Goal: Information Seeking & Learning: Check status

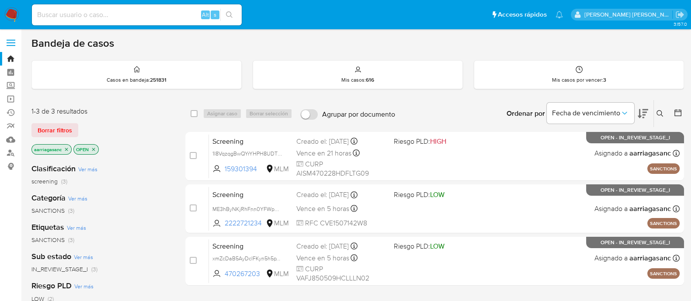
click at [130, 21] on div "Alt s" at bounding box center [137, 14] width 210 height 21
click at [127, 14] on input at bounding box center [137, 14] width 210 height 11
paste input "92291105"
type input "92291105"
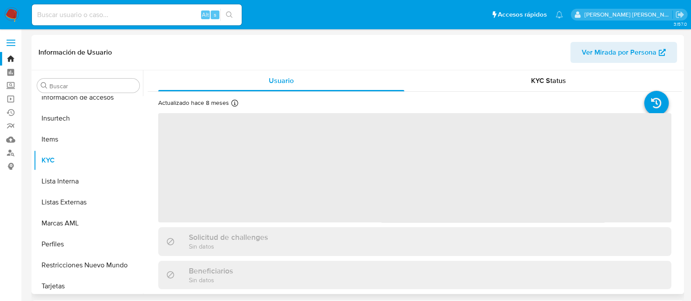
scroll to position [369, 0]
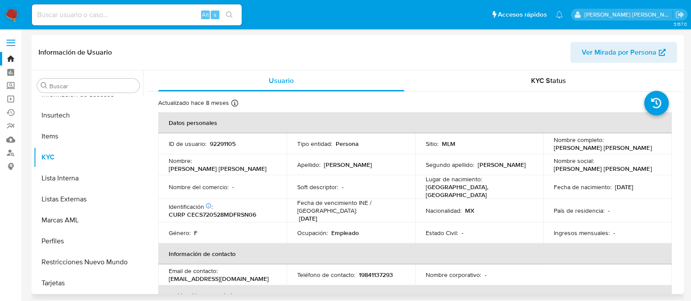
select select "10"
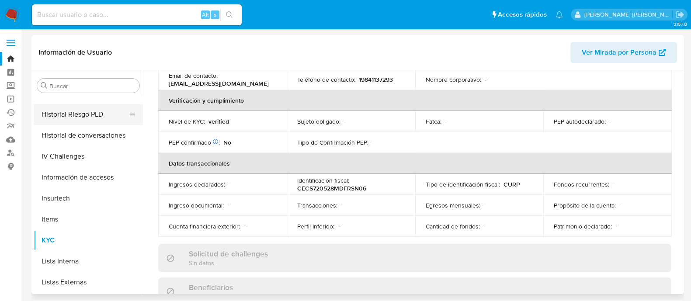
scroll to position [205, 0]
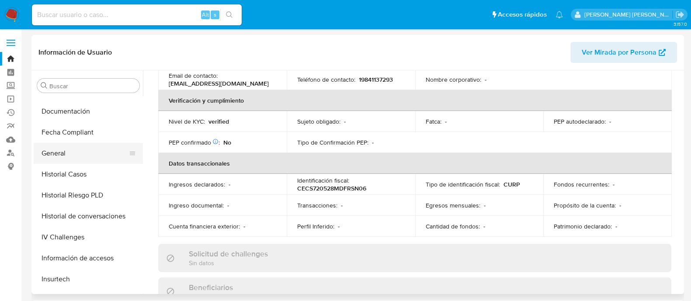
click at [60, 161] on button "General" at bounding box center [85, 153] width 102 height 21
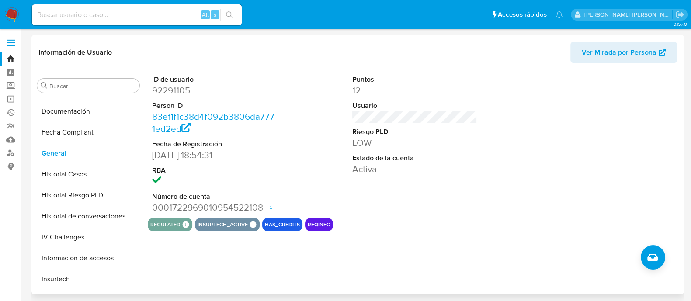
click at [177, 88] on dd "92291105" at bounding box center [214, 90] width 125 height 12
copy dd "92291105"
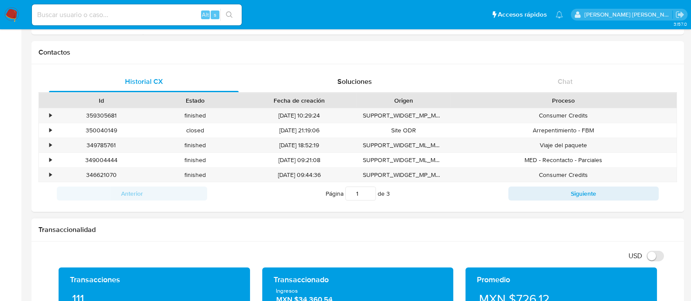
scroll to position [382, 0]
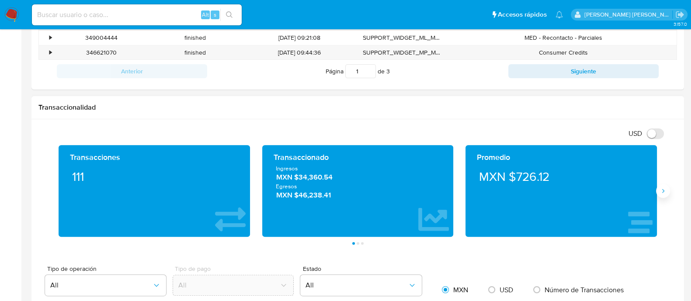
click at [657, 189] on button "Siguiente" at bounding box center [663, 191] width 14 height 14
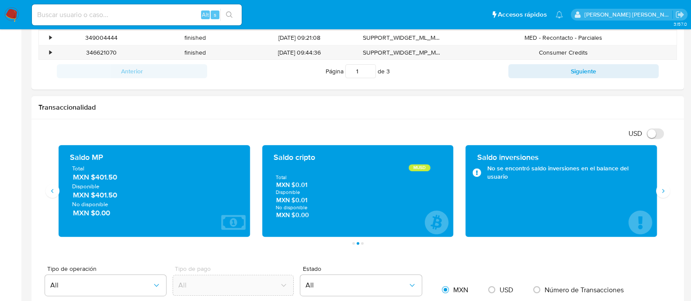
drag, startPoint x: 120, startPoint y: 179, endPoint x: 91, endPoint y: 177, distance: 29.3
click at [91, 177] on span "MXN $401.50" at bounding box center [154, 177] width 163 height 10
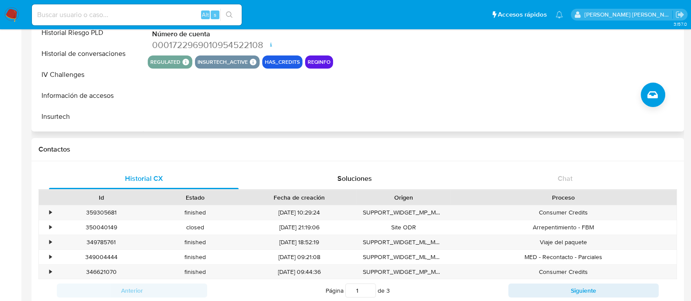
scroll to position [164, 0]
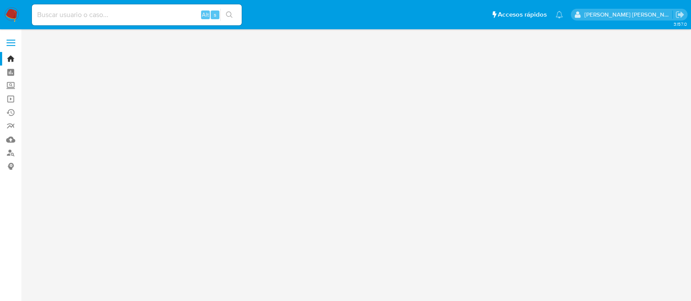
click at [137, 13] on input at bounding box center [137, 14] width 210 height 11
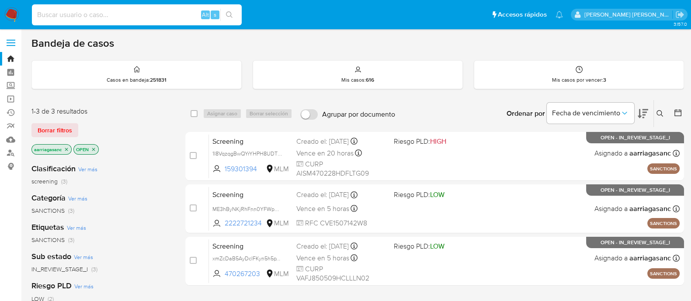
paste input "1968240626"
type input "1968240626"
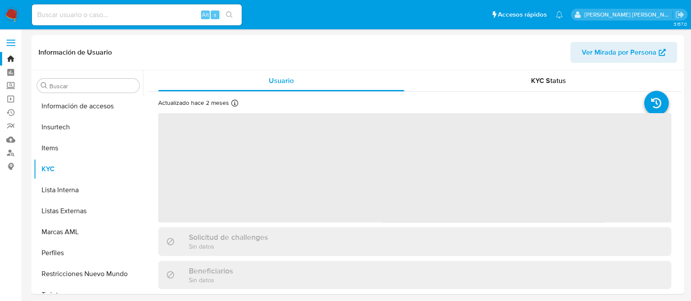
scroll to position [369, 0]
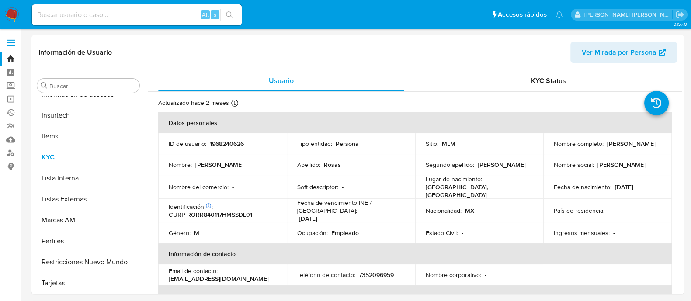
select select "10"
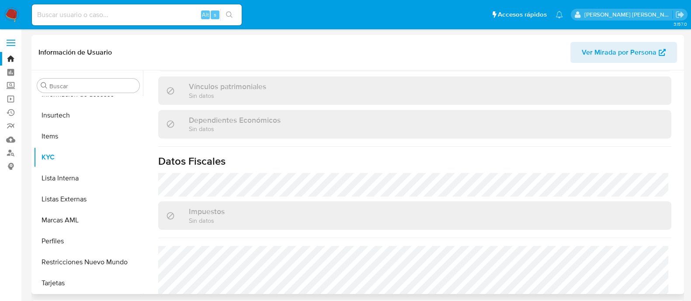
scroll to position [546, 0]
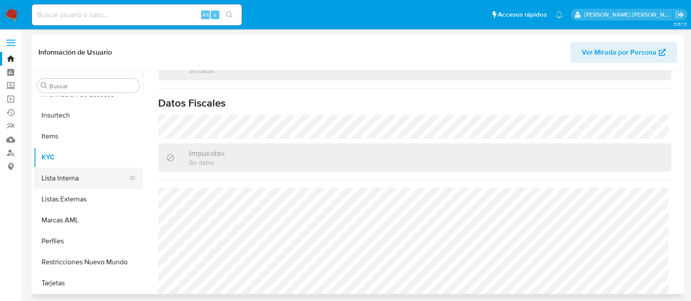
click at [70, 178] on button "Lista Interna" at bounding box center [85, 178] width 102 height 21
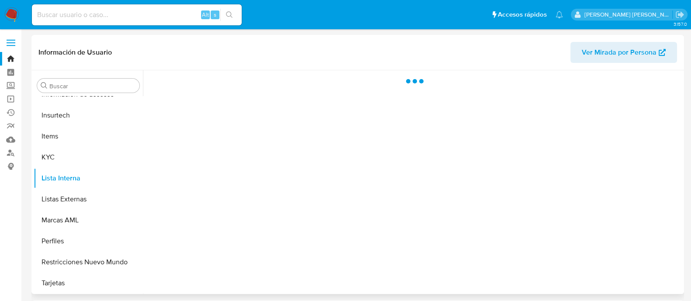
scroll to position [0, 0]
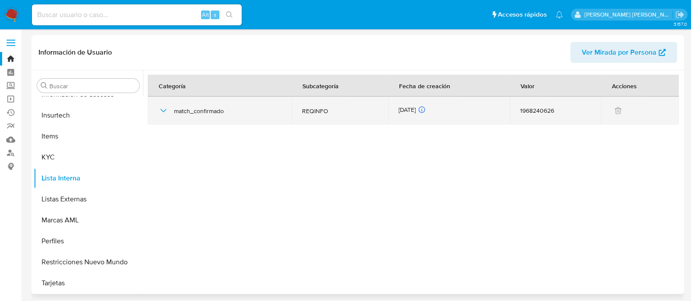
click at [167, 111] on icon "button" at bounding box center [163, 110] width 10 height 10
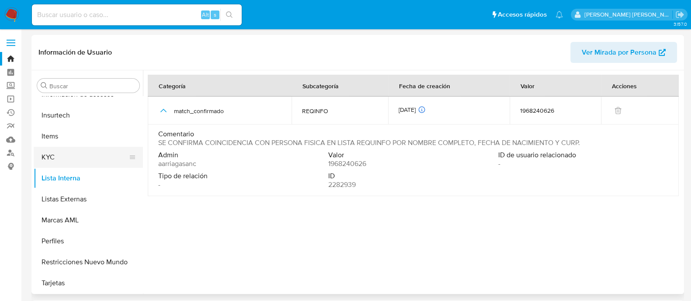
click at [73, 158] on button "KYC" at bounding box center [85, 157] width 102 height 21
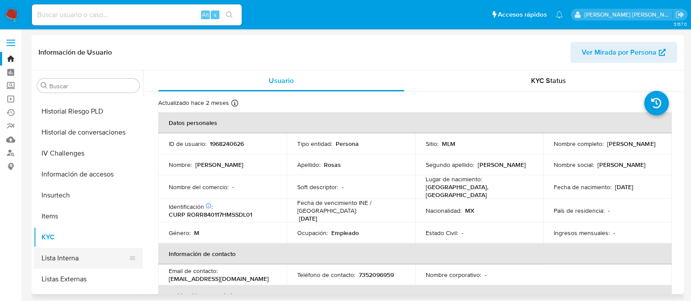
scroll to position [205, 0]
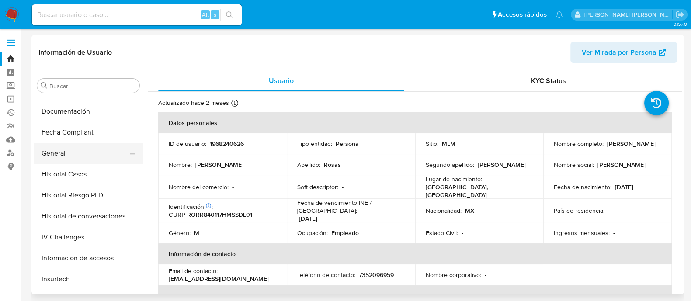
click at [79, 150] on button "General" at bounding box center [85, 153] width 102 height 21
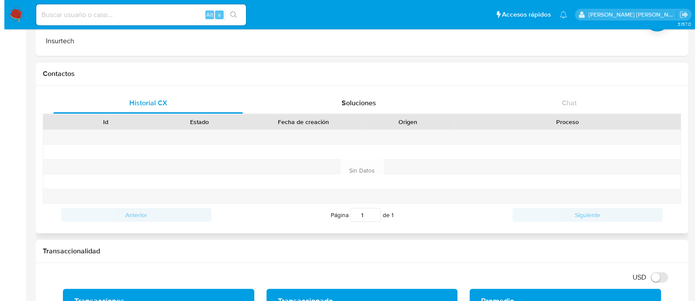
scroll to position [164, 0]
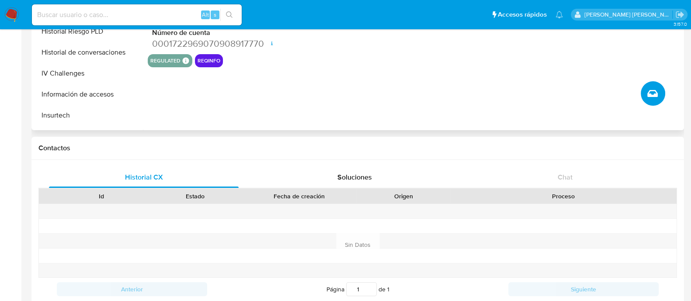
click at [653, 93] on icon "Crear caso manual" at bounding box center [652, 93] width 10 height 10
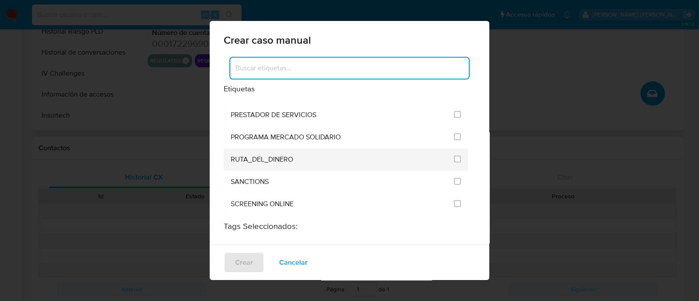
scroll to position [1147, 0]
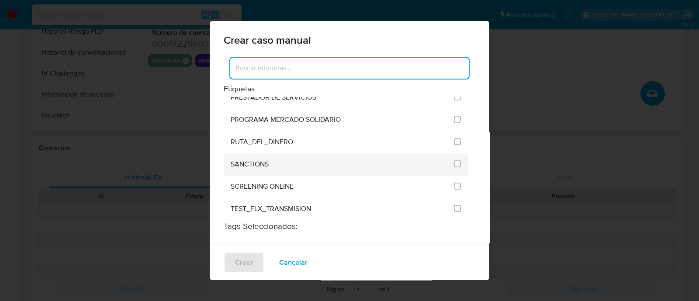
click at [279, 153] on div "SANCTIONS" at bounding box center [340, 164] width 218 height 22
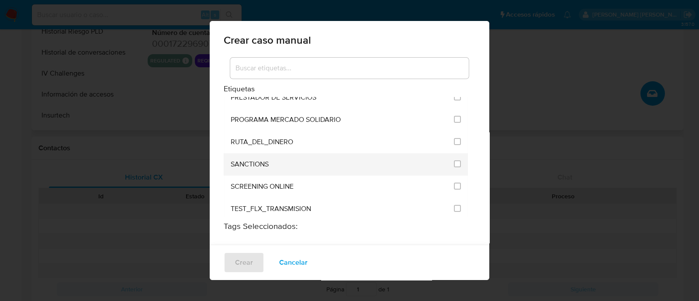
click at [446, 153] on li "SANCTIONS" at bounding box center [346, 164] width 244 height 22
click at [454, 160] on input "2615" at bounding box center [457, 163] width 7 height 7
checkbox input "true"
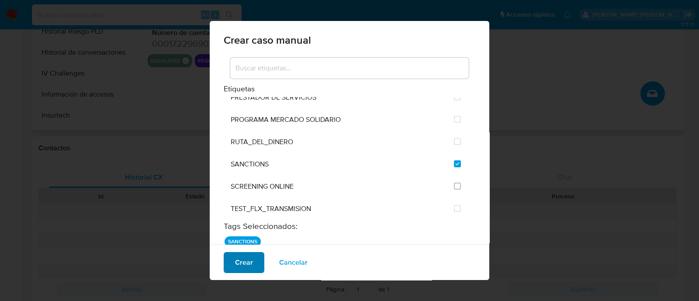
click at [245, 266] on span "Crear" at bounding box center [244, 262] width 18 height 19
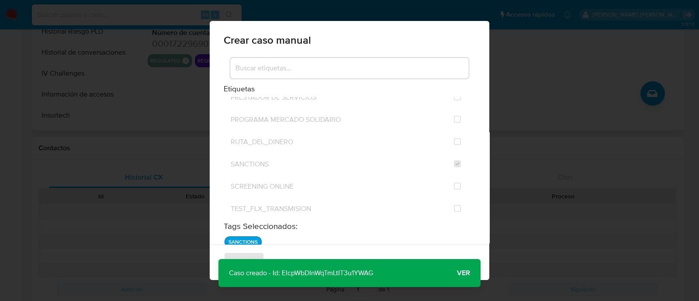
click at [464, 273] on span "Ver" at bounding box center [463, 273] width 13 height 0
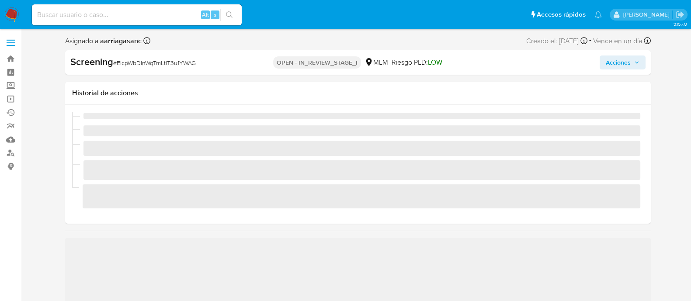
scroll to position [369, 0]
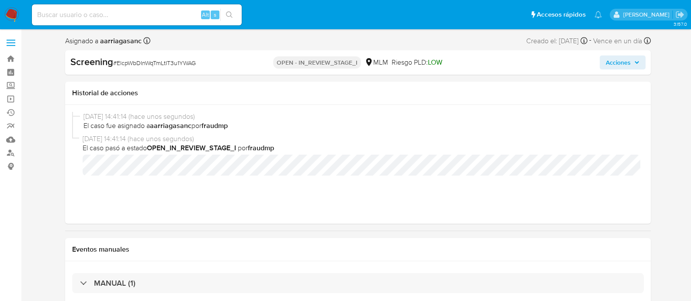
select select "10"
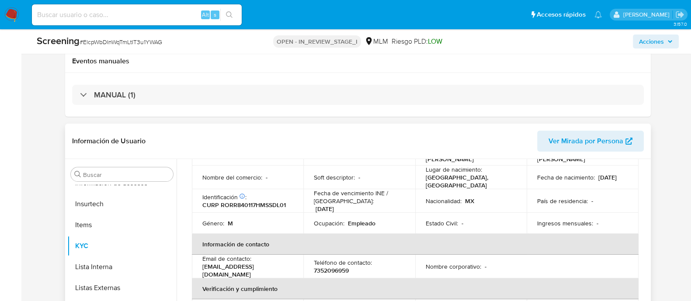
scroll to position [109, 0]
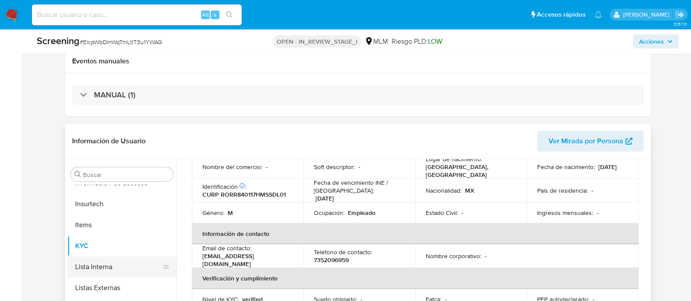
click at [115, 263] on button "Lista Interna" at bounding box center [118, 266] width 102 height 21
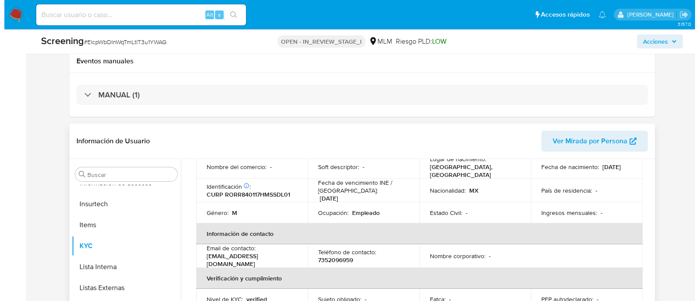
scroll to position [0, 0]
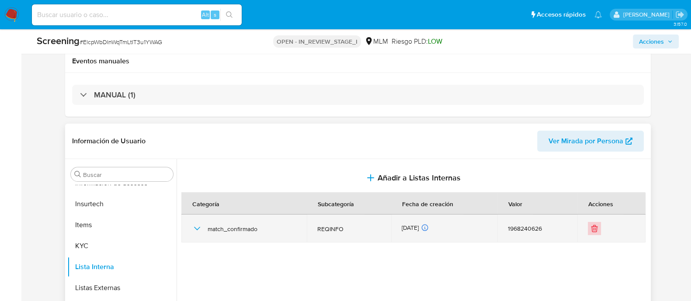
click at [592, 228] on icon "Eliminar" at bounding box center [594, 228] width 9 height 9
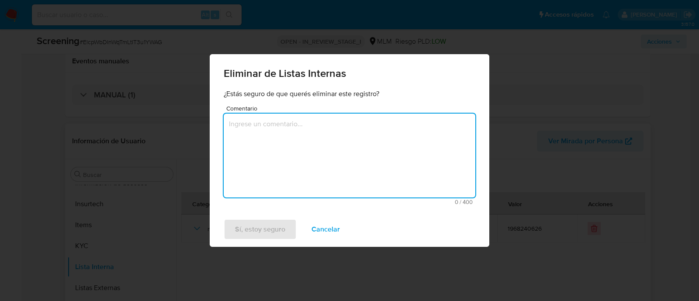
click at [412, 160] on textarea "Comentario" at bounding box center [350, 156] width 252 height 84
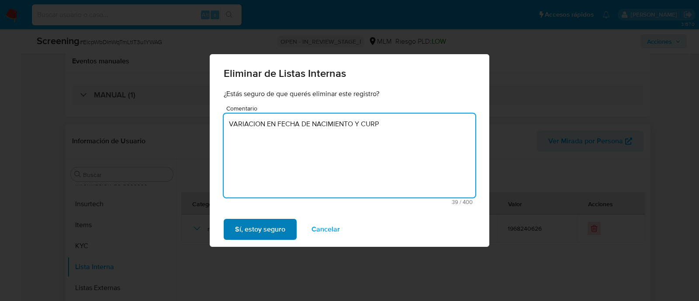
type textarea "VARIACION EN FECHA DE NACIMIENTO Y CURP"
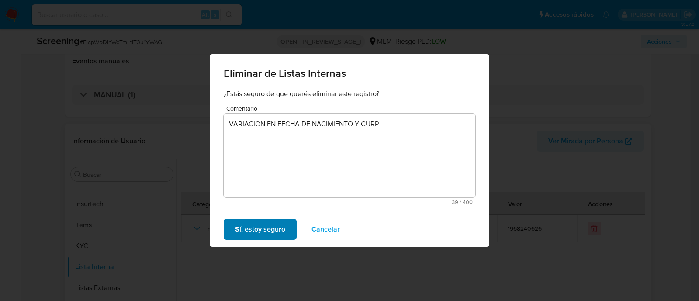
click at [266, 228] on span "Sí, estoy seguro" at bounding box center [260, 229] width 50 height 19
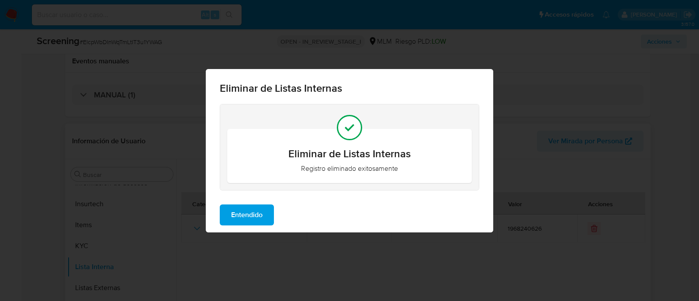
click at [251, 215] on span "Entendido" at bounding box center [246, 214] width 31 height 19
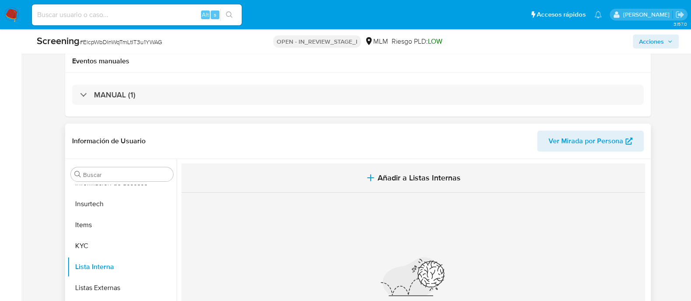
click at [409, 182] on span "Añadir a Listas Internas" at bounding box center [418, 178] width 83 height 10
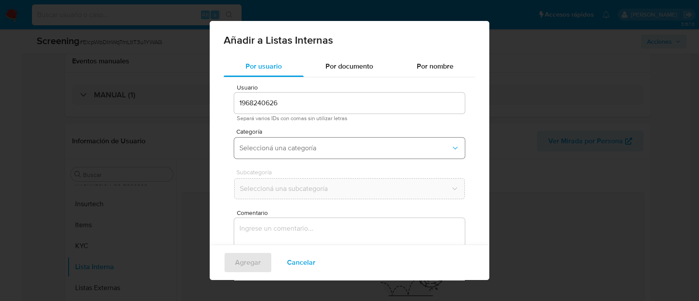
click at [322, 144] on span "Seleccioná una categoría" at bounding box center [344, 148] width 211 height 9
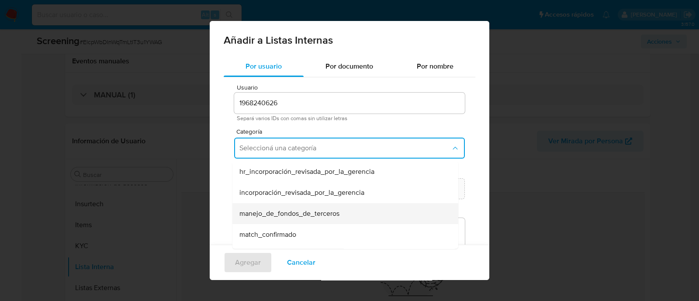
scroll to position [54, 0]
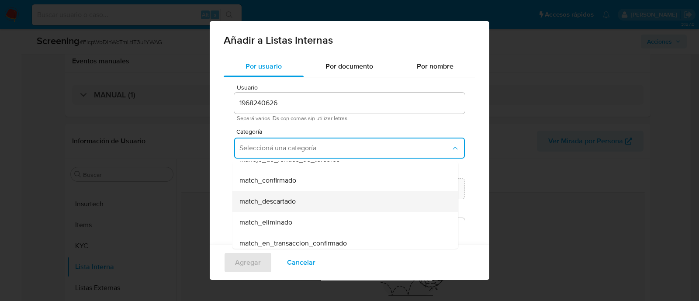
click at [290, 203] on span "match_descartado" at bounding box center [267, 201] width 56 height 9
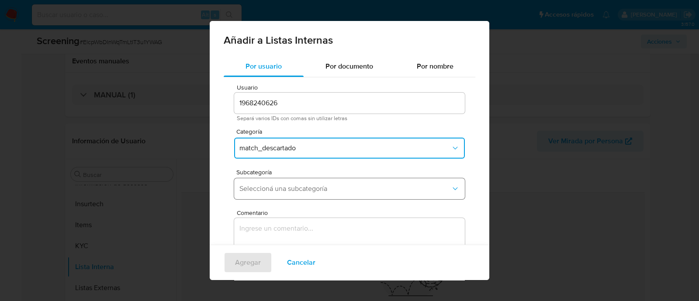
click at [290, 190] on span "Seleccioná una subcategoría" at bounding box center [344, 188] width 211 height 9
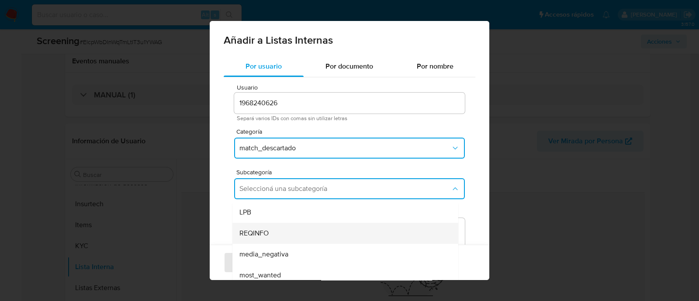
click at [271, 227] on div "REQINFO" at bounding box center [342, 233] width 207 height 21
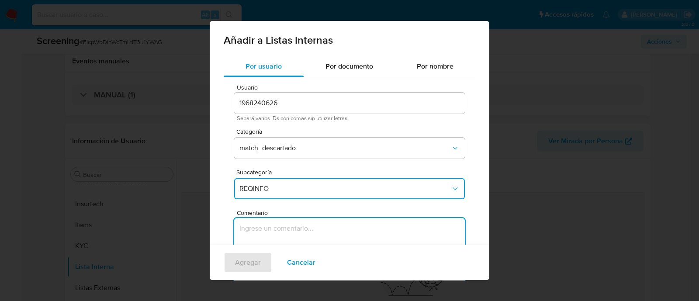
click at [271, 227] on textarea "Comentario" at bounding box center [349, 260] width 231 height 84
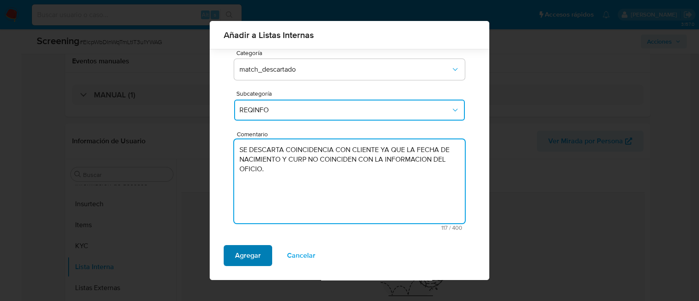
type textarea "SE DESCARTA COINCIDENCIA CON CLIENTE YA QUE LA FECHA DE NACIMIENTO Y CURP NO CO…"
click at [253, 256] on span "Agregar" at bounding box center [248, 255] width 26 height 19
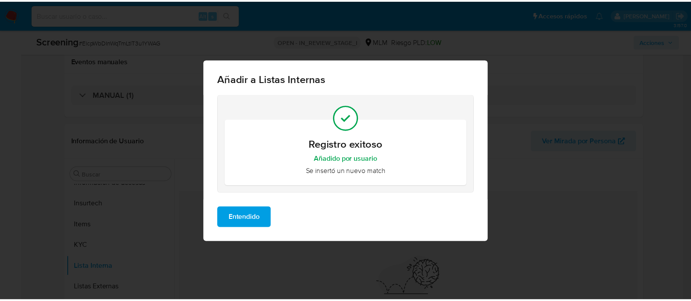
scroll to position [0, 0]
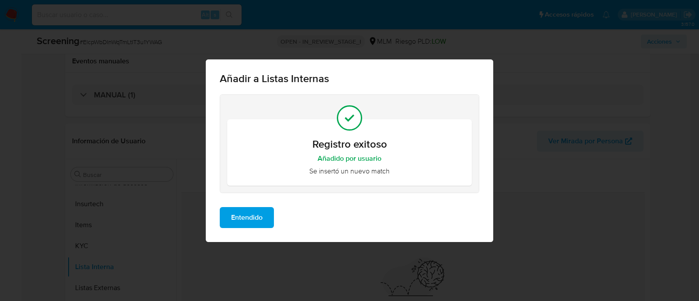
click at [249, 208] on span "Entendido" at bounding box center [246, 217] width 31 height 19
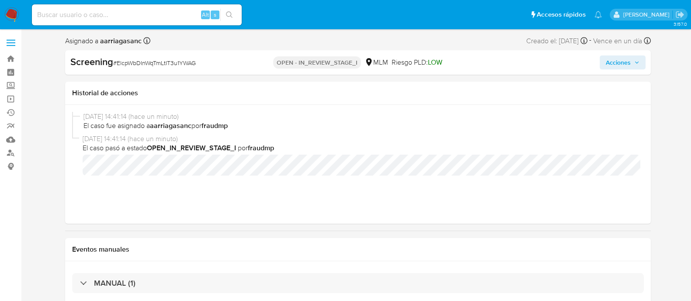
click at [639, 60] on icon "button" at bounding box center [636, 62] width 5 height 5
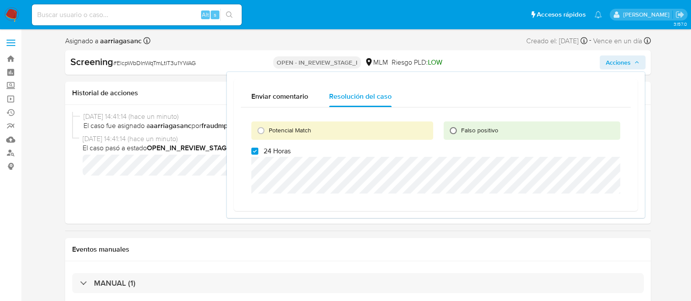
click at [453, 128] on input "Falso positivo" at bounding box center [453, 131] width 14 height 14
radio input "true"
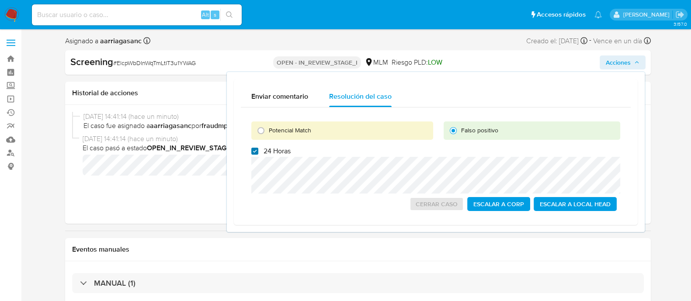
click at [257, 148] on input "24 Horas" at bounding box center [254, 151] width 7 height 7
checkbox input "false"
click at [443, 204] on span "Cerrar Caso" at bounding box center [436, 204] width 42 height 12
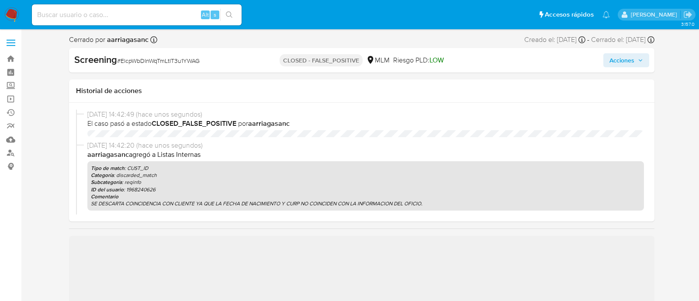
select select "10"
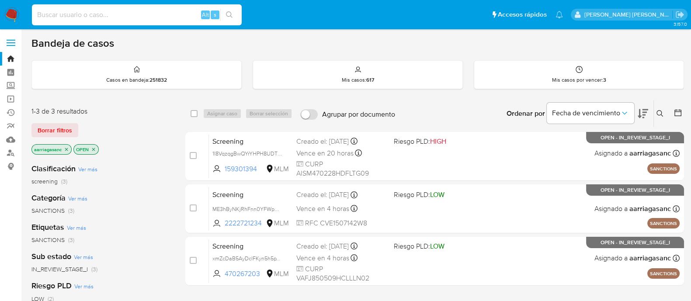
click at [154, 16] on input at bounding box center [137, 14] width 210 height 11
paste input "194749038"
type input "194749038"
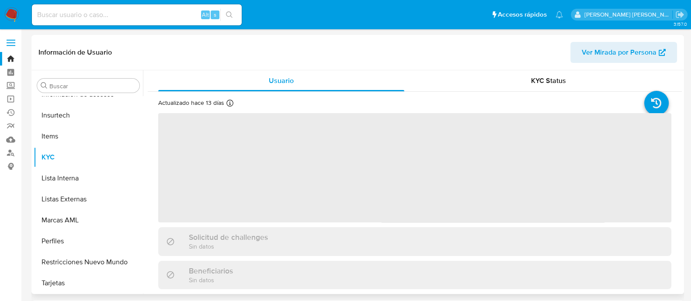
scroll to position [369, 0]
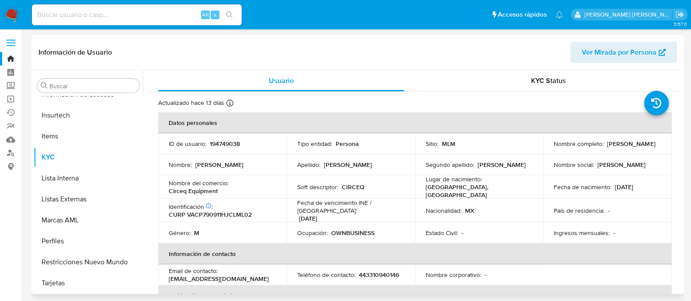
select select "10"
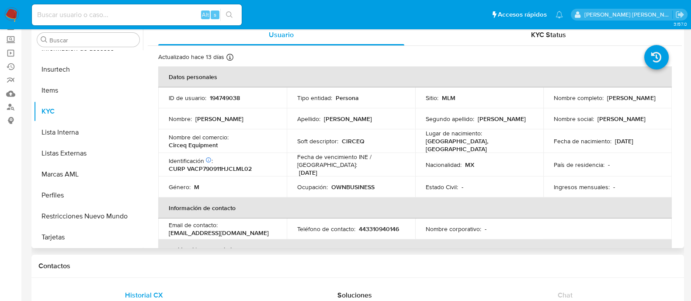
scroll to position [0, 0]
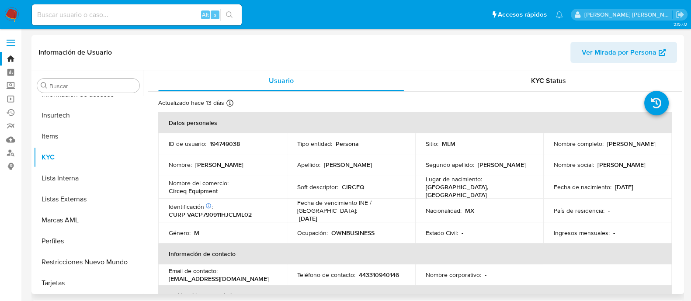
click at [228, 141] on p "194749038" at bounding box center [225, 144] width 30 height 8
copy p "194749038"
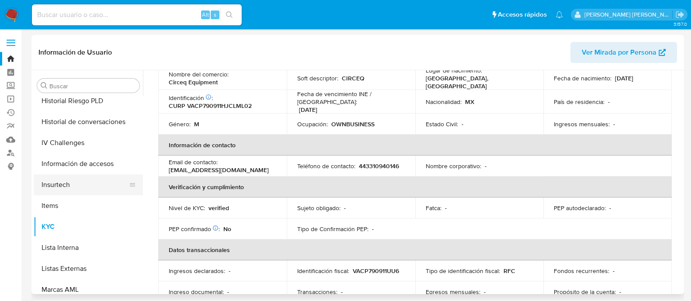
scroll to position [260, 0]
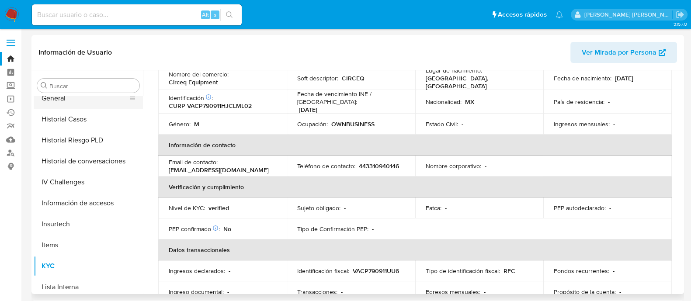
click at [63, 99] on button "General" at bounding box center [85, 98] width 102 height 21
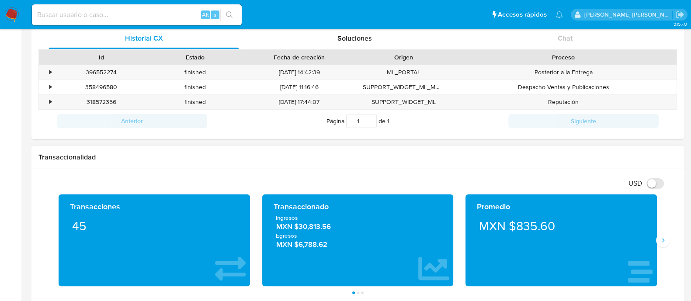
scroll to position [328, 0]
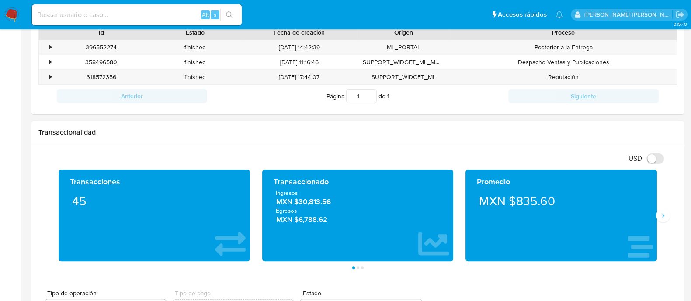
click at [662, 223] on div "Promedio MXN $835.60" at bounding box center [561, 215] width 204 height 92
click at [660, 217] on icon "Siguiente" at bounding box center [662, 215] width 7 height 7
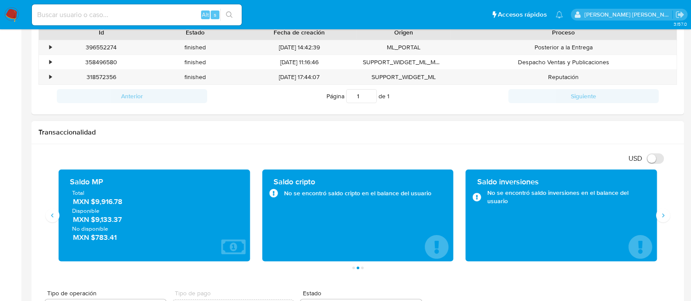
drag, startPoint x: 127, startPoint y: 202, endPoint x: 92, endPoint y: 203, distance: 35.0
click at [92, 203] on span "MXN $9,916.78" at bounding box center [154, 202] width 163 height 10
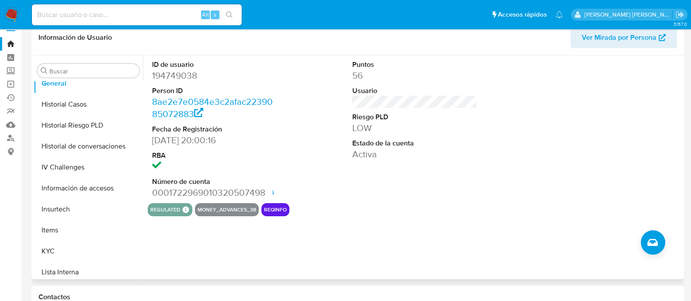
scroll to position [109, 0]
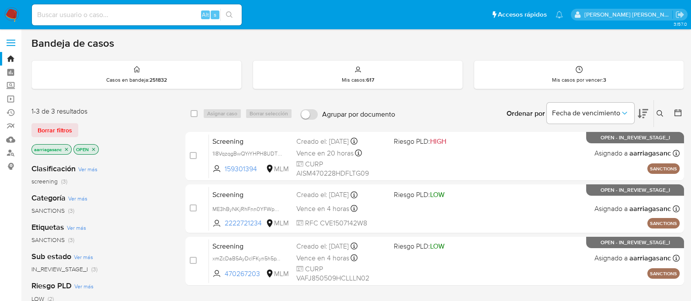
click at [139, 17] on input at bounding box center [137, 14] width 210 height 11
paste input "473521416"
type input "473521416"
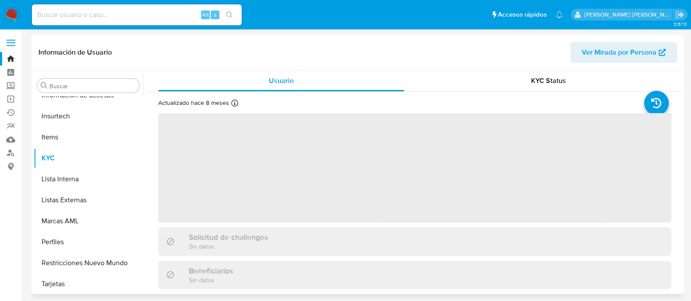
scroll to position [369, 0]
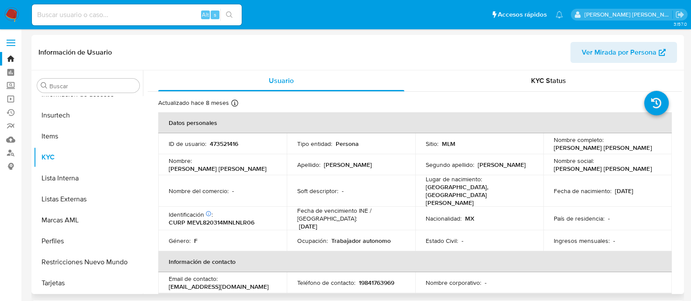
select select "10"
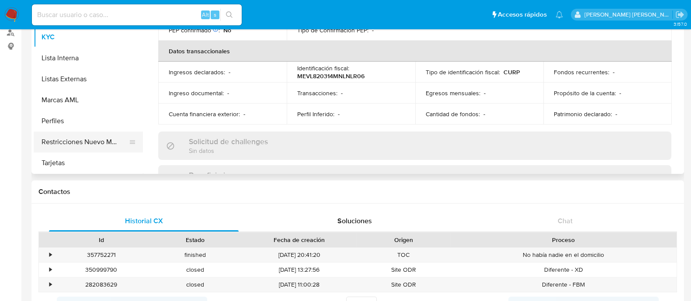
scroll to position [205, 0]
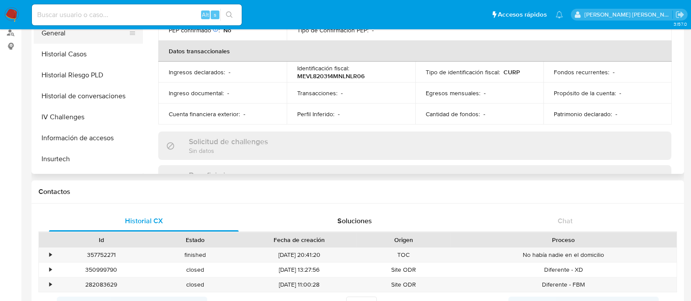
click at [73, 30] on button "General" at bounding box center [85, 33] width 102 height 21
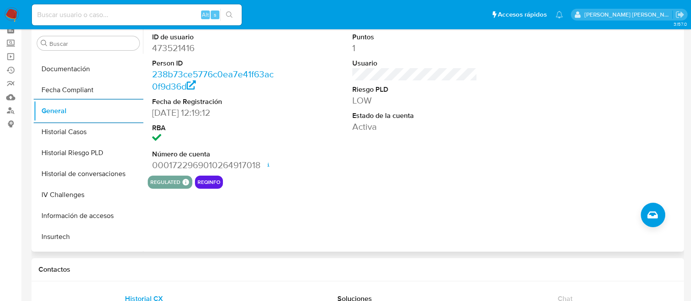
scroll to position [11, 0]
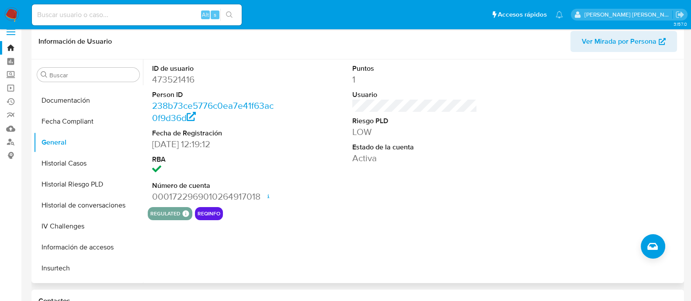
click at [176, 79] on dd "473521416" at bounding box center [214, 79] width 125 height 12
copy dd "473521416"
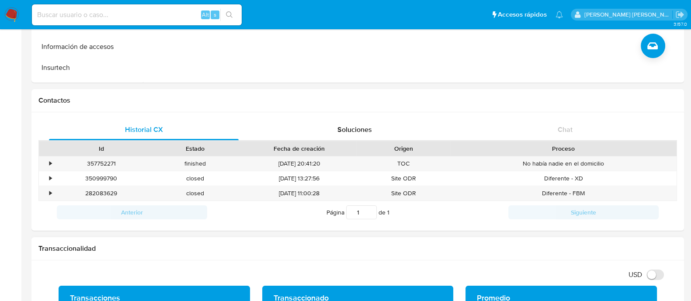
scroll to position [328, 0]
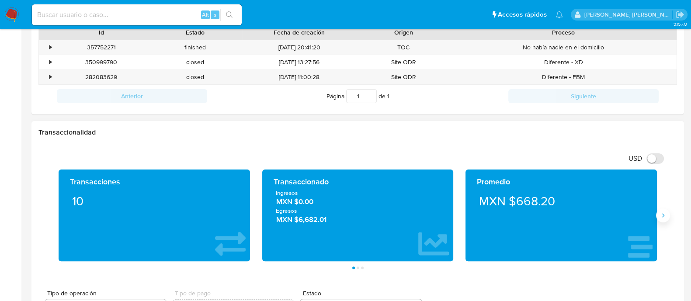
click at [660, 221] on button "Siguiente" at bounding box center [663, 215] width 14 height 14
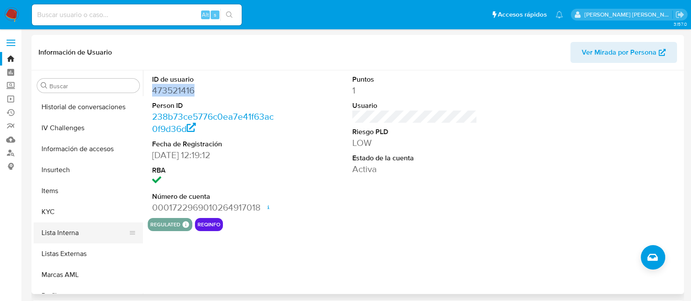
scroll to position [315, 0]
click at [55, 208] on button "KYC" at bounding box center [85, 211] width 102 height 21
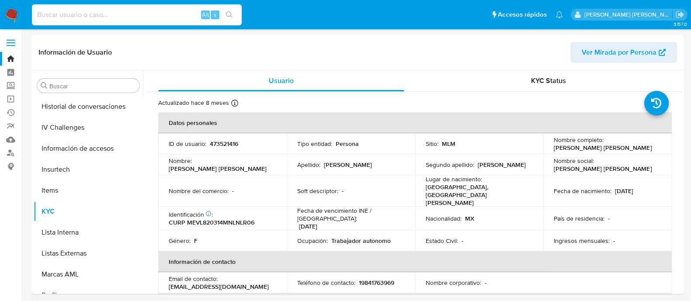
click at [120, 16] on input at bounding box center [137, 14] width 210 height 11
paste input "201651365"
type input "201651365"
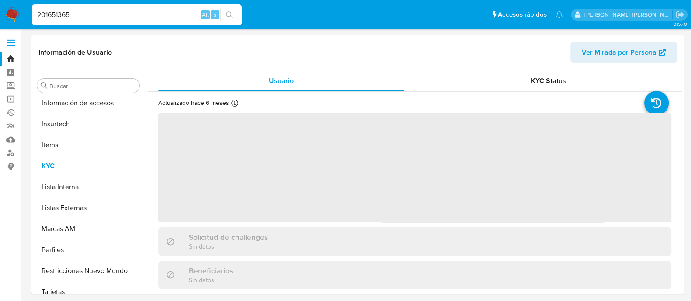
scroll to position [369, 0]
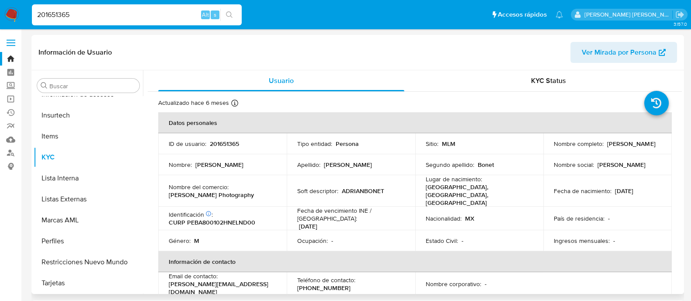
select select "10"
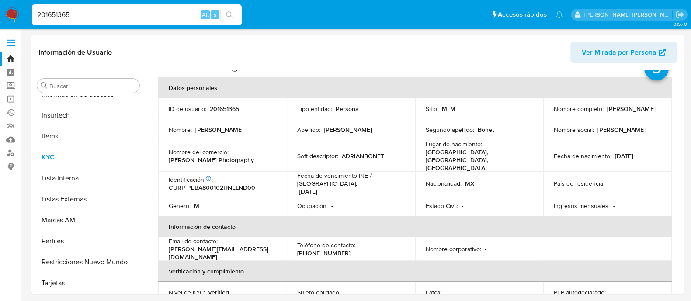
scroll to position [0, 0]
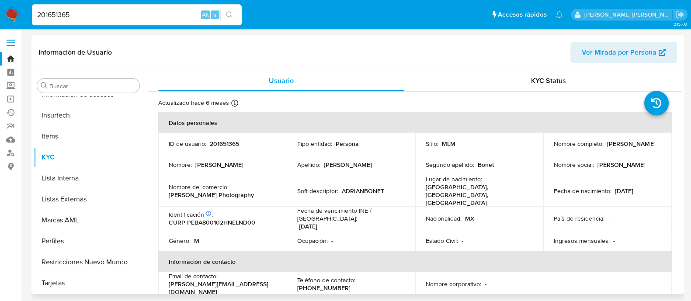
click at [221, 144] on p "201651365" at bounding box center [224, 144] width 29 height 8
copy p "201651365"
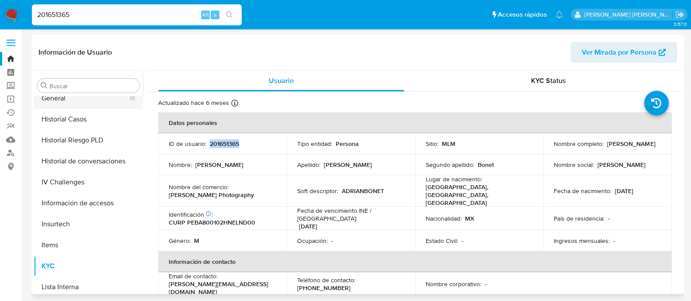
click at [56, 104] on button "General" at bounding box center [85, 98] width 102 height 21
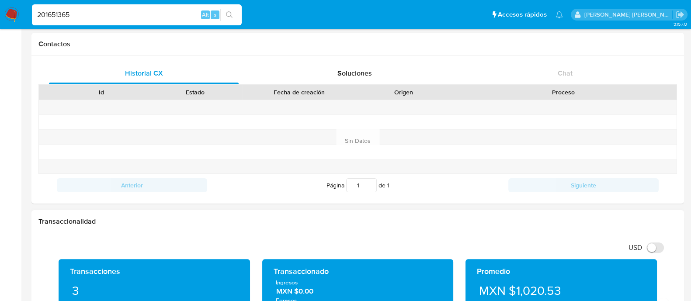
scroll to position [382, 0]
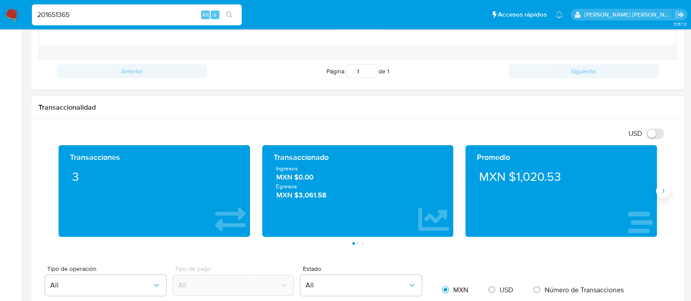
click at [662, 193] on button "Siguiente" at bounding box center [663, 191] width 14 height 14
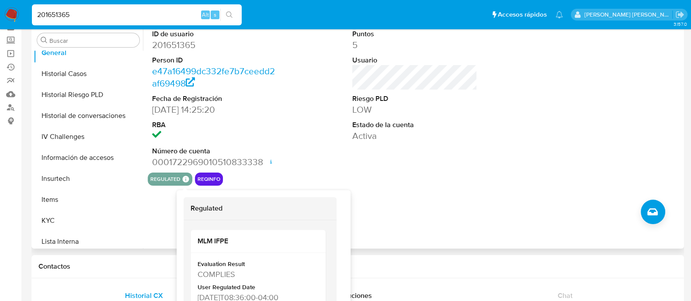
scroll to position [109, 0]
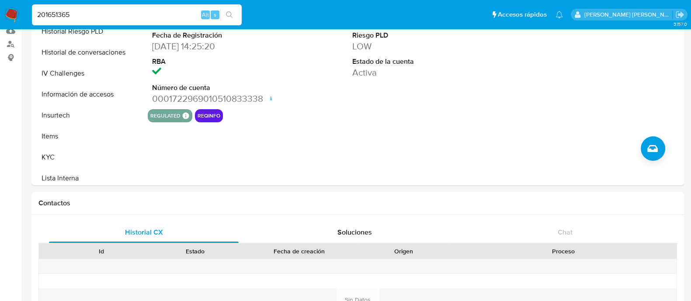
click at [151, 14] on input "201651365" at bounding box center [137, 14] width 210 height 11
paste input "19603801"
type input "19603801"
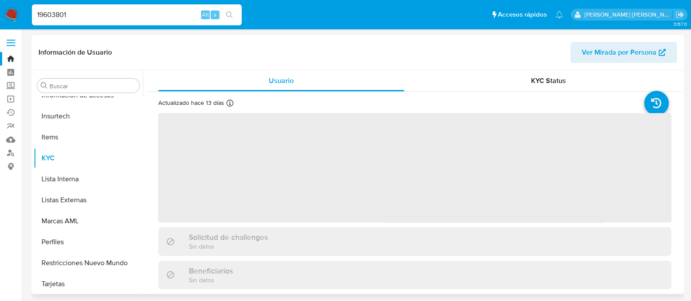
scroll to position [369, 0]
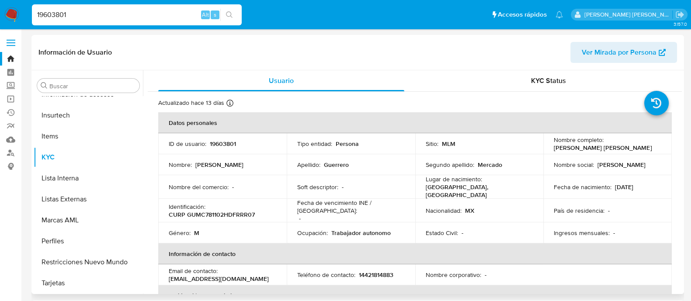
select select "10"
click at [213, 144] on p "19603801" at bounding box center [223, 144] width 26 height 8
copy p "19603801"
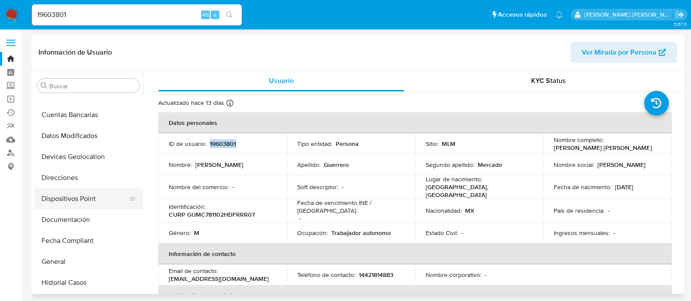
scroll to position [96, 0]
click at [48, 264] on button "General" at bounding box center [85, 262] width 102 height 21
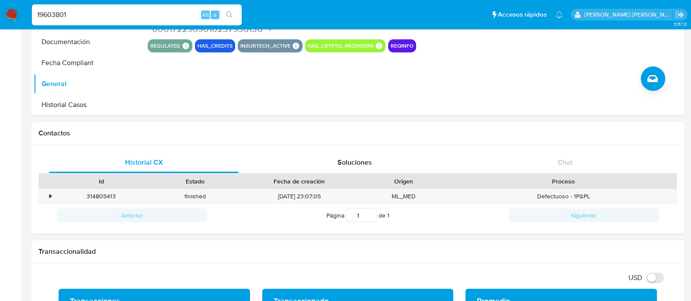
scroll to position [273, 0]
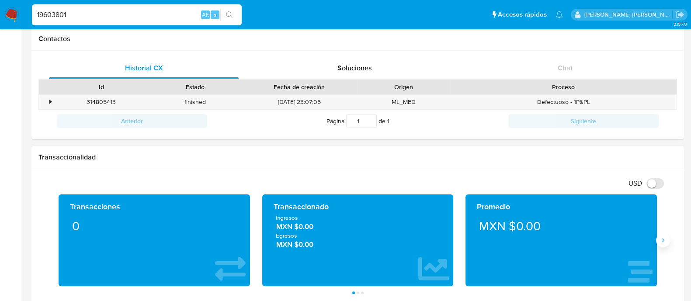
click at [660, 243] on icon "Siguiente" at bounding box center [662, 240] width 7 height 7
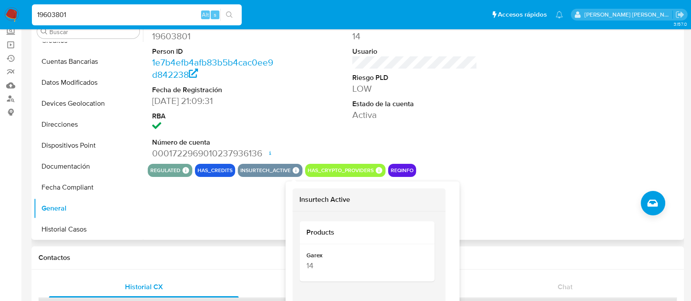
scroll to position [0, 0]
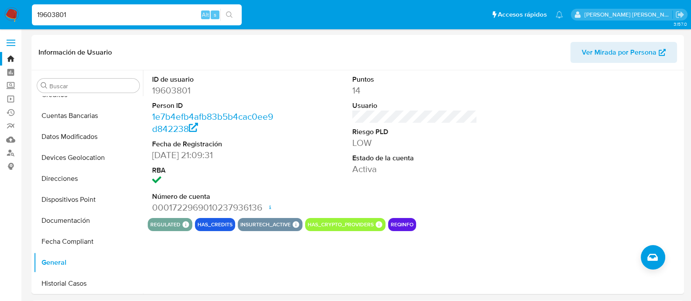
click at [166, 13] on input "19603801" at bounding box center [137, 14] width 210 height 11
paste input "895765257"
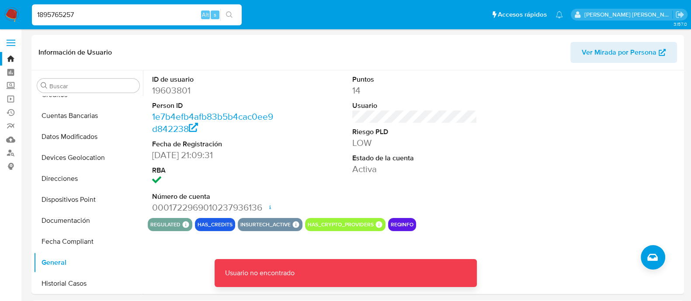
click at [93, 16] on input "1895765257" at bounding box center [137, 14] width 210 height 11
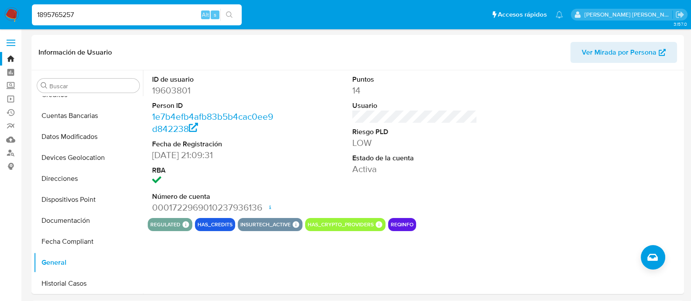
type input "1895765257"
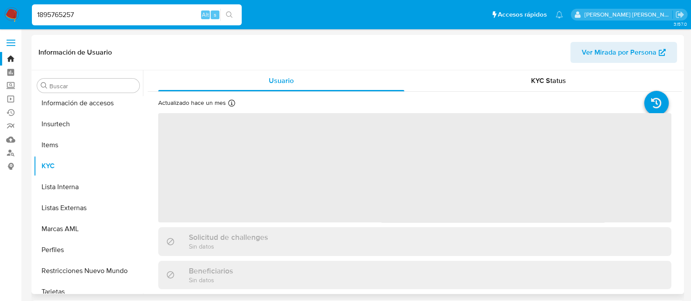
scroll to position [369, 0]
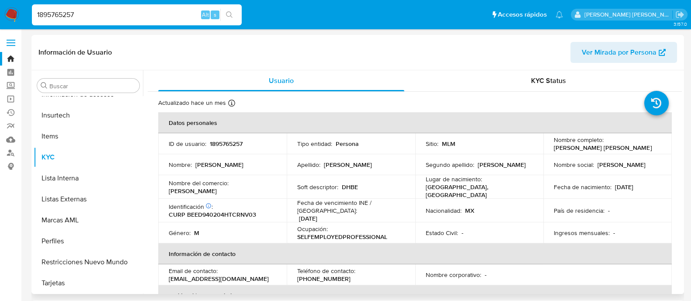
select select "10"
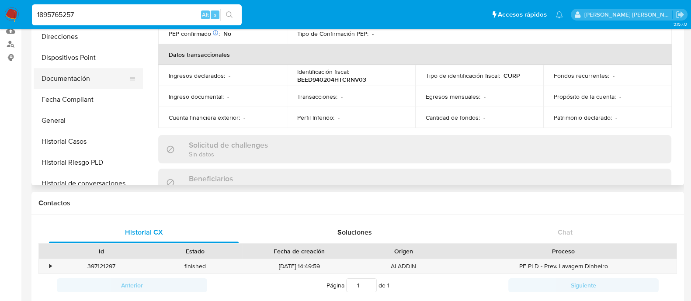
scroll to position [96, 0]
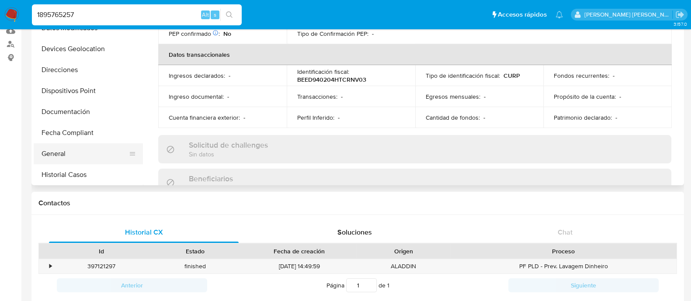
click at [57, 143] on button "General" at bounding box center [85, 153] width 102 height 21
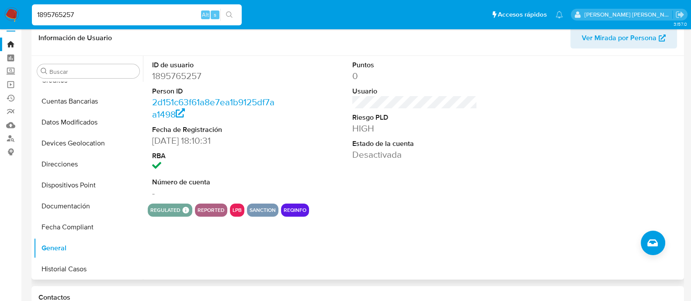
scroll to position [0, 0]
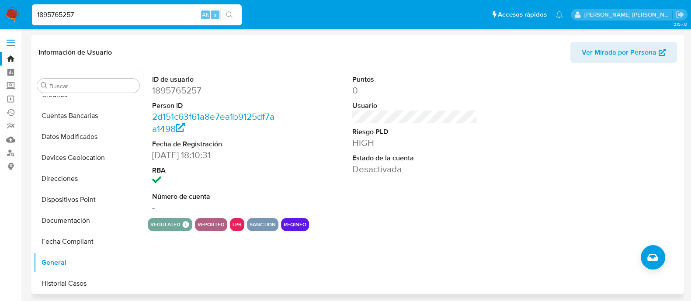
click at [185, 94] on dd "1895765257" at bounding box center [214, 90] width 125 height 12
copy dd "1895765257"
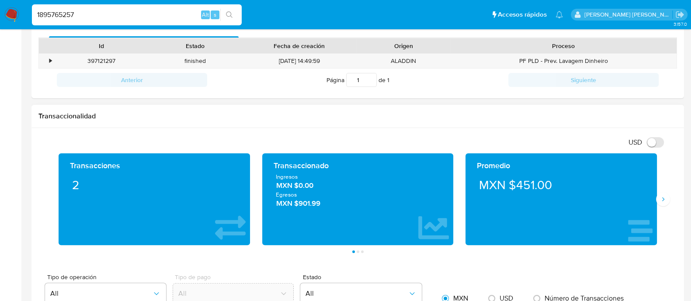
scroll to position [328, 0]
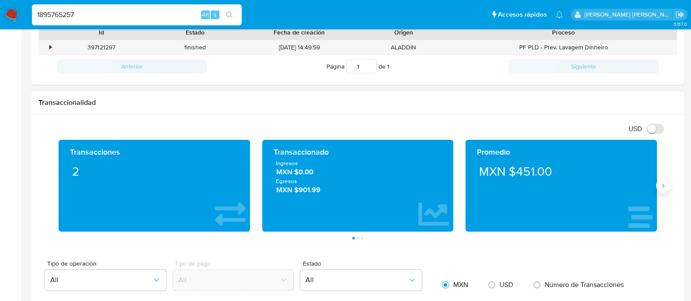
click at [659, 187] on icon "Siguiente" at bounding box center [662, 185] width 7 height 7
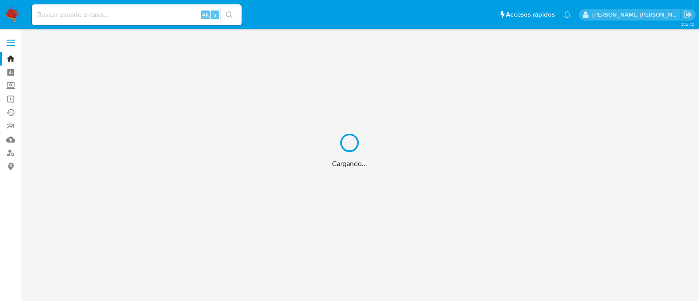
click at [130, 16] on div "Cargando..." at bounding box center [349, 150] width 699 height 301
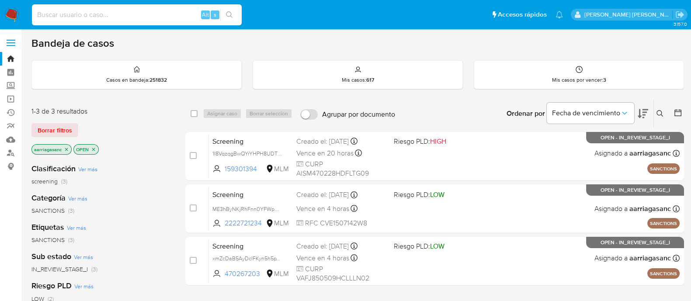
click at [124, 13] on input at bounding box center [137, 14] width 210 height 11
paste input "1895765257"
type input "1895765257"
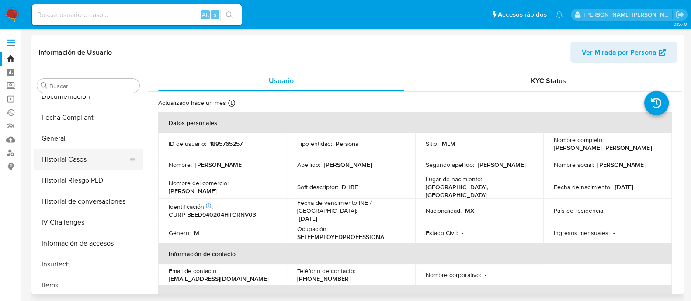
scroll to position [205, 0]
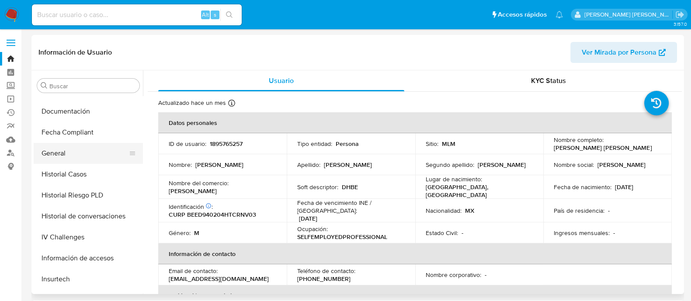
select select "10"
click at [79, 155] on button "General" at bounding box center [85, 153] width 102 height 21
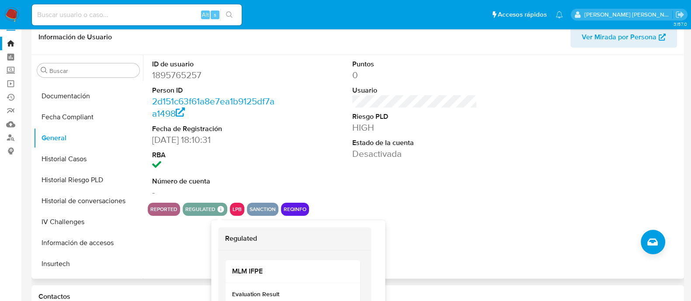
scroll to position [0, 0]
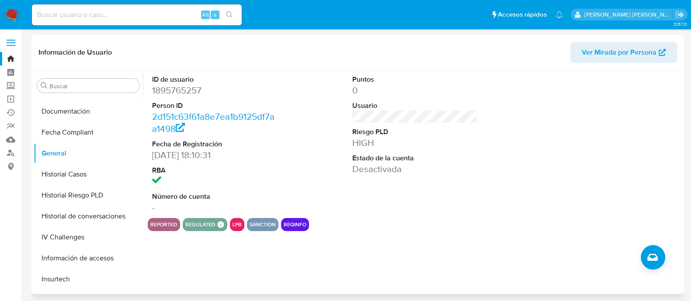
click at [187, 94] on dd "1895765257" at bounding box center [214, 90] width 125 height 12
copy dd "1895765257"
click at [161, 12] on input at bounding box center [137, 14] width 210 height 11
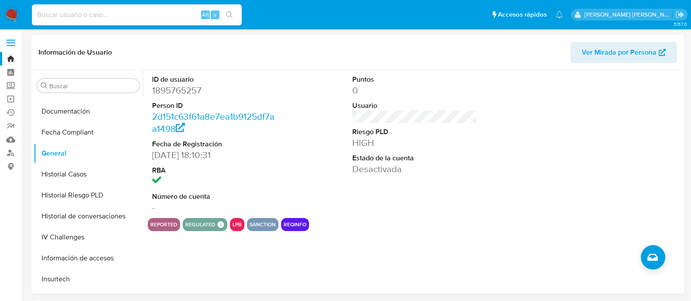
paste input "19603801"
type input "19603801"
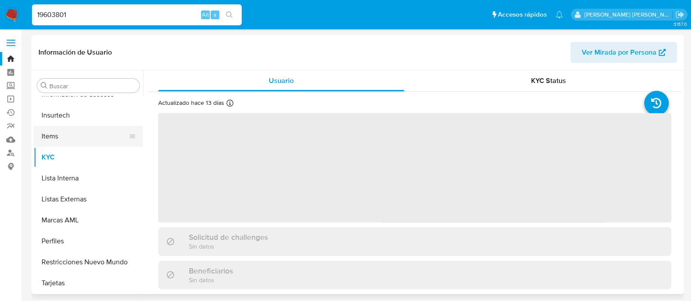
scroll to position [260, 0]
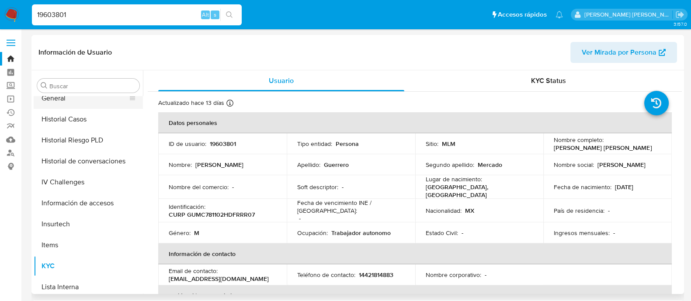
click at [79, 100] on button "General" at bounding box center [85, 98] width 102 height 21
select select "10"
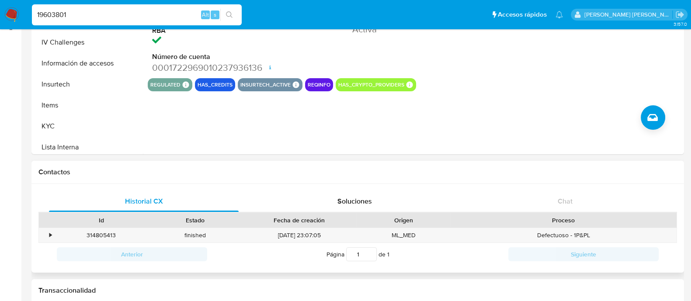
scroll to position [164, 0]
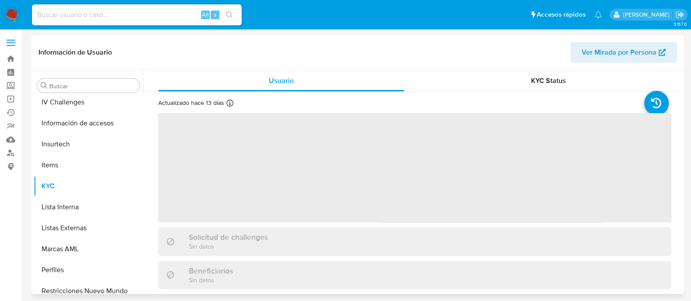
scroll to position [369, 0]
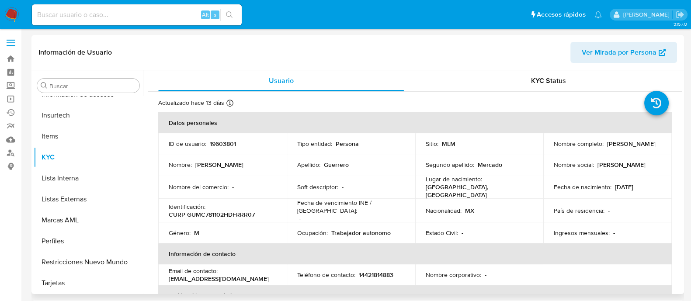
select select "10"
click at [234, 147] on p "19603801" at bounding box center [223, 144] width 26 height 8
click at [225, 145] on p "19603801" at bounding box center [223, 144] width 26 height 8
copy p "19603801"
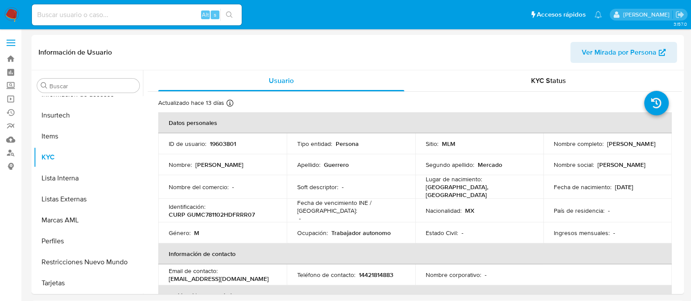
click at [156, 21] on div "Alt s" at bounding box center [137, 14] width 210 height 21
click at [150, 16] on input at bounding box center [137, 14] width 210 height 11
paste input "201651365"
type input "201651365"
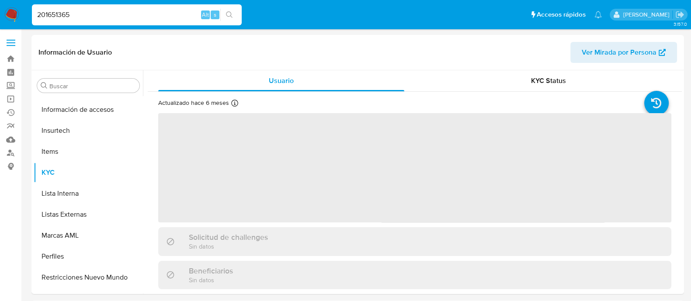
scroll to position [369, 0]
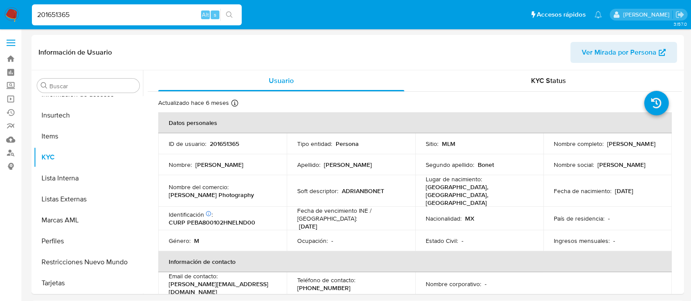
select select "10"
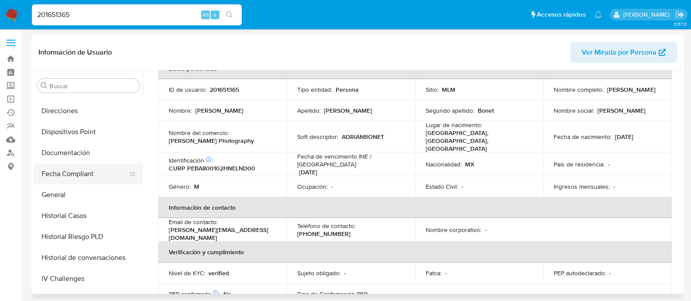
scroll to position [163, 0]
click at [56, 206] on button "Historial Casos" at bounding box center [85, 215] width 102 height 21
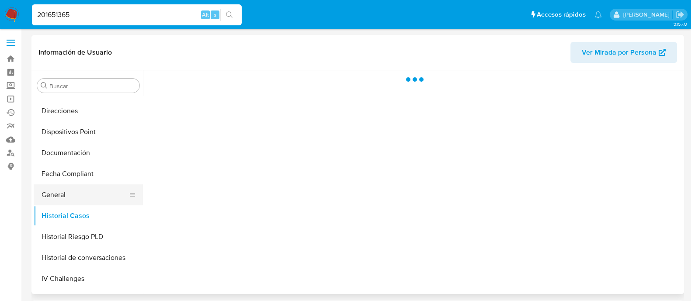
click at [55, 197] on button "General" at bounding box center [85, 194] width 102 height 21
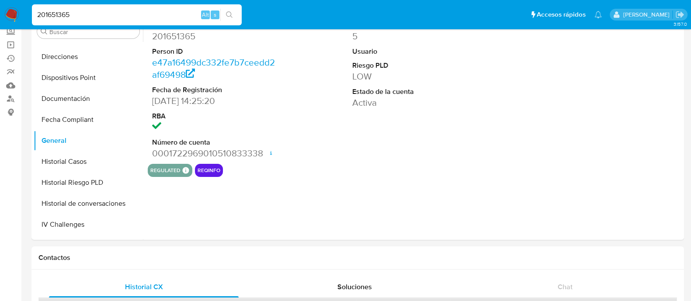
scroll to position [109, 0]
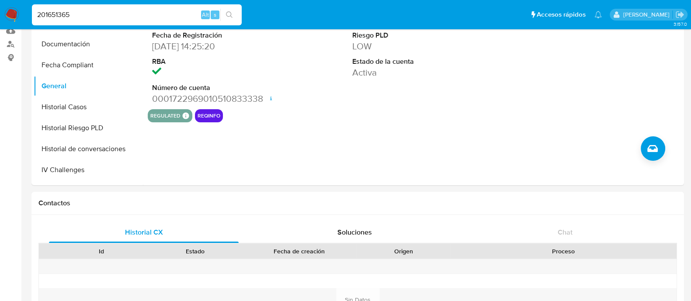
click at [155, 17] on input "201651365" at bounding box center [137, 14] width 210 height 11
paste input "473521416"
type input "473521416"
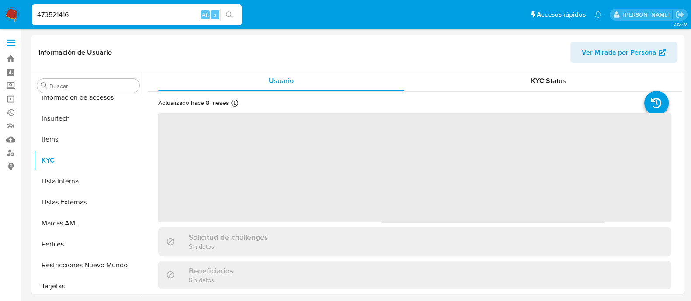
scroll to position [369, 0]
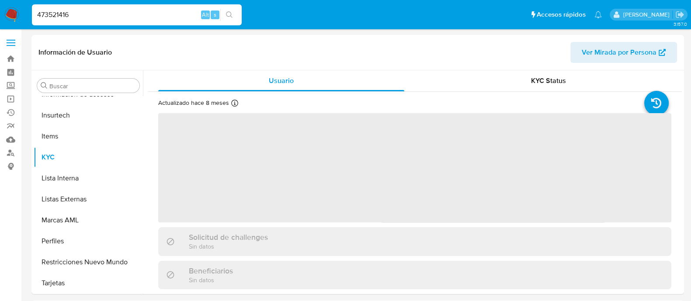
select select "10"
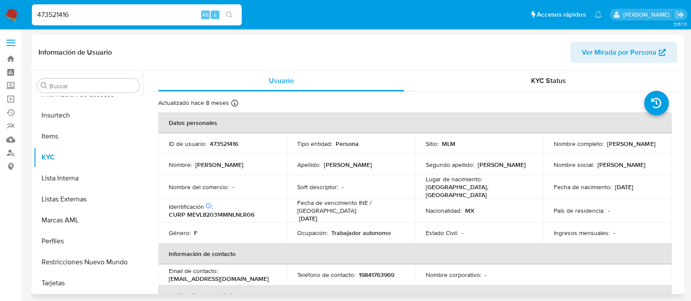
click at [218, 147] on p "473521416" at bounding box center [224, 144] width 28 height 8
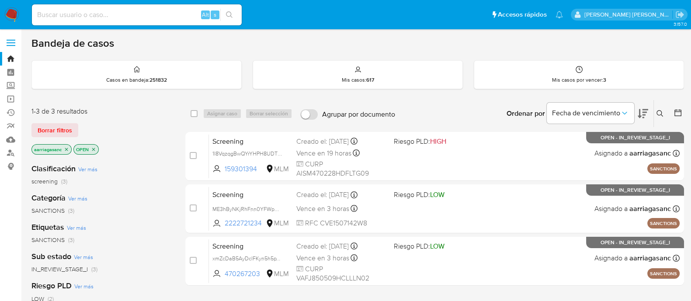
click at [163, 7] on div "Alt s" at bounding box center [137, 14] width 210 height 21
click at [163, 10] on input at bounding box center [137, 14] width 210 height 11
paste input "473521416"
type input "473521416"
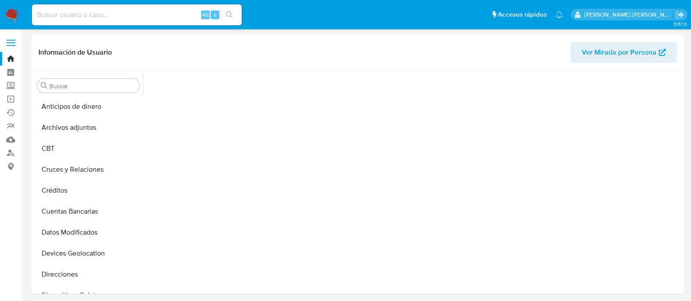
scroll to position [298, 0]
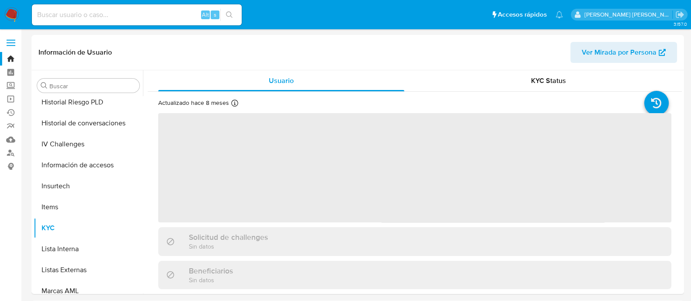
select select "10"
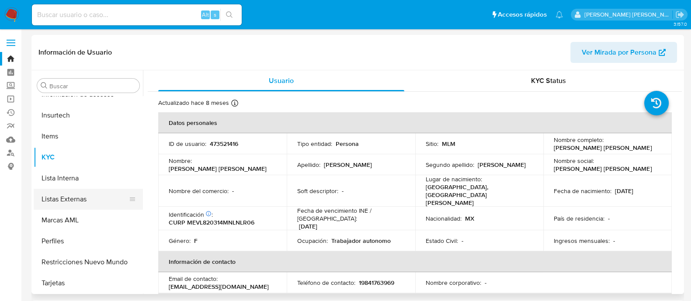
scroll to position [260, 0]
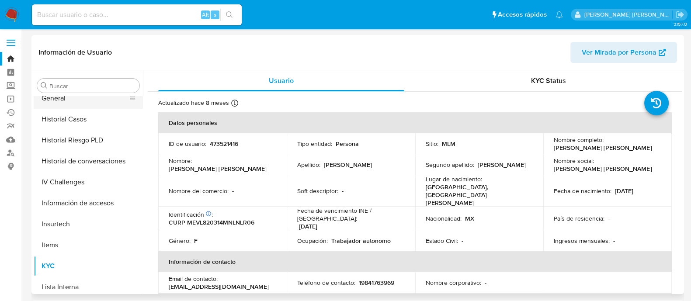
click at [52, 97] on button "General" at bounding box center [85, 98] width 102 height 21
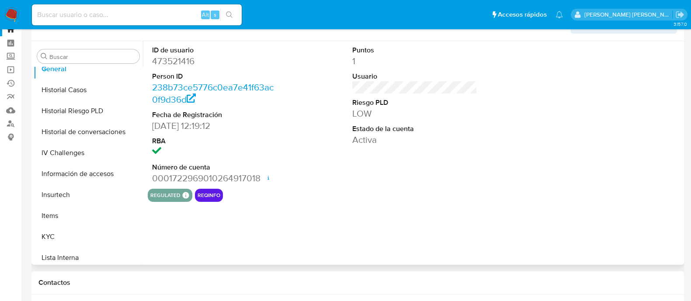
scroll to position [54, 0]
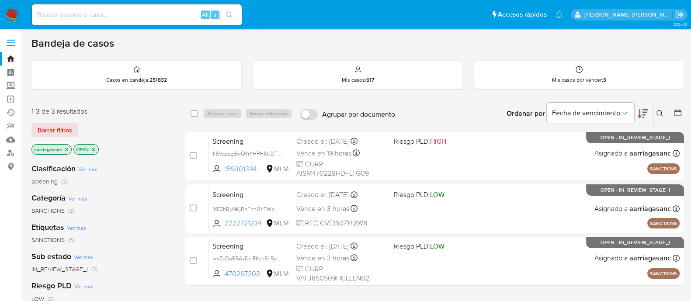
click at [142, 17] on input at bounding box center [137, 14] width 210 height 11
paste input "194749038"
type input "194749038"
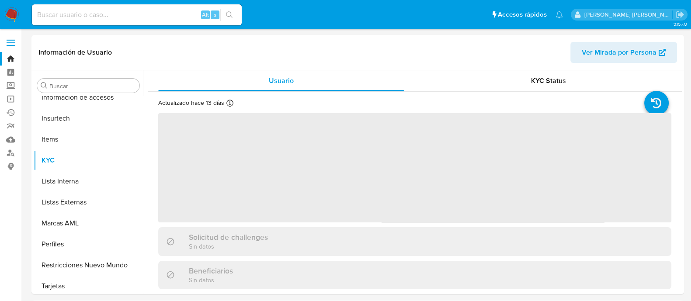
scroll to position [369, 0]
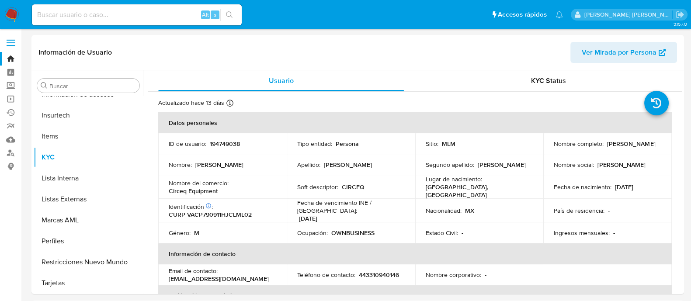
select select "10"
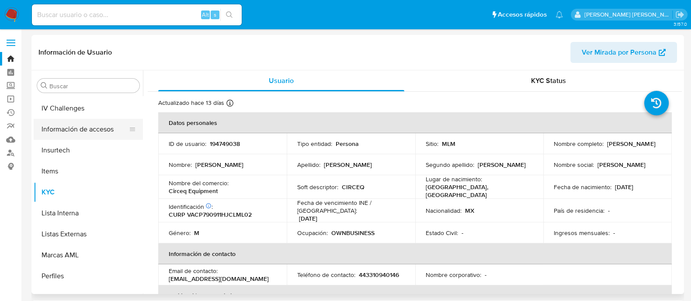
scroll to position [260, 0]
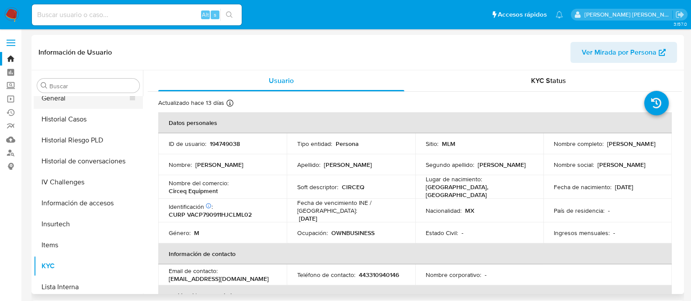
click at [66, 98] on button "General" at bounding box center [85, 98] width 102 height 21
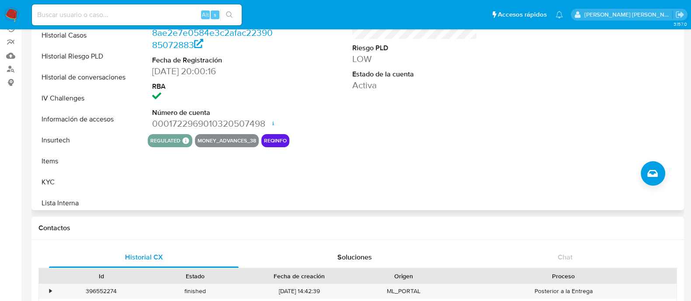
scroll to position [109, 0]
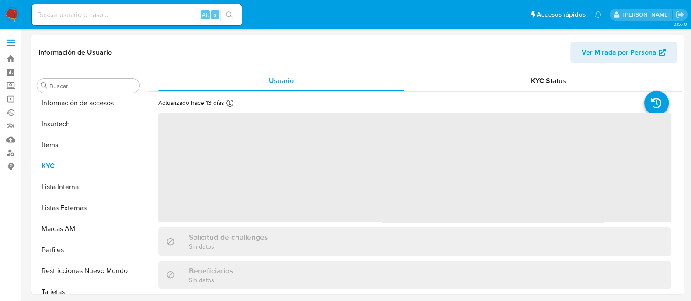
scroll to position [369, 0]
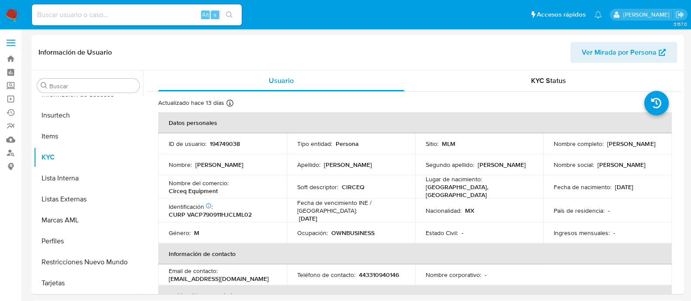
select select "10"
click at [223, 144] on p "194749038" at bounding box center [225, 144] width 30 height 8
click at [223, 145] on p "194749038" at bounding box center [225, 144] width 30 height 8
copy p "194749038"
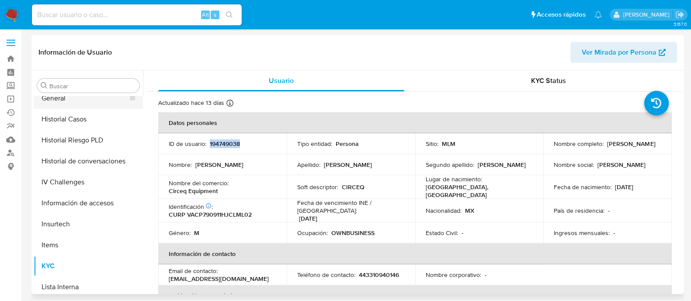
click at [73, 101] on button "General" at bounding box center [85, 98] width 102 height 21
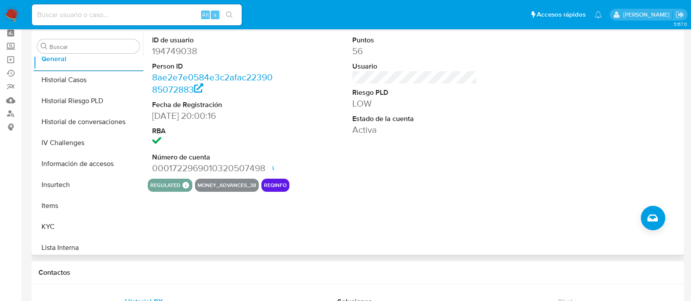
scroll to position [0, 0]
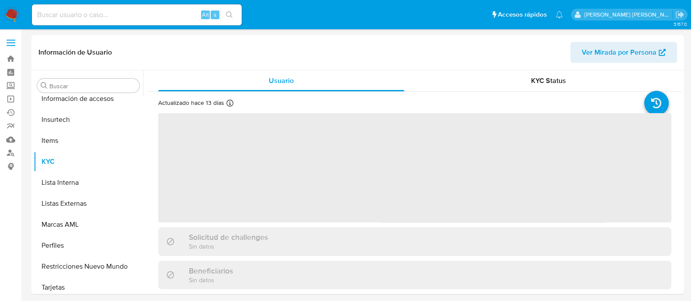
scroll to position [369, 0]
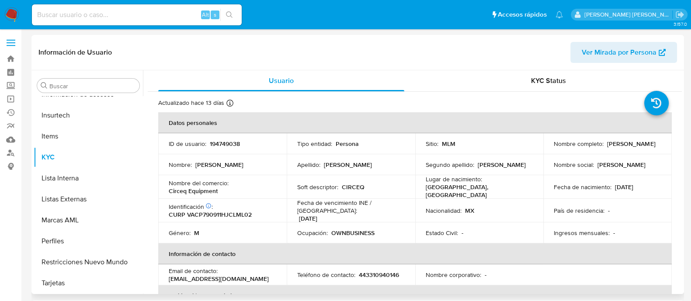
select select "10"
click at [13, 18] on img at bounding box center [11, 14] width 15 height 15
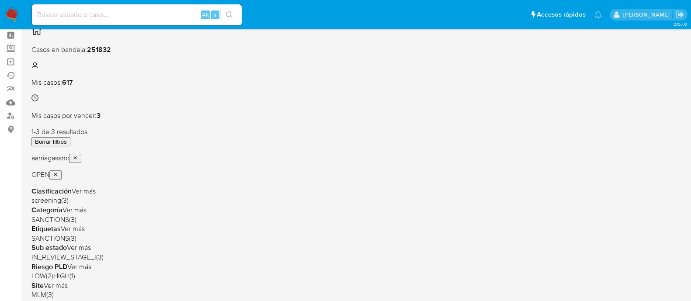
scroll to position [54, 0]
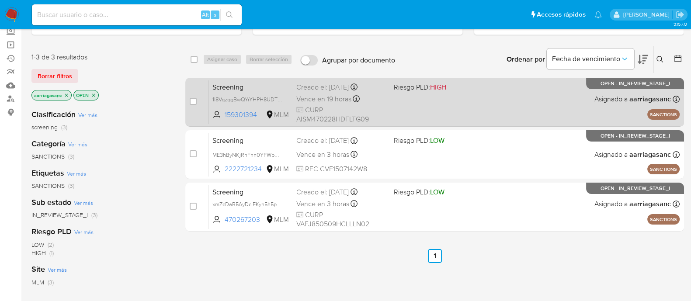
click at [414, 103] on div "Screening 1I8VqzqgBwQYrYHPH8UDTDxl 159301394 MLM Riesgo PLD: HIGH Creado el: [D…" at bounding box center [444, 102] width 470 height 44
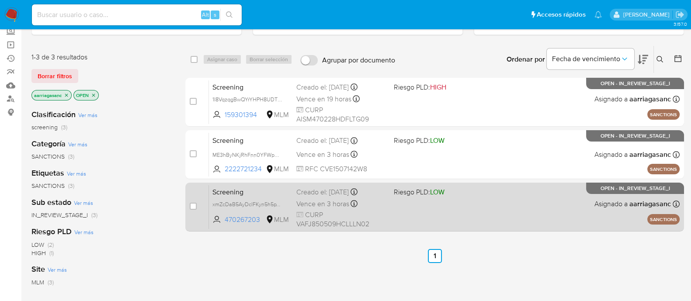
click at [467, 204] on div "Screening xmZcDaB5AyDclFKyn5h5pYH5 470267203 MLM Riesgo PLD: LOW Creado el: [DA…" at bounding box center [444, 207] width 470 height 44
click at [195, 202] on div "case-item-checkbox" at bounding box center [193, 206] width 7 height 9
click at [194, 203] on input "checkbox" at bounding box center [193, 206] width 7 height 7
checkbox input "true"
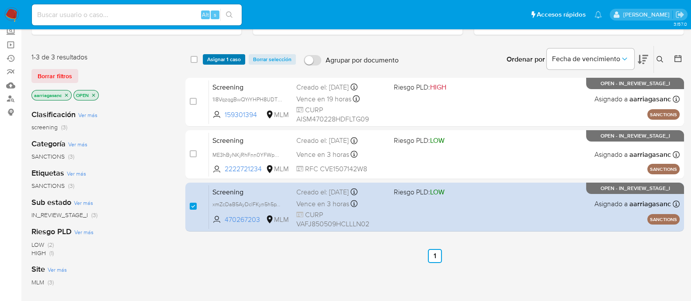
click at [234, 55] on span "Asignar 1 caso" at bounding box center [224, 59] width 34 height 9
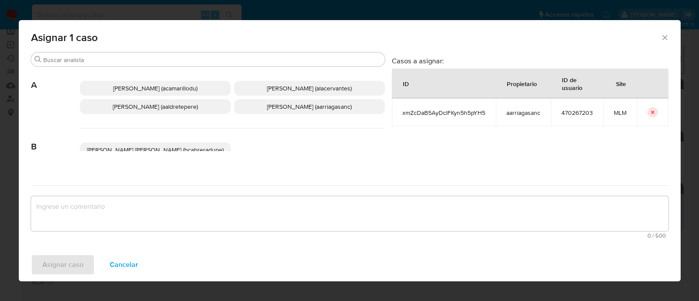
click at [278, 111] on p "[PERSON_NAME] (aarriagasanc)" at bounding box center [309, 106] width 151 height 15
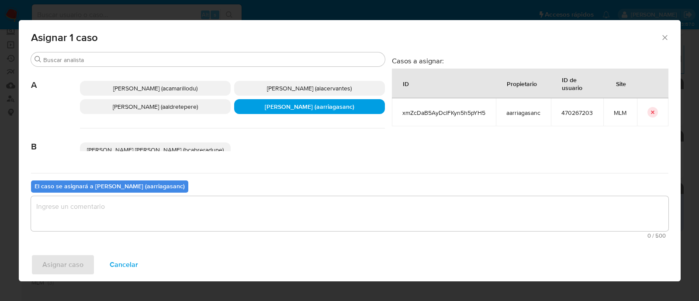
click at [238, 222] on textarea "assign-modal" at bounding box center [349, 213] width 637 height 35
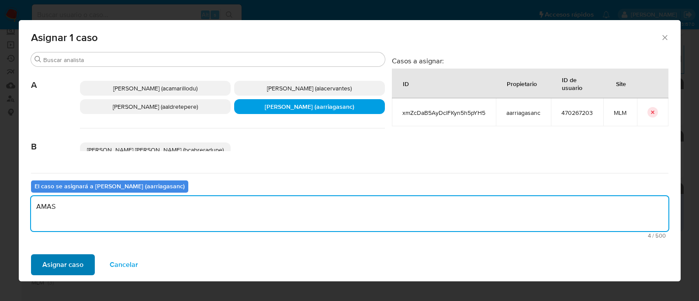
type textarea "AMAS"
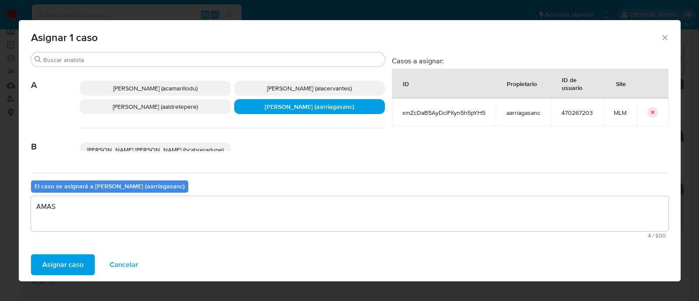
click at [66, 260] on span "Asignar caso" at bounding box center [62, 264] width 41 height 19
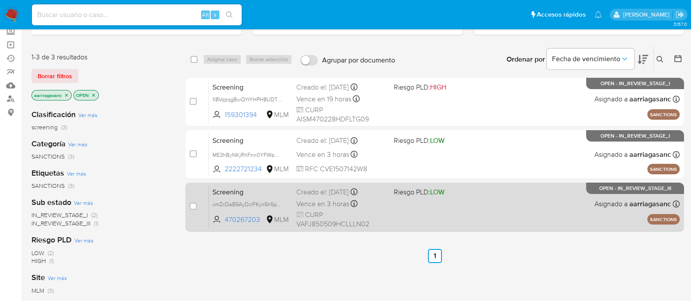
click at [442, 207] on div "Screening xmZcDaB5AyDclFKyn5h5pYH5 470267203 MLM Riesgo PLD: LOW Creado el: [DA…" at bounding box center [444, 207] width 470 height 44
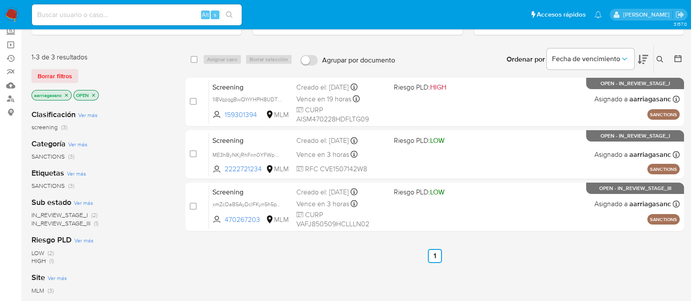
click at [10, 18] on img at bounding box center [11, 14] width 15 height 15
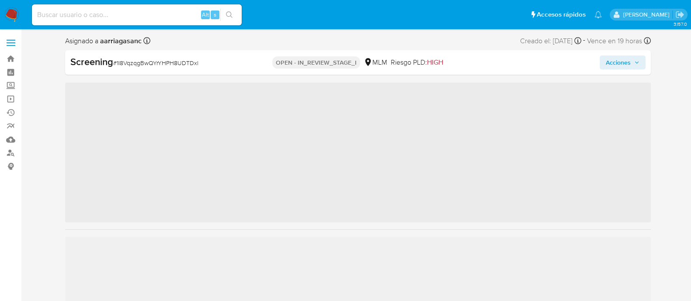
scroll to position [369, 0]
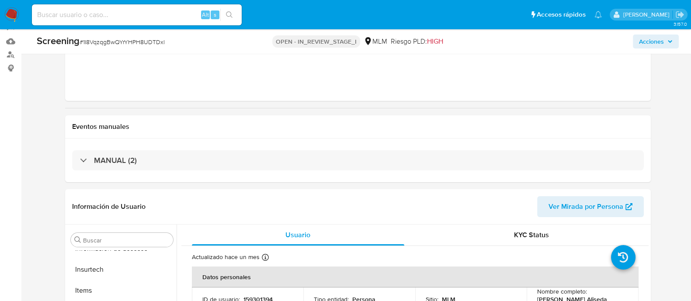
select select "10"
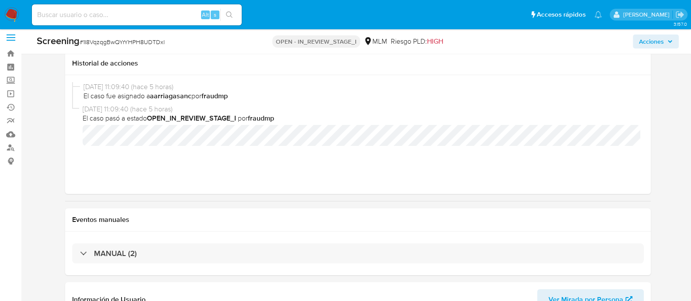
scroll to position [0, 0]
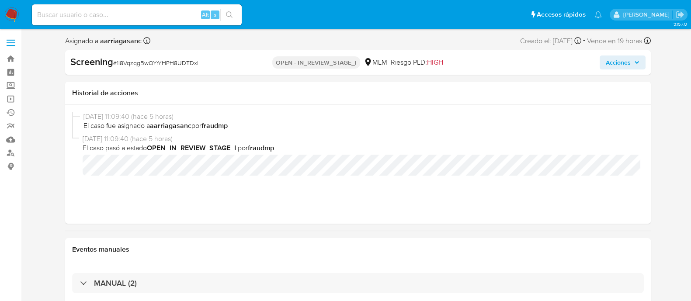
click at [299, 115] on span "28/08/2025 11:09:40 (hace 5 horas)" at bounding box center [361, 117] width 556 height 10
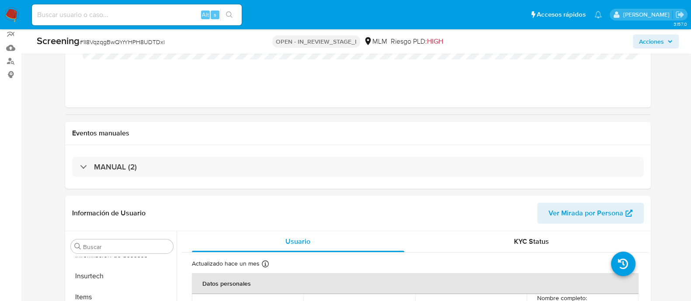
scroll to position [109, 0]
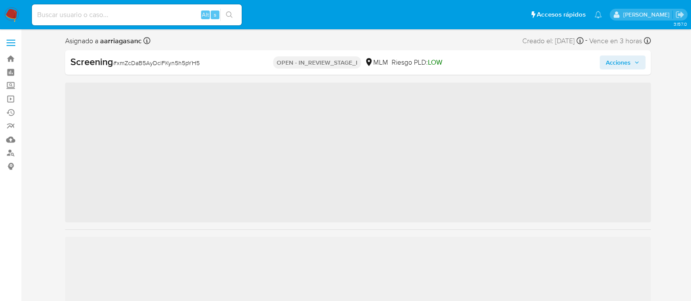
scroll to position [369, 0]
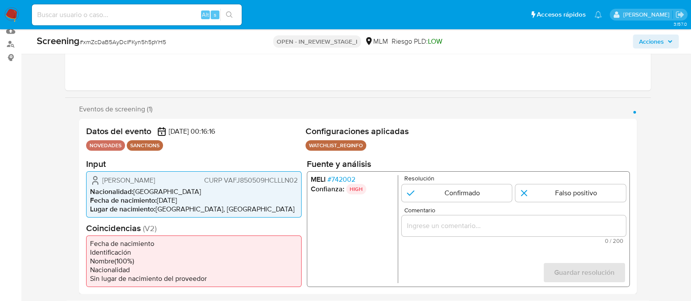
select select "10"
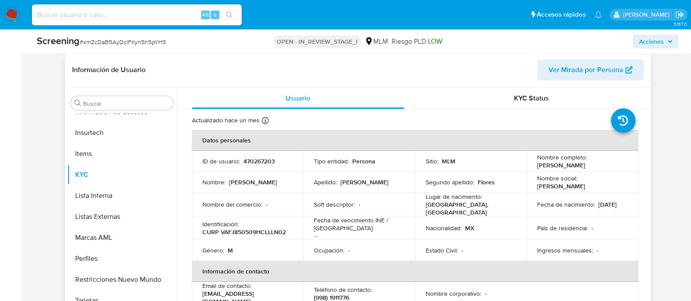
scroll to position [382, 0]
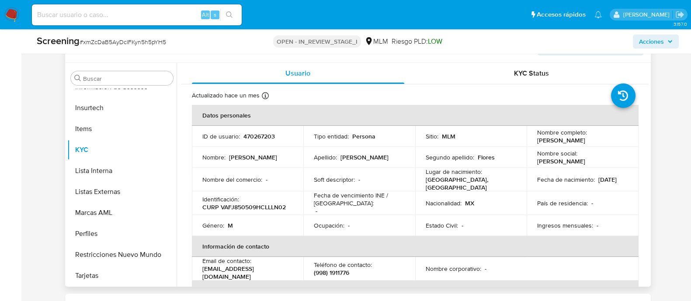
click at [419, 182] on td "Lugar de nacimiento : MEXICO, COAHUILA" at bounding box center [471, 180] width 112 height 24
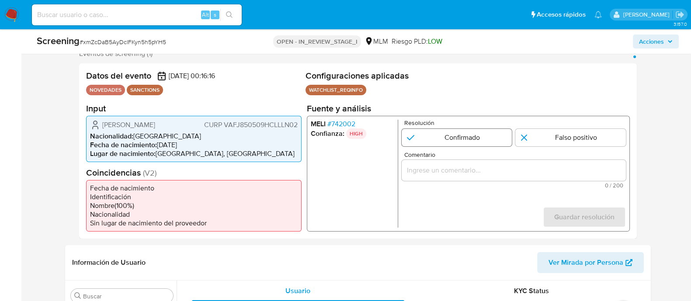
scroll to position [164, 0]
click at [443, 133] on input "1 de 1" at bounding box center [456, 137] width 111 height 17
radio input "true"
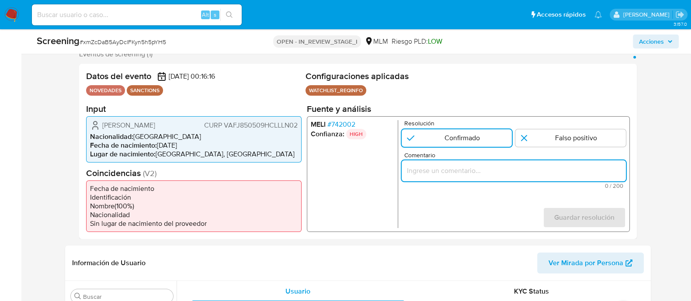
click at [502, 166] on input "Comentario" at bounding box center [513, 170] width 224 height 11
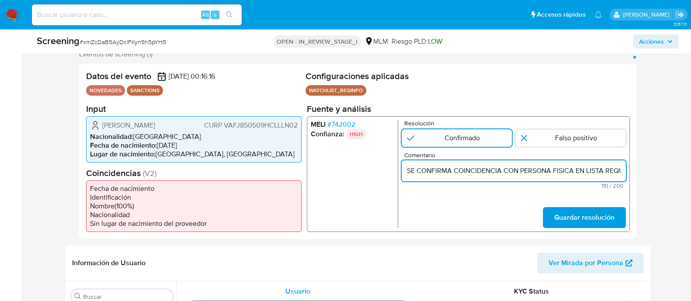
scroll to position [0, 209]
type input "SE CONFIRMA COINCIDENCIA CON PERSONA FISICA EN LISTA REQUINFO POR NOMBRE COMPLE…"
click at [573, 221] on span "Guardar resolución" at bounding box center [583, 216] width 60 height 19
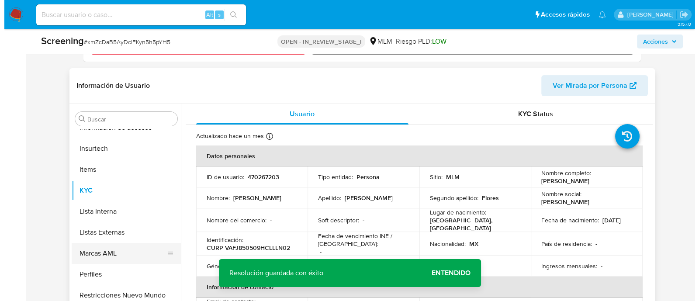
scroll to position [382, 0]
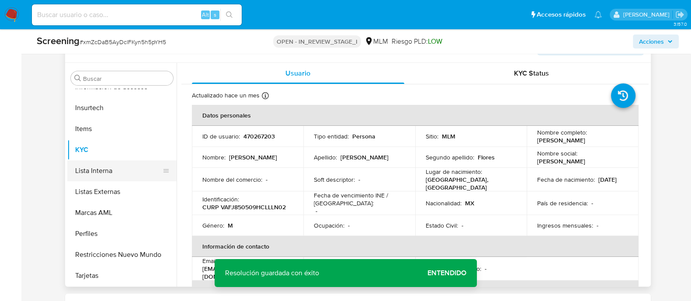
click at [76, 173] on button "Lista Interna" at bounding box center [118, 170] width 102 height 21
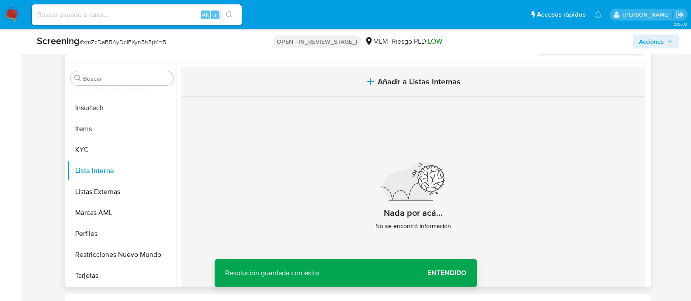
click at [428, 90] on button "Añadir a Listas Internas" at bounding box center [412, 81] width 463 height 29
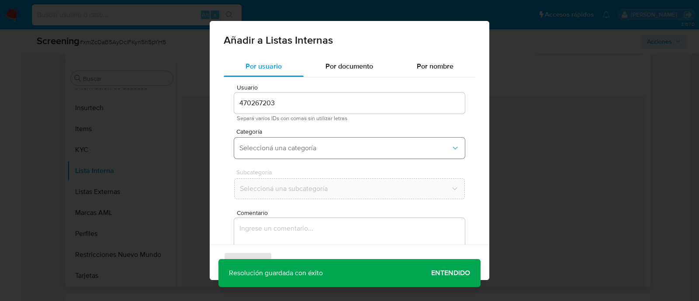
click at [290, 153] on button "Seleccioná una categoría" at bounding box center [349, 148] width 231 height 21
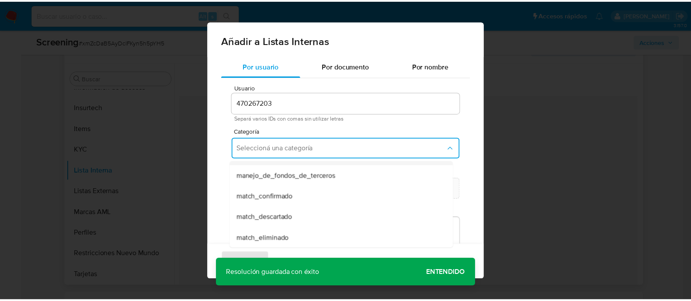
scroll to position [54, 0]
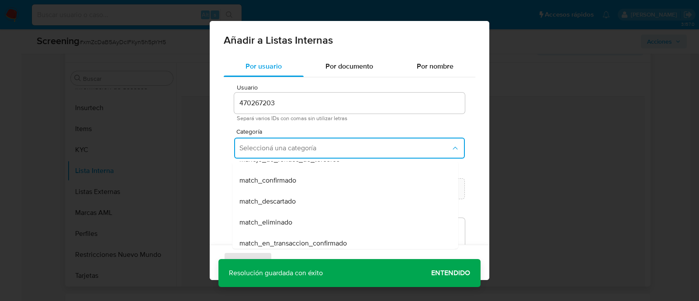
click at [280, 179] on span "match_confirmado" at bounding box center [267, 180] width 57 height 9
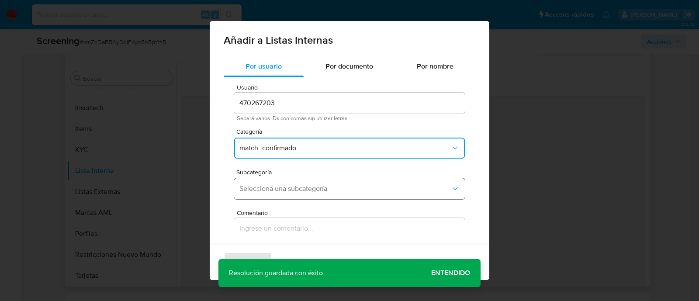
click at [278, 183] on button "Seleccioná una subcategoría" at bounding box center [349, 188] width 231 height 21
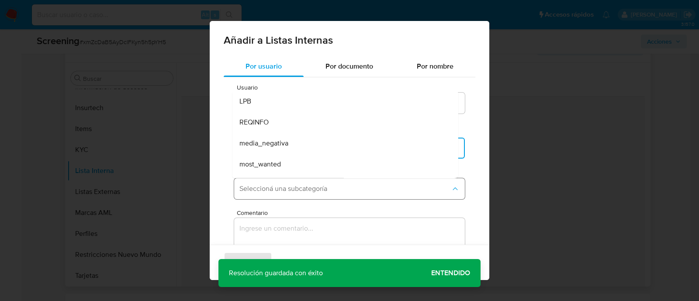
click at [273, 189] on span "Seleccioná una subcategoría" at bounding box center [344, 188] width 211 height 9
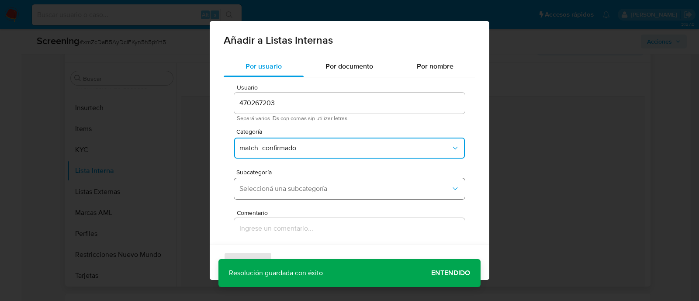
click at [274, 187] on span "Seleccioná una subcategoría" at bounding box center [344, 188] width 211 height 9
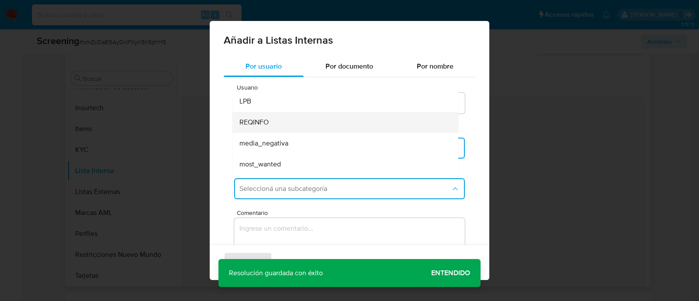
click at [279, 119] on div "REQINFO" at bounding box center [342, 122] width 207 height 21
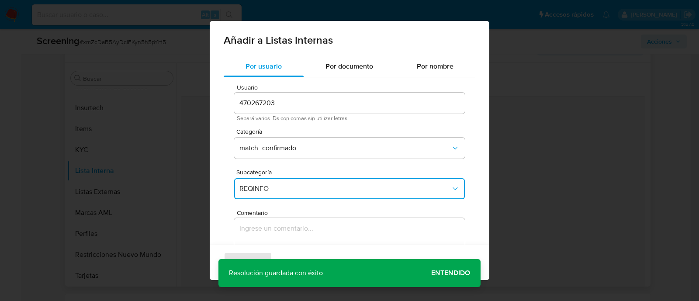
click at [262, 226] on textarea "Comentario" at bounding box center [349, 260] width 231 height 84
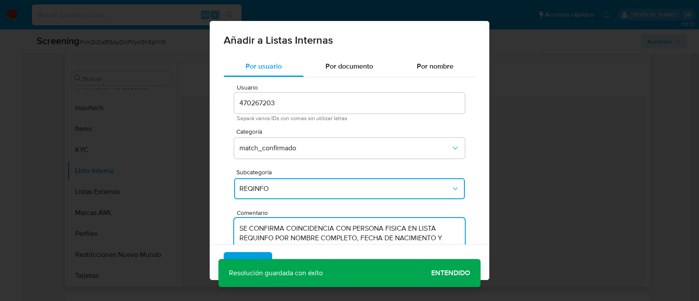
type textarea "SE CONFIRMA COINCIDENCIA CON PERSONA FISICA EN LISTA REQUINFO POR NOMBRE COMPLE…"
click at [447, 268] on div "Agregar Cancelar" at bounding box center [350, 262] width 280 height 35
click at [257, 261] on span "Agregar" at bounding box center [248, 262] width 26 height 19
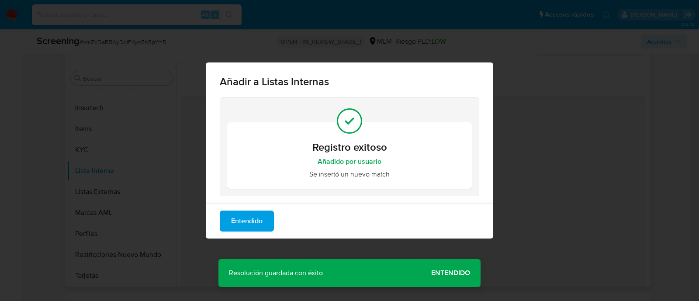
click at [262, 217] on span "Entendido" at bounding box center [246, 220] width 31 height 19
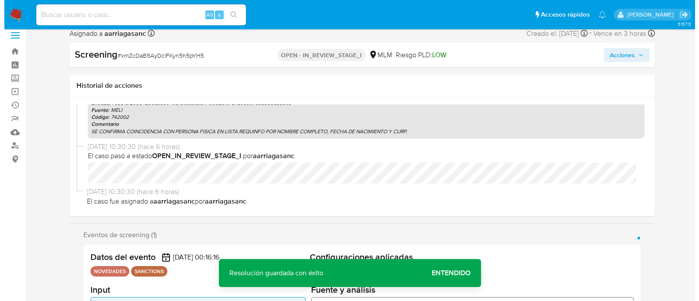
scroll to position [109, 0]
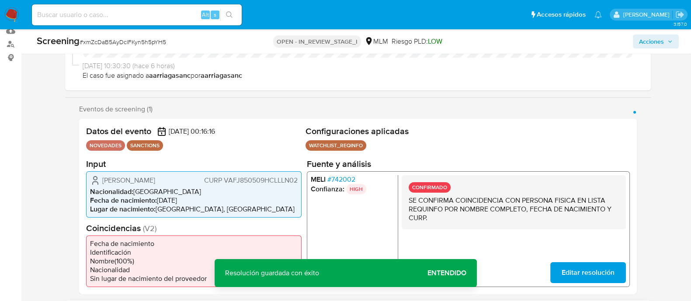
click at [480, 110] on div "Eventos de screening (1) Página 1" at bounding box center [357, 109] width 557 height 9
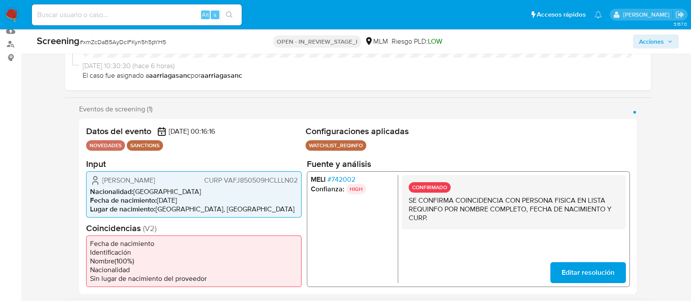
drag, startPoint x: 100, startPoint y: 182, endPoint x: 194, endPoint y: 179, distance: 94.4
click at [194, 179] on div "Juan Francisco Valadez Flores CURP VAFJ850509HCLLLN02" at bounding box center [193, 180] width 207 height 10
drag, startPoint x: 159, startPoint y: 200, endPoint x: 193, endPoint y: 196, distance: 33.4
click at [193, 196] on li "Fecha de nacimiento : 09/05/1985" at bounding box center [193, 200] width 207 height 9
click at [247, 182] on span "CURP VAFJ850509HCLLLN02" at bounding box center [250, 180] width 93 height 9
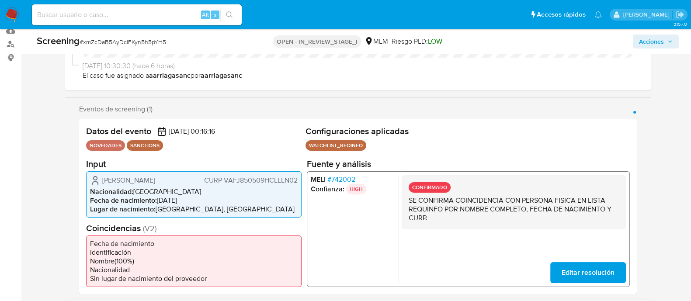
click at [247, 182] on span "CURP VAFJ850509HCLLLN02" at bounding box center [250, 180] width 93 height 9
click at [633, 41] on button "Acciones" at bounding box center [656, 42] width 46 height 14
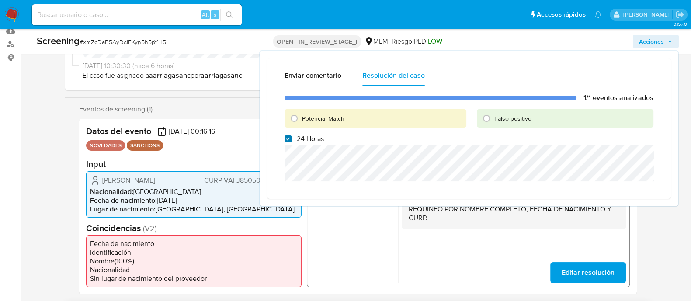
click at [285, 140] on input "24 Horas" at bounding box center [287, 138] width 7 height 7
checkbox input "false"
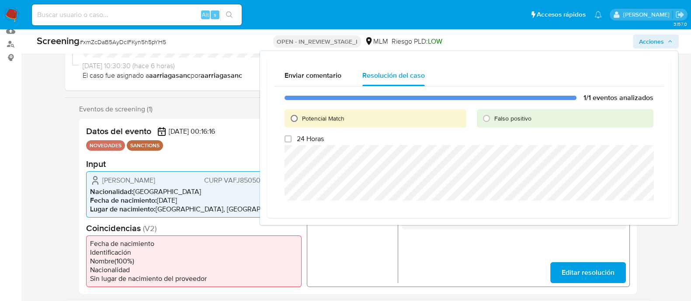
click at [293, 120] on input "Potencial Match" at bounding box center [294, 118] width 14 height 14
radio input "true"
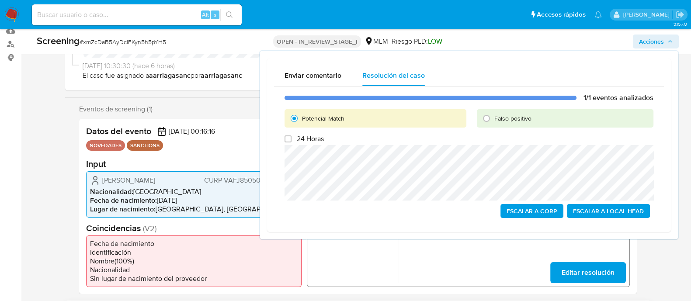
click at [635, 216] on span "Escalar a Local Head" at bounding box center [608, 211] width 71 height 12
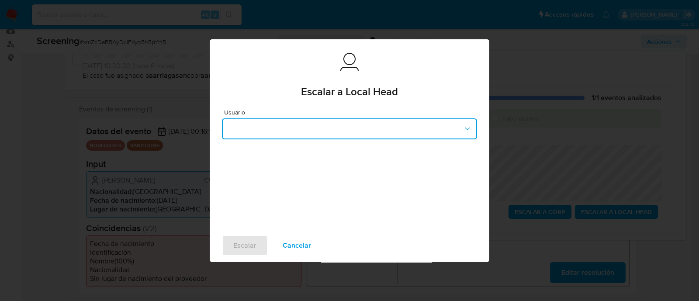
click at [387, 128] on button "button" at bounding box center [349, 128] width 255 height 21
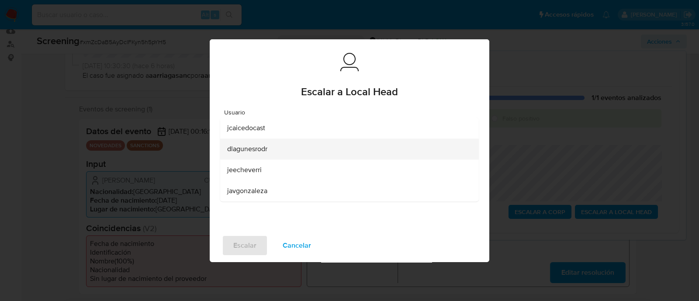
click at [253, 149] on span "dlagunesrodr" at bounding box center [247, 149] width 40 height 9
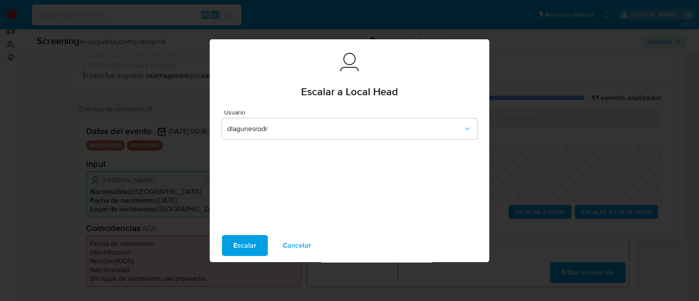
click at [248, 244] on span "Escalar" at bounding box center [244, 245] width 23 height 19
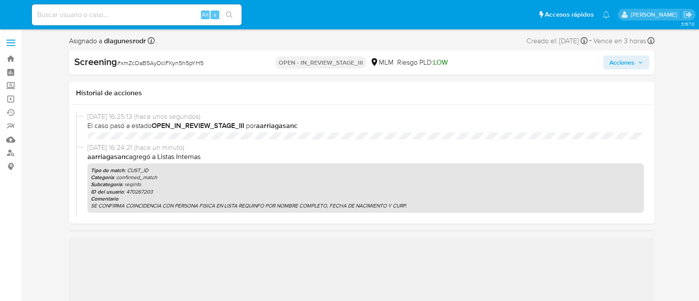
select select "10"
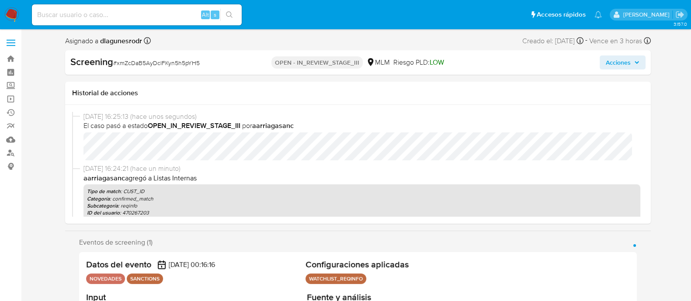
scroll to position [284, 0]
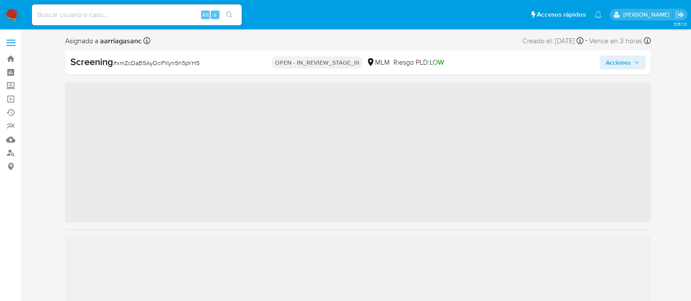
scroll to position [369, 0]
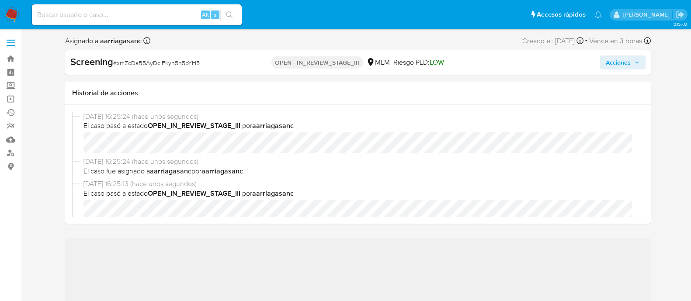
select select "10"
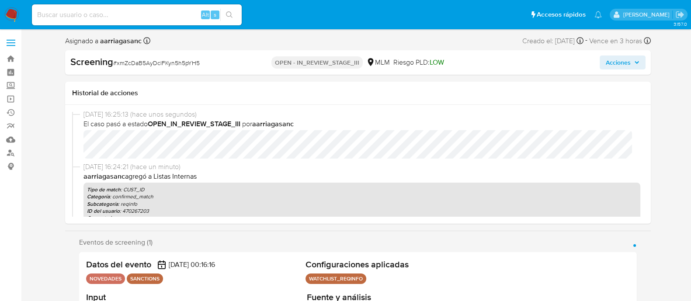
scroll to position [54, 0]
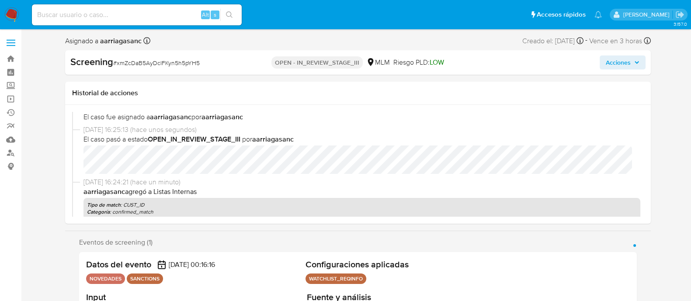
click at [619, 65] on span "Acciones" at bounding box center [617, 62] width 25 height 14
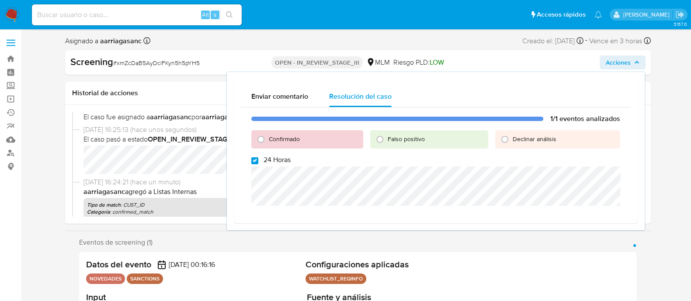
click at [254, 159] on input "24 Horas" at bounding box center [254, 160] width 7 height 7
checkbox input "false"
drag, startPoint x: 258, startPoint y: 136, endPoint x: 262, endPoint y: 155, distance: 18.9
click at [258, 136] on input "Confirmado" at bounding box center [261, 139] width 14 height 14
radio input "true"
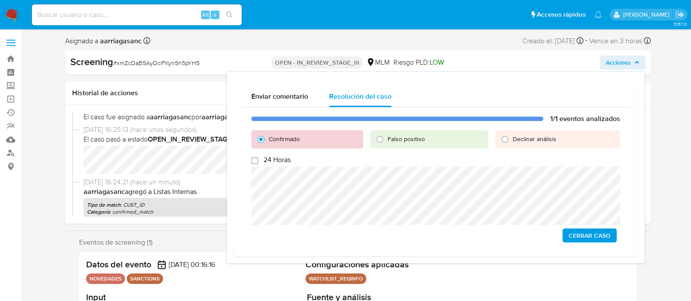
click at [575, 234] on span "Cerrar Caso" at bounding box center [589, 235] width 42 height 12
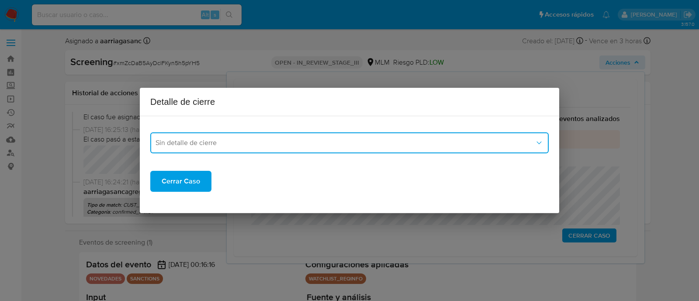
click at [362, 151] on button "Sin detalle de cierre" at bounding box center [349, 142] width 398 height 21
click at [226, 149] on button "Sin detalle de cierre" at bounding box center [349, 142] width 398 height 21
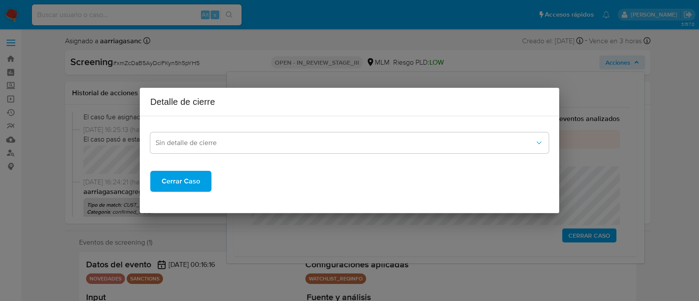
click at [198, 180] on span "Cerrar Caso" at bounding box center [181, 181] width 38 height 19
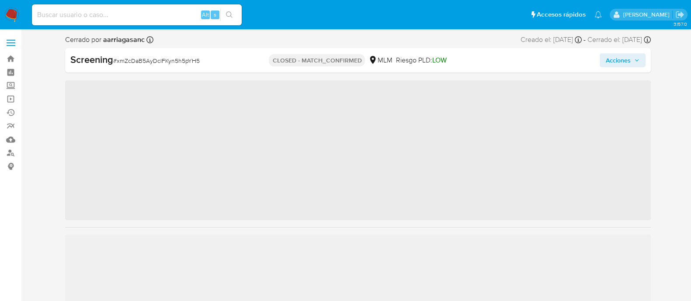
scroll to position [369, 0]
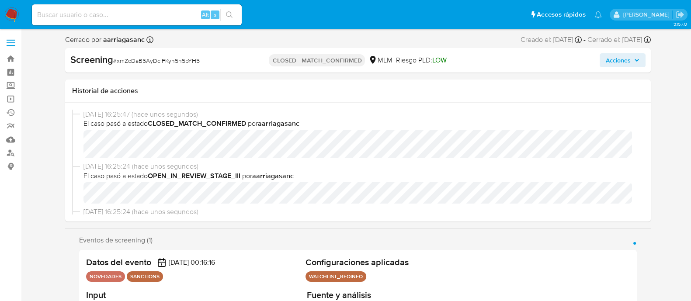
select select "10"
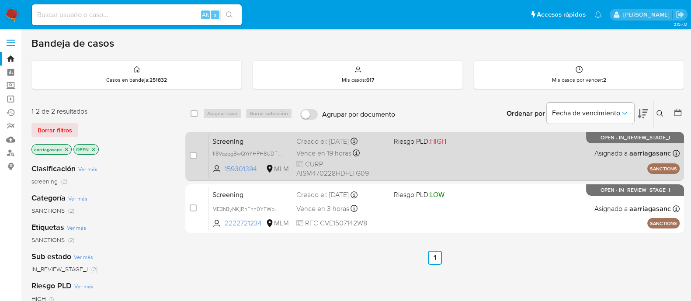
click at [408, 152] on div "Screening 1I8VqzqgBwQYrYHPH8UDTDxl 159301394 MLM Riesgo PLD: HIGH Creado el: [D…" at bounding box center [444, 156] width 470 height 44
click at [402, 159] on div "Screening 1I8VqzqgBwQYrYHPH8UDTDxl 159301394 MLM Riesgo PLD: HIGH Creado el: [D…" at bounding box center [444, 156] width 470 height 44
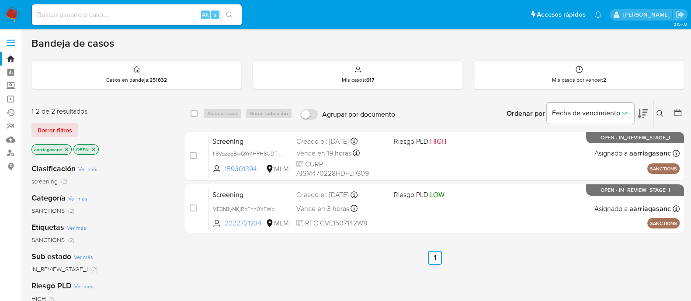
click at [14, 12] on img at bounding box center [11, 14] width 15 height 15
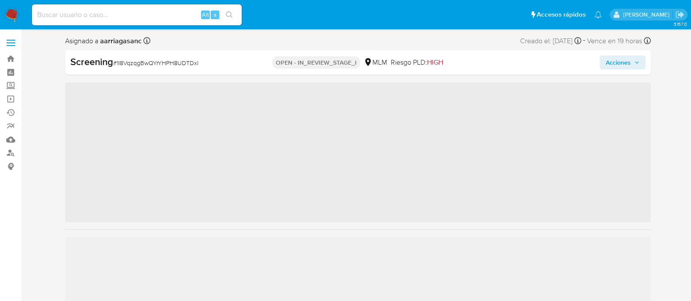
scroll to position [369, 0]
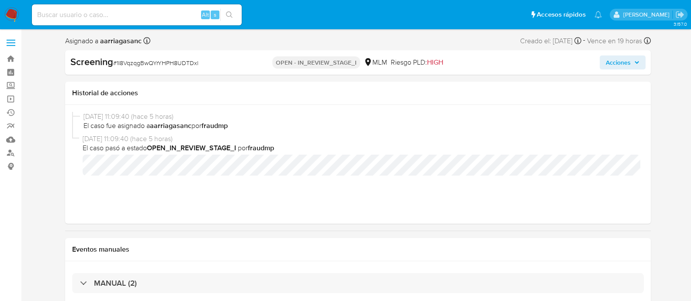
select select "10"
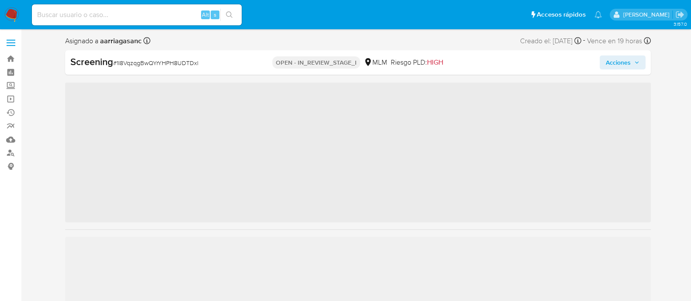
scroll to position [369, 0]
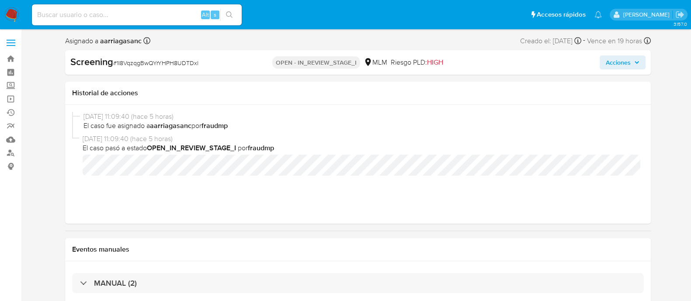
select select "10"
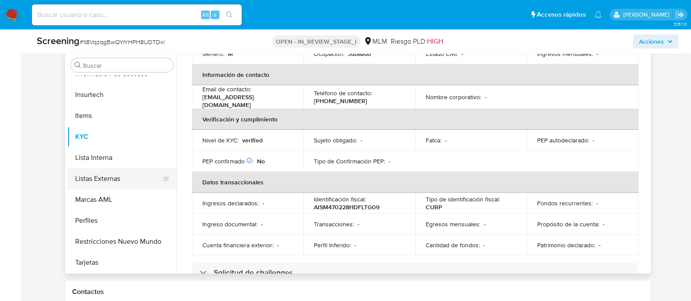
scroll to position [164, 0]
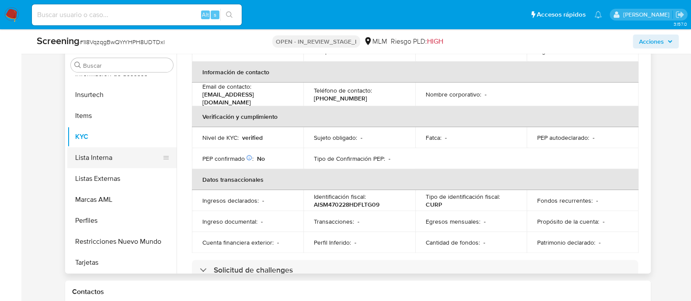
click at [98, 156] on button "Lista Interna" at bounding box center [118, 157] width 102 height 21
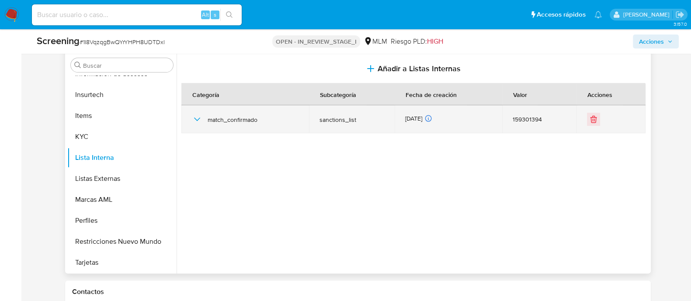
click at [194, 119] on icon "button" at bounding box center [197, 119] width 10 height 10
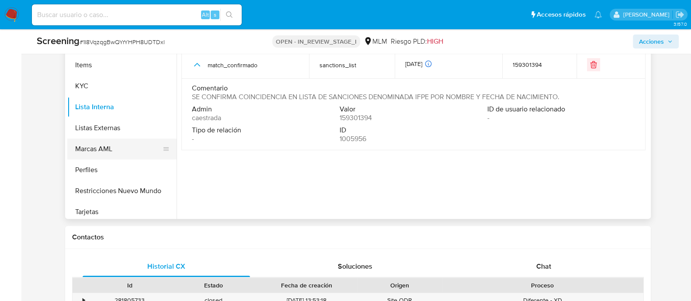
scroll to position [369, 0]
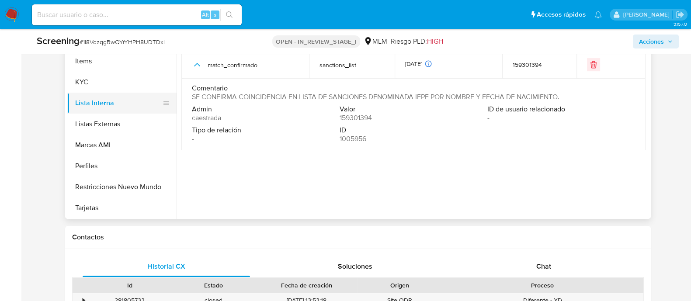
click at [107, 101] on button "Lista Interna" at bounding box center [118, 103] width 102 height 21
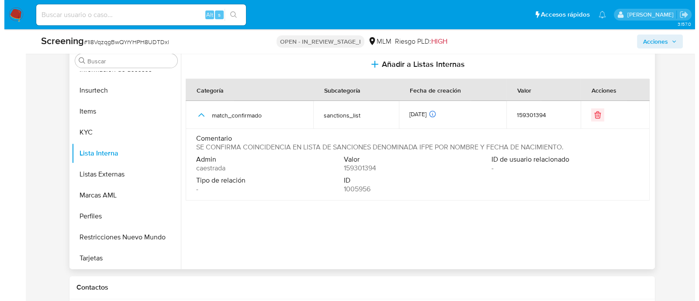
scroll to position [218, 0]
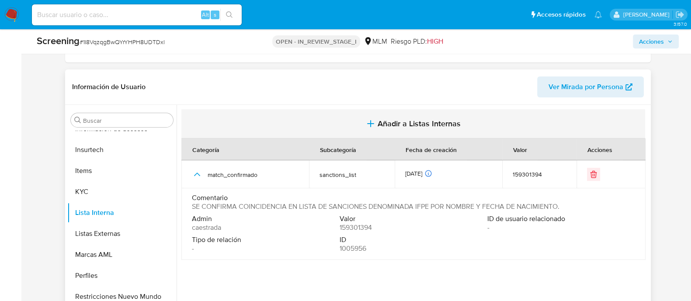
click at [394, 119] on span "Añadir a Listas Internas" at bounding box center [418, 124] width 83 height 10
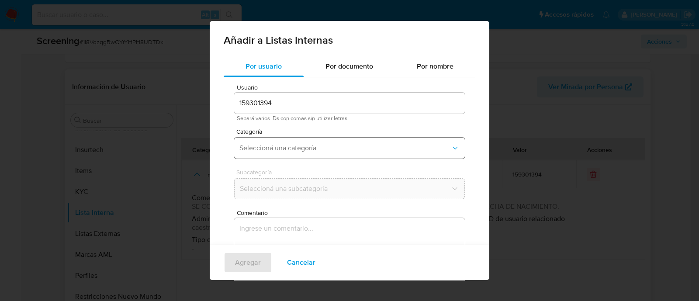
click at [280, 143] on button "Seleccioná una categoría" at bounding box center [349, 148] width 231 height 21
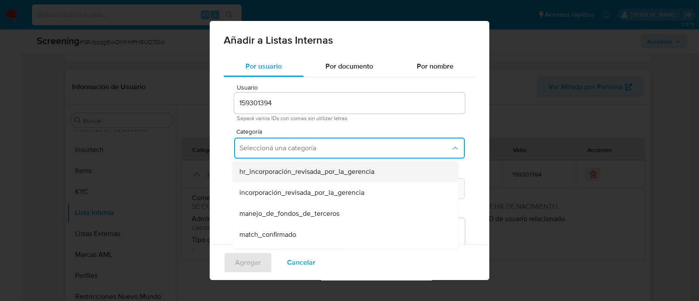
scroll to position [54, 0]
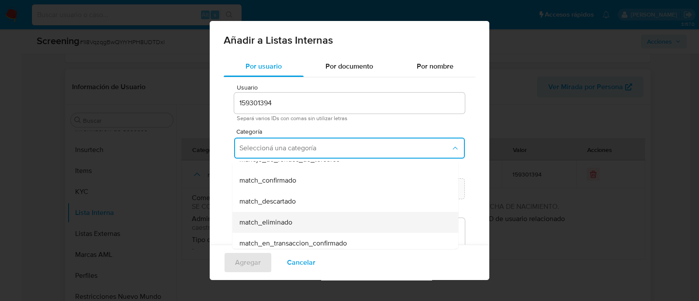
click at [283, 218] on span "match_eliminado" at bounding box center [265, 222] width 53 height 9
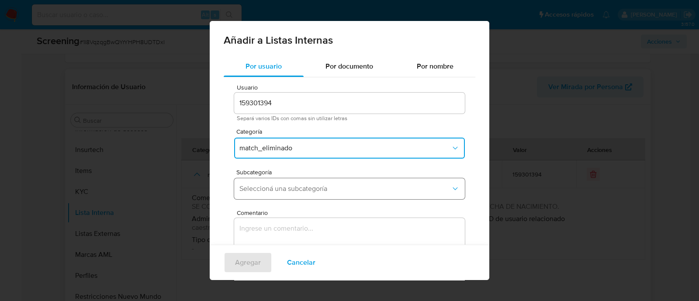
click at [280, 188] on span "Seleccioná una subcategoría" at bounding box center [344, 188] width 211 height 9
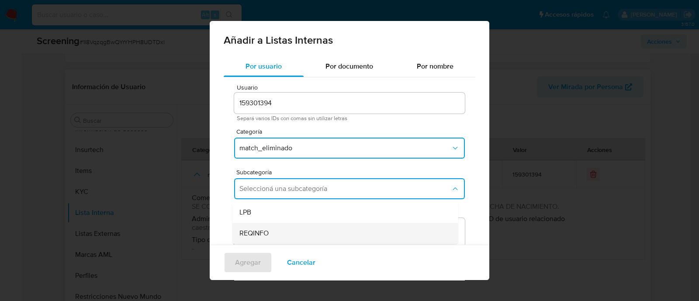
click at [267, 230] on span "REQINFO" at bounding box center [253, 233] width 29 height 9
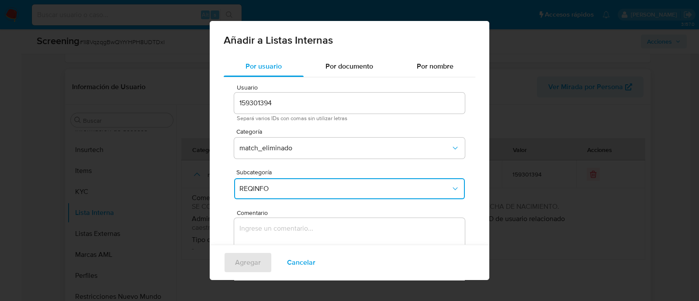
click at [283, 189] on span "REQINFO" at bounding box center [344, 188] width 211 height 9
click at [252, 217] on div "LPB" at bounding box center [342, 212] width 207 height 21
click at [256, 228] on textarea "Comentario" at bounding box center [349, 260] width 231 height 84
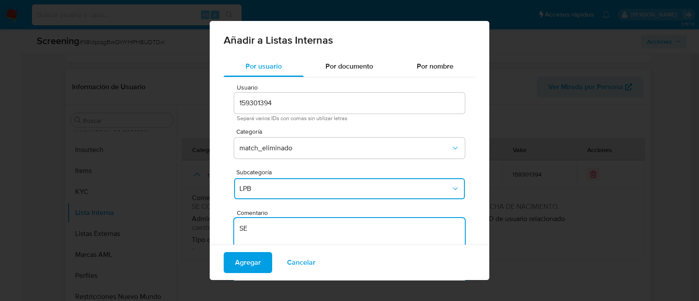
type textarea "S"
type textarea "C"
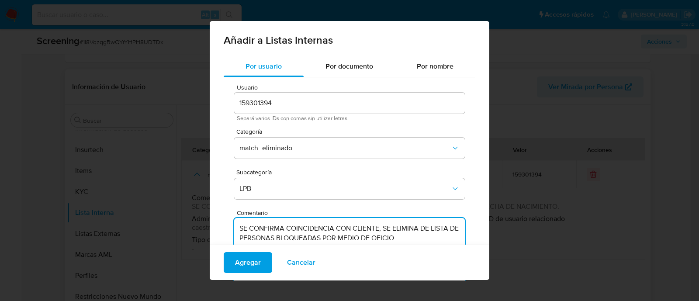
paste textarea "4-2025-199650-214-4-29297226-2025.xml"
click at [410, 235] on textarea "SE CONFIRMA COINCIDENCIA CON CLIENTE, SE ELIMINA DE LISTA DE PERSONAS BLOQUEADA…" at bounding box center [349, 260] width 231 height 84
click at [407, 239] on textarea "SE CONFIRMA COINCIDENCIA CON CLIENTE, SE ELIMINA DE LISTA DE PERSONAS BLOQUEADA…" at bounding box center [349, 260] width 231 height 84
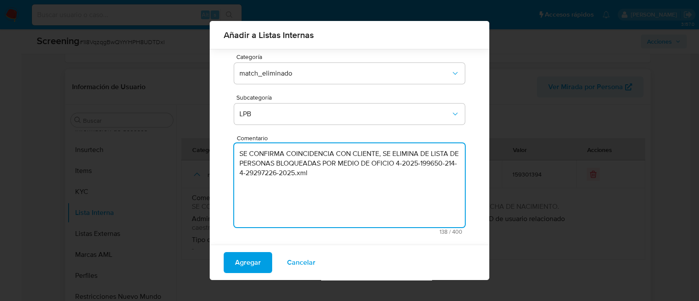
scroll to position [72, 0]
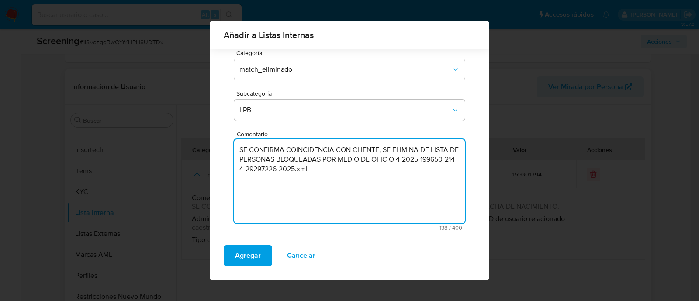
click at [264, 172] on textarea "SE CONFIRMA COINCIDENCIA CON CLIENTE, SE ELIMINA DE LISTA DE PERSONAS BLOQUEADA…" at bounding box center [349, 181] width 231 height 84
click at [303, 168] on textarea "SE CONFIRMA COINCIDENCIA CON CLIENTE, SE ELIMINA DE LISTA DE PERSONAS BLOQUEADA…" at bounding box center [349, 181] width 231 height 84
click at [293, 171] on textarea "SE CONFIRMA COINCIDENCIA CON CLIENTE, SE ELIMINA DE LISTA DE PERSONAS BLOQUEADA…" at bounding box center [349, 181] width 231 height 84
drag, startPoint x: 293, startPoint y: 172, endPoint x: 235, endPoint y: 127, distance: 72.5
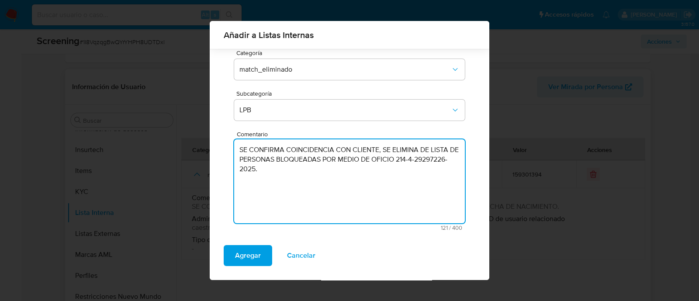
click at [235, 127] on div "Usuario 159301394 Separá varios IDs con comas sin utilizar letras Categoría mat…" at bounding box center [350, 118] width 252 height 239
type textarea "SE CONFIRMA COINCIDENCIA CON CLIENTE, SE ELIMINA DE LISTA DE PERSONAS BLOQUEADA…"
click at [236, 259] on span "Agregar" at bounding box center [248, 255] width 26 height 19
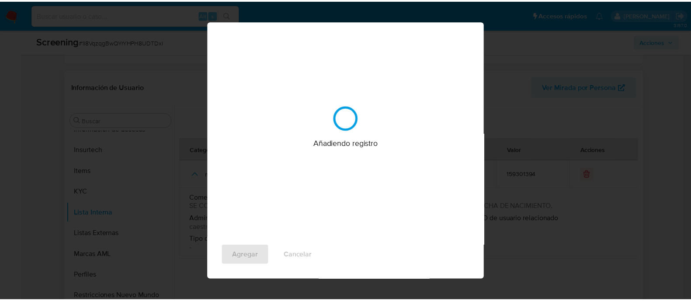
scroll to position [0, 0]
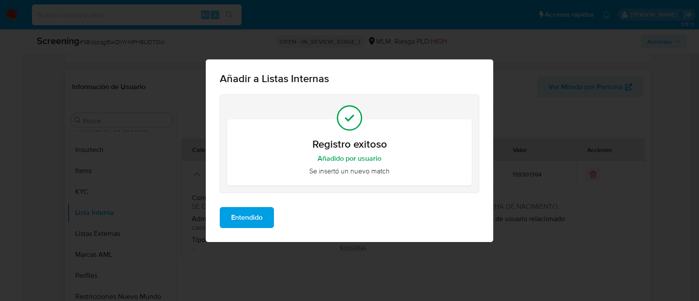
click at [249, 227] on span "Entendido" at bounding box center [246, 217] width 31 height 19
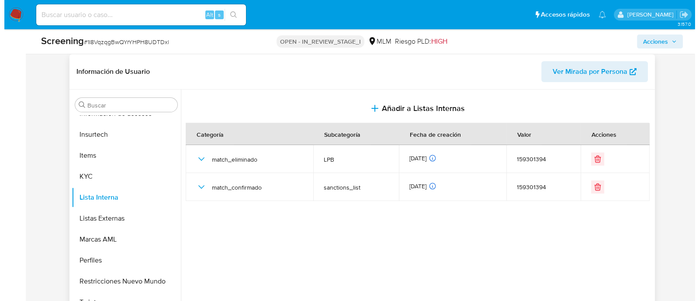
scroll to position [273, 0]
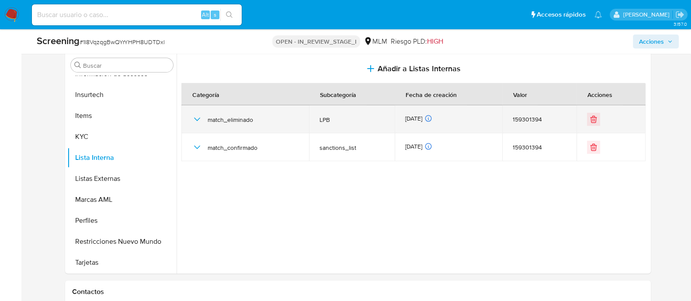
click at [200, 121] on icon "button" at bounding box center [197, 119] width 10 height 10
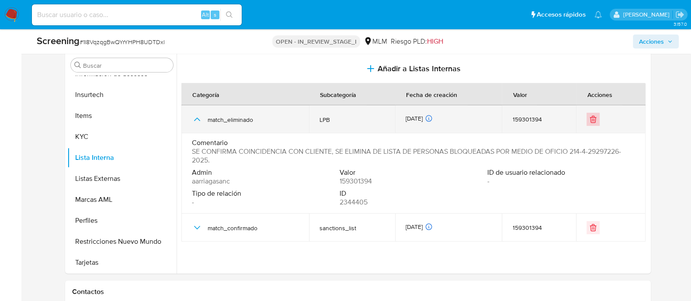
click at [588, 125] on button "Eliminar" at bounding box center [592, 119] width 13 height 13
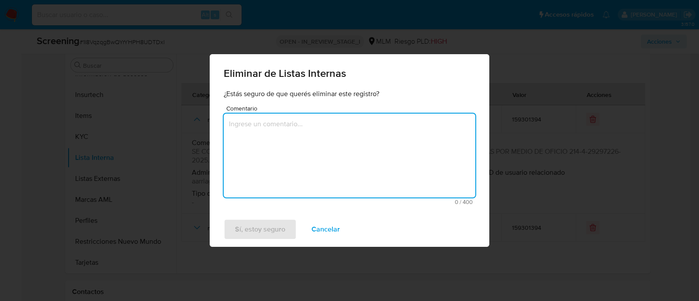
click at [336, 130] on textarea "Comentario" at bounding box center [350, 156] width 252 height 84
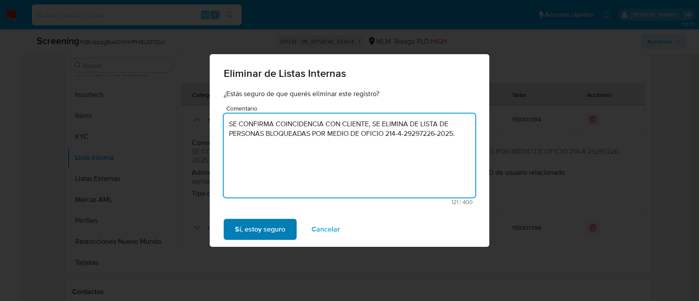
type textarea "SE CONFIRMA COINCIDENCIA CON CLIENTE, SE ELIMINA DE LISTA DE PERSONAS BLOQUEADA…"
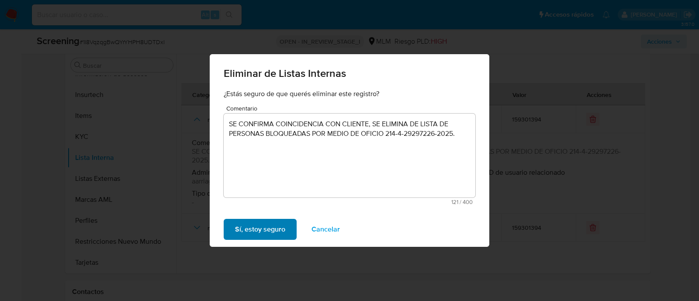
click at [252, 226] on span "Sí, estoy seguro" at bounding box center [260, 229] width 50 height 19
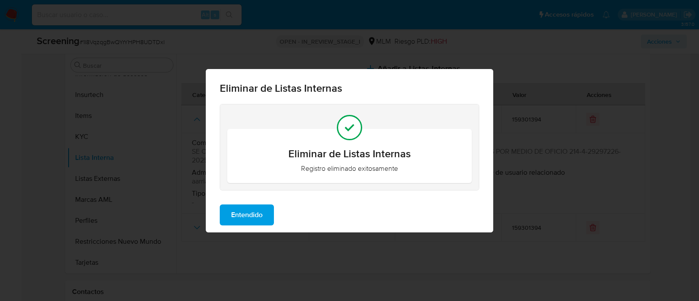
click at [247, 214] on span "Entendido" at bounding box center [246, 214] width 31 height 19
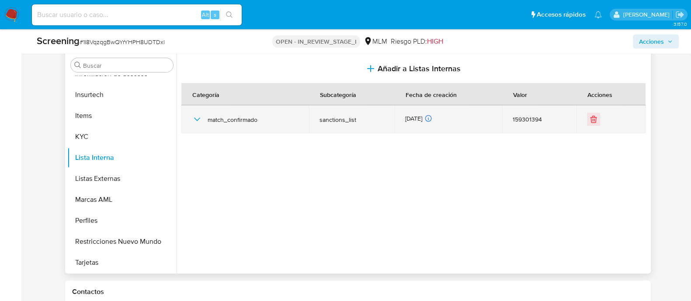
drag, startPoint x: 594, startPoint y: 131, endPoint x: 597, endPoint y: 119, distance: 12.1
click at [594, 130] on td at bounding box center [610, 119] width 69 height 28
click at [597, 117] on div at bounding box center [611, 119] width 48 height 13
click at [594, 120] on icon "Eliminar" at bounding box center [593, 119] width 9 height 9
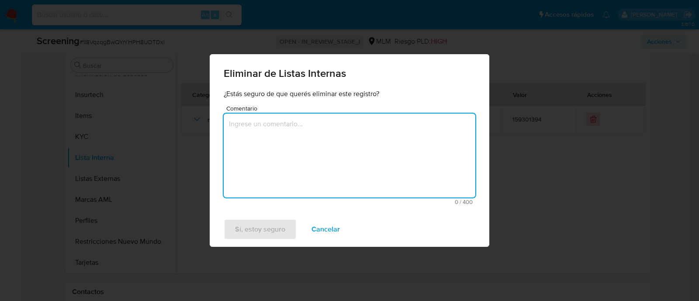
click at [346, 131] on textarea "Comentario" at bounding box center [350, 156] width 252 height 84
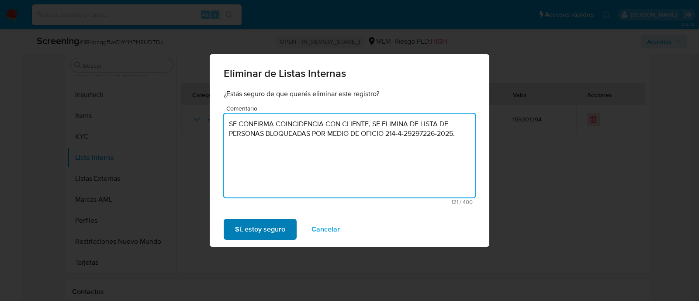
type textarea "SE CONFIRMA COINCIDENCIA CON CLIENTE, SE ELIMINA DE LISTA DE PERSONAS BLOQUEADA…"
click at [269, 225] on span "Sí, estoy seguro" at bounding box center [260, 229] width 50 height 19
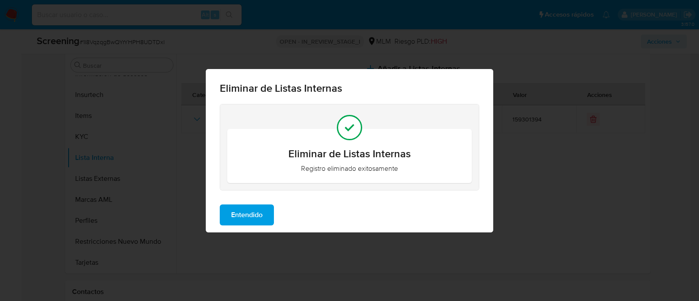
click at [240, 209] on span "Entendido" at bounding box center [246, 214] width 31 height 19
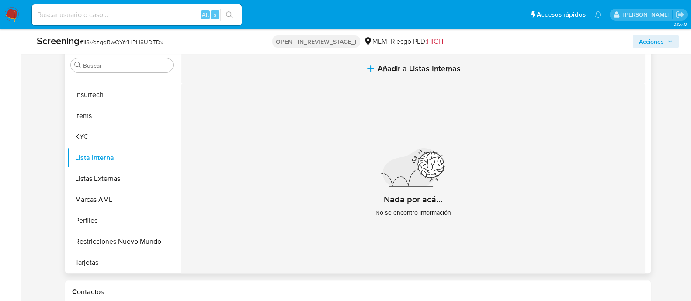
click at [403, 71] on span "Añadir a Listas Internas" at bounding box center [418, 69] width 83 height 10
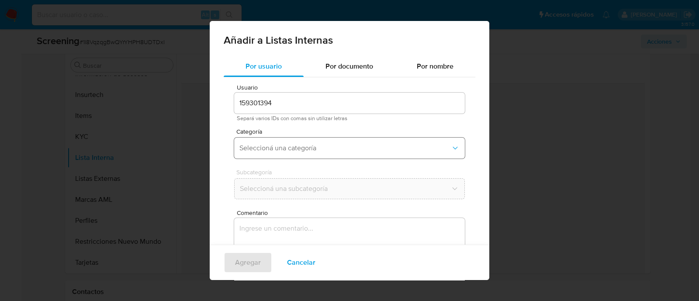
click at [278, 145] on span "Seleccioná una categoría" at bounding box center [344, 148] width 211 height 9
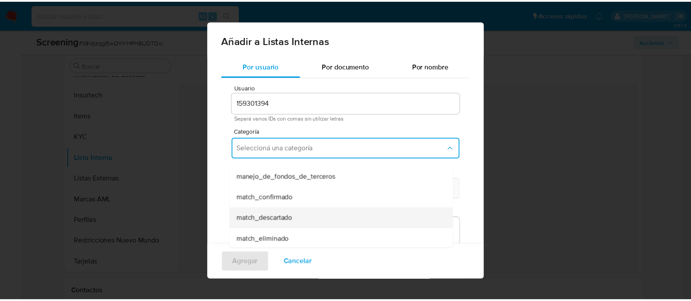
scroll to position [54, 0]
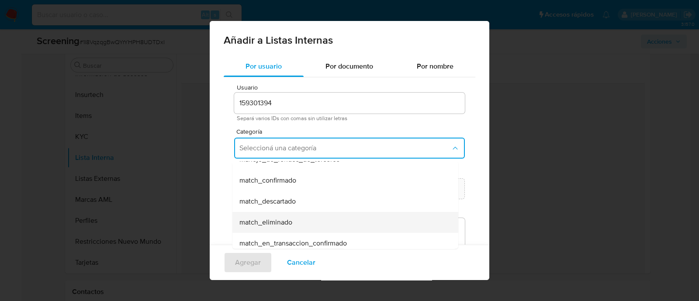
click at [276, 221] on span "match_eliminado" at bounding box center [265, 222] width 53 height 9
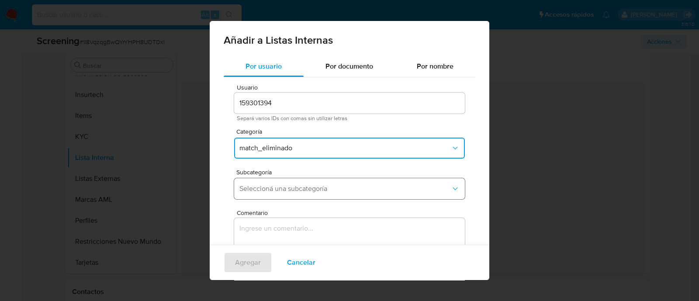
click at [278, 195] on button "Seleccioná una subcategoría" at bounding box center [349, 188] width 231 height 21
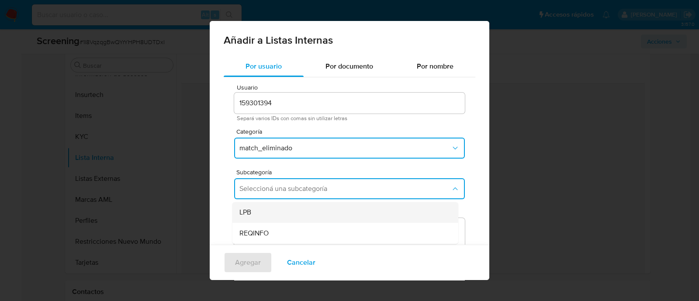
click at [276, 211] on div "LPB" at bounding box center [342, 212] width 207 height 21
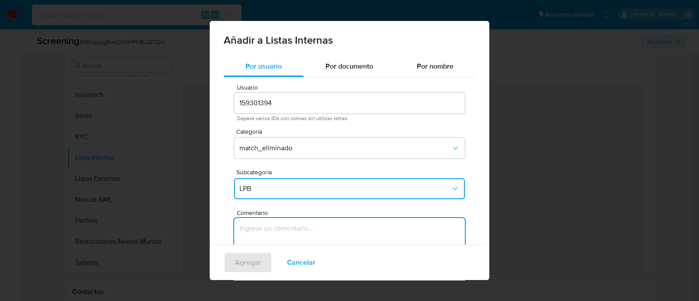
click at [273, 224] on textarea "Comentario" at bounding box center [349, 260] width 231 height 84
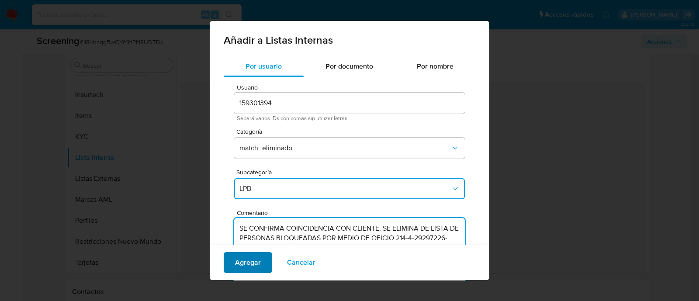
type textarea "SE CONFIRMA COINCIDENCIA CON CLIENTE, SE ELIMINA DE LISTA DE PERSONAS BLOQUEADA…"
click at [248, 265] on span "Agregar" at bounding box center [248, 262] width 26 height 19
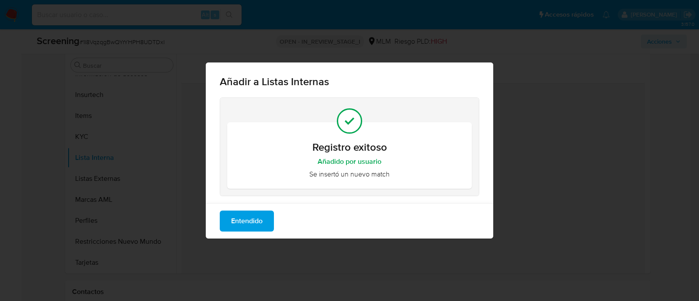
click at [258, 220] on span "Entendido" at bounding box center [246, 220] width 31 height 19
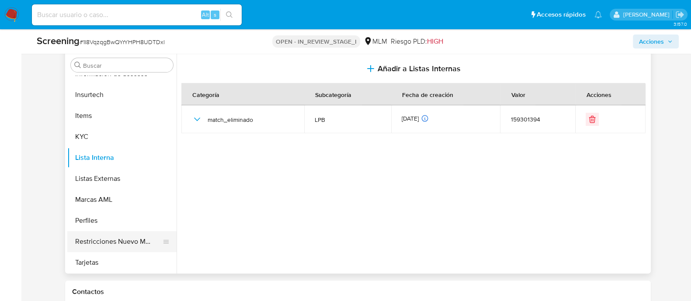
click at [124, 241] on button "Restricciones Nuevo Mundo" at bounding box center [118, 241] width 102 height 21
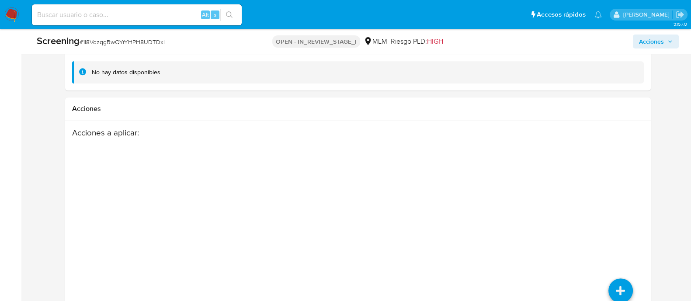
scroll to position [1329, 0]
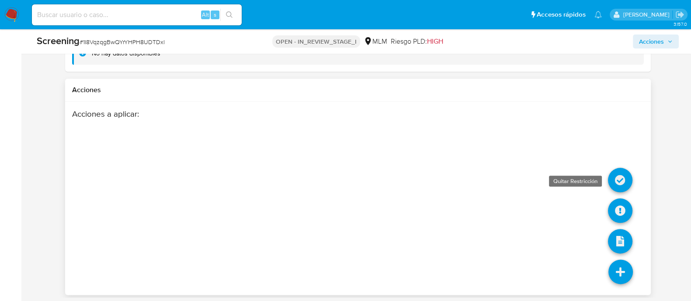
click at [617, 178] on icon at bounding box center [620, 180] width 24 height 24
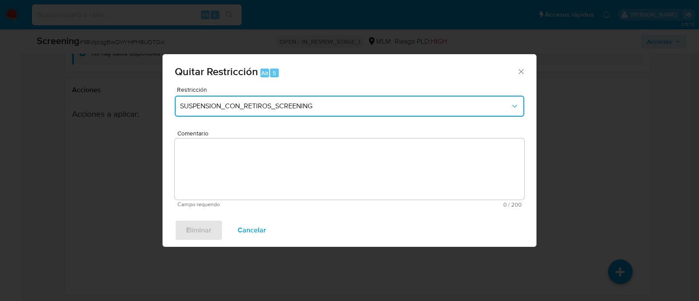
click at [246, 106] on span "SUSPENSION_CON_RETIROS_SCREENING" at bounding box center [345, 106] width 330 height 9
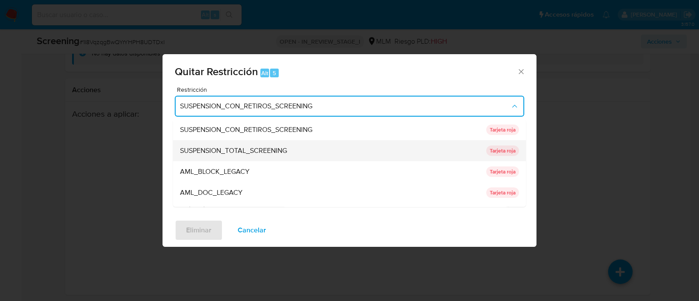
click at [249, 149] on span "SUSPENSION_TOTAL_SCREENING" at bounding box center [233, 151] width 107 height 9
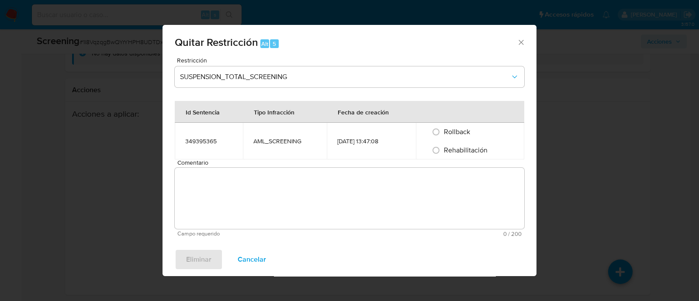
click at [243, 149] on td "AML_SCREENING" at bounding box center [285, 141] width 84 height 37
click at [443, 149] on input "Rehabilitación" at bounding box center [436, 150] width 14 height 14
radio input "true"
click at [411, 189] on textarea "Comentario" at bounding box center [349, 198] width 349 height 61
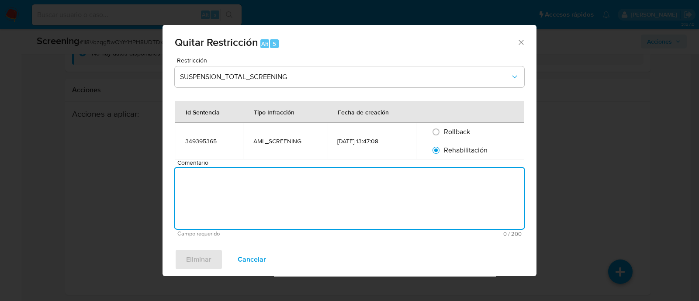
paste textarea "SE CONFIRMA COINCIDENCIA CON CLIENTE, SE ELIMINA DE LISTA DE PERSONAS BLOQUEADA…"
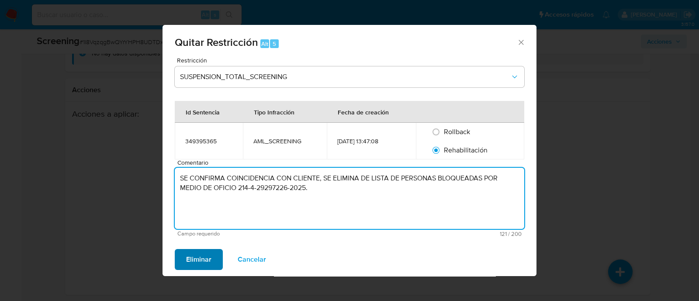
type textarea "SE CONFIRMA COINCIDENCIA CON CLIENTE, SE ELIMINA DE LISTA DE PERSONAS BLOQUEADA…"
click at [193, 258] on span "Eliminar" at bounding box center [198, 259] width 25 height 19
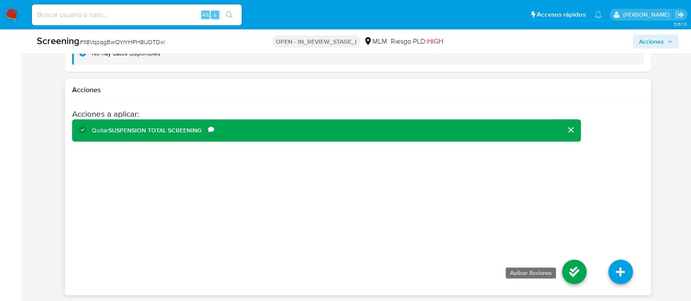
click at [572, 259] on icon at bounding box center [574, 271] width 24 height 24
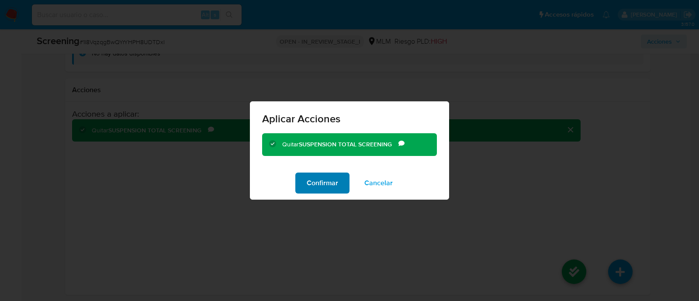
click at [321, 186] on span "Confirmar" at bounding box center [322, 182] width 31 height 19
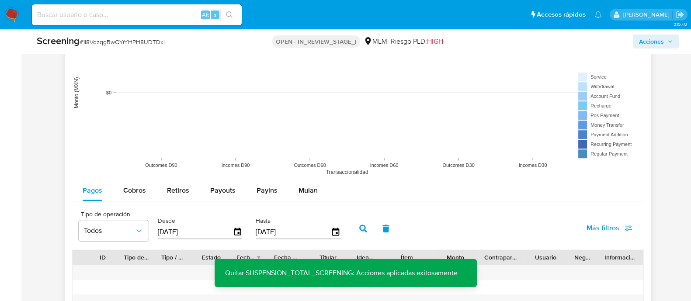
scroll to position [729, 0]
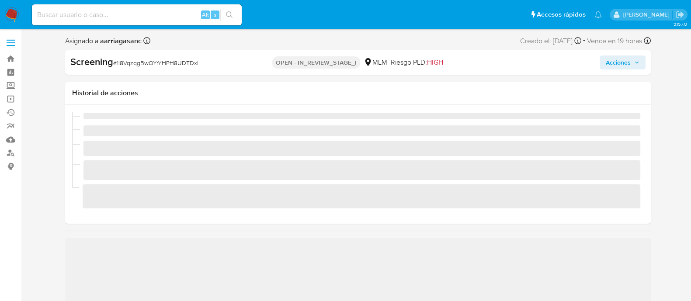
scroll to position [369, 0]
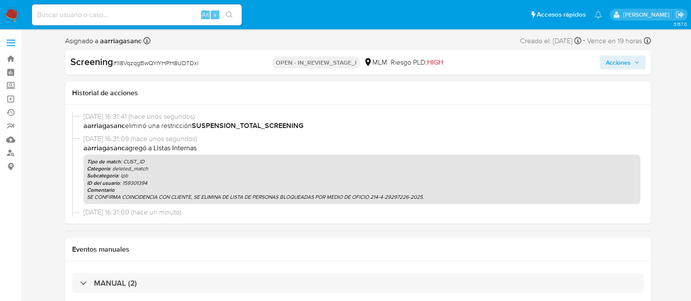
select select "10"
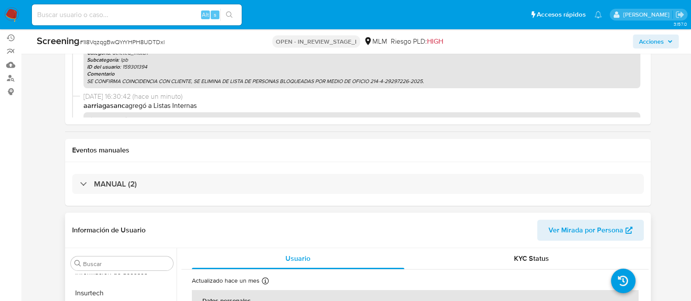
scroll to position [218, 0]
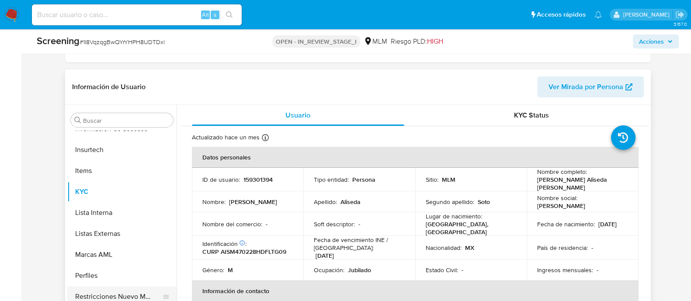
click at [116, 292] on button "Restricciones Nuevo Mundo" at bounding box center [118, 296] width 102 height 21
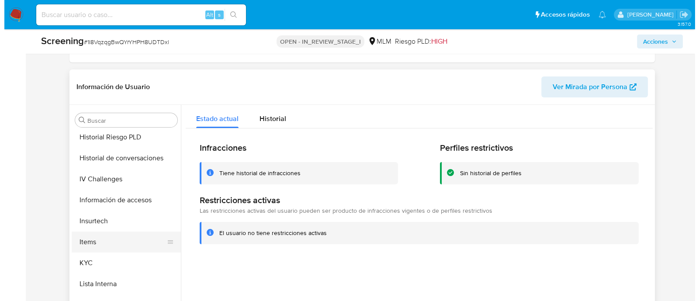
scroll to position [315, 0]
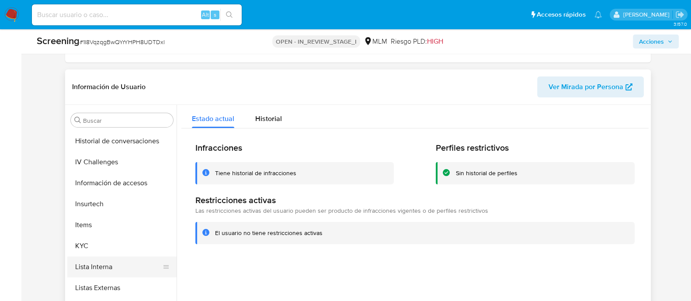
click at [100, 270] on button "Lista Interna" at bounding box center [118, 266] width 102 height 21
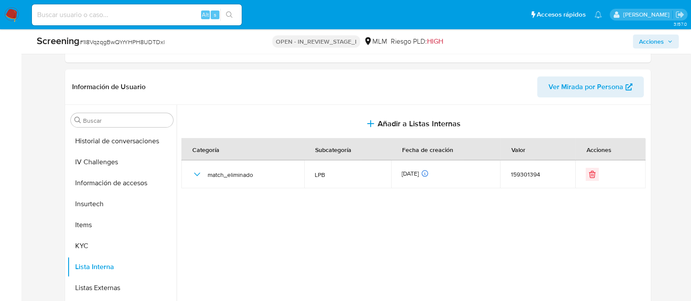
click at [651, 42] on span "Acciones" at bounding box center [651, 42] width 25 height 14
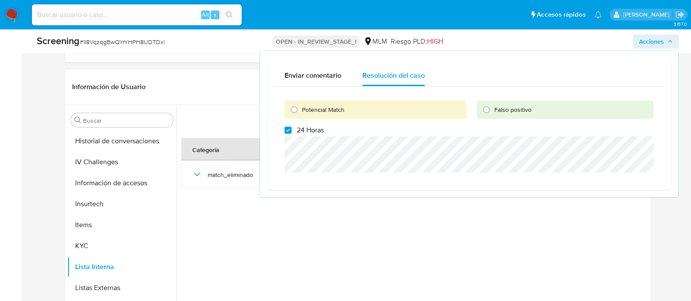
click at [282, 130] on div "Potencial Match Falso positivo 24 Horas" at bounding box center [469, 134] width 390 height 97
click at [284, 128] on input "24 Horas" at bounding box center [287, 130] width 7 height 7
checkbox input "false"
click at [294, 107] on input "Potencial Match" at bounding box center [294, 110] width 14 height 14
radio input "true"
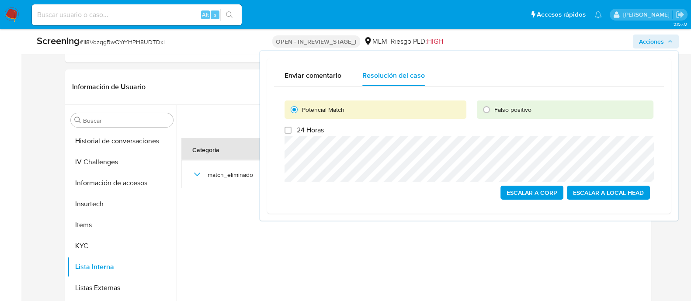
click at [629, 194] on span "Escalar a Local Head" at bounding box center [608, 193] width 71 height 12
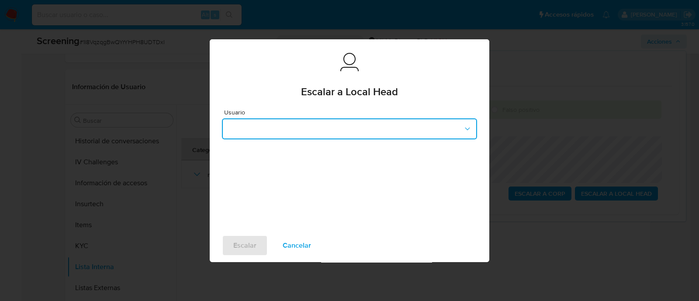
click at [354, 128] on button "button" at bounding box center [349, 128] width 255 height 21
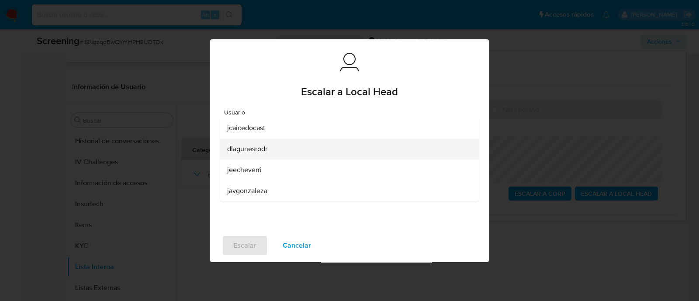
click at [272, 151] on div "dlagunesrodr" at bounding box center [346, 148] width 239 height 21
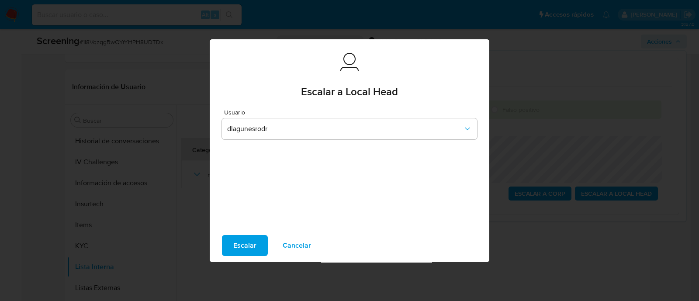
click at [241, 237] on span "Escalar" at bounding box center [244, 245] width 23 height 19
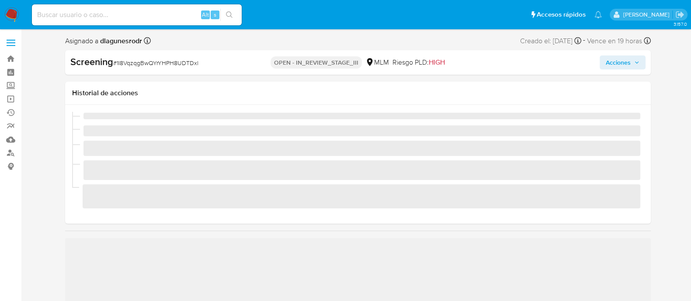
scroll to position [369, 0]
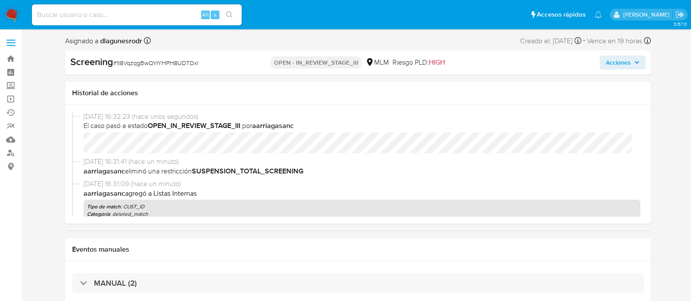
select select "10"
drag, startPoint x: 113, startPoint y: 63, endPoint x: 203, endPoint y: 62, distance: 89.6
click at [203, 62] on div "Screening # 1I8VqzqgBwQYrYHPH8UDTDxl" at bounding box center [164, 61] width 188 height 13
copy span "# 1I8VqzqgBwQYrYHPH8UDTDxl"
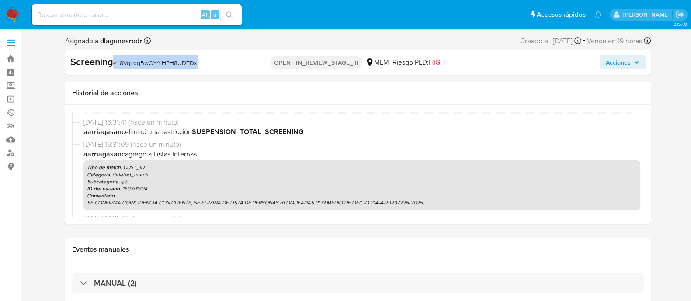
scroll to position [0, 0]
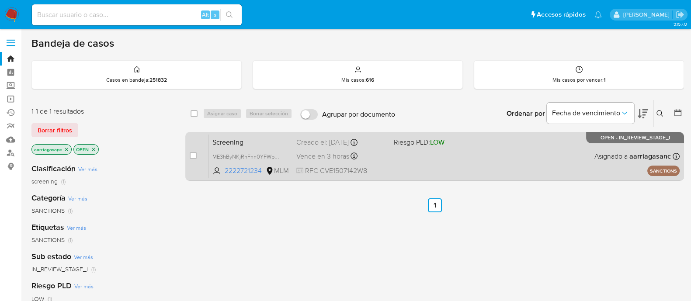
click at [383, 160] on div "Vence en 3 horas Vence el [DATE] 18:16:39" at bounding box center [341, 156] width 90 height 12
click at [190, 152] on input "checkbox" at bounding box center [193, 155] width 7 height 7
checkbox input "true"
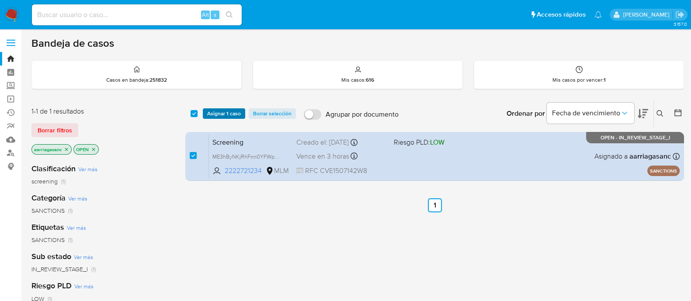
click at [233, 113] on span "Asignar 1 caso" at bounding box center [224, 113] width 34 height 9
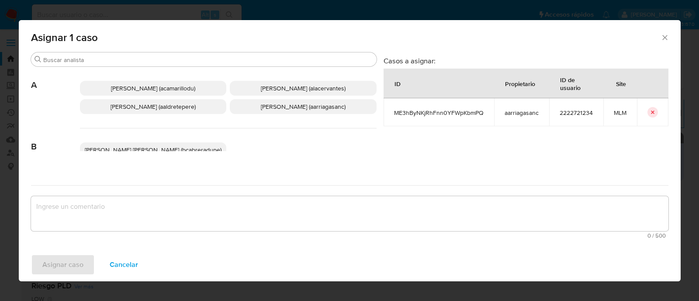
click at [277, 112] on p "Ana Maria Arriaga (aarriagasanc)" at bounding box center [303, 106] width 147 height 15
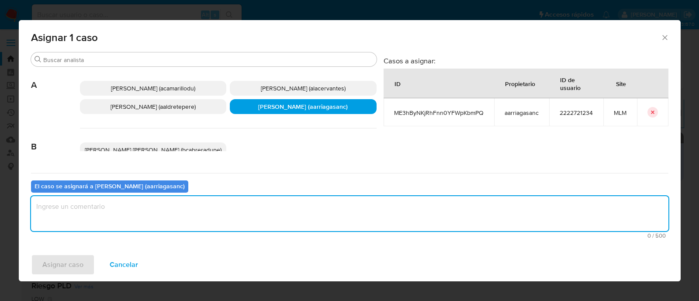
click at [258, 200] on textarea "assign-modal" at bounding box center [349, 213] width 637 height 35
type textarea "amas"
click at [67, 277] on div "Asignar caso Cancelar" at bounding box center [350, 264] width 662 height 33
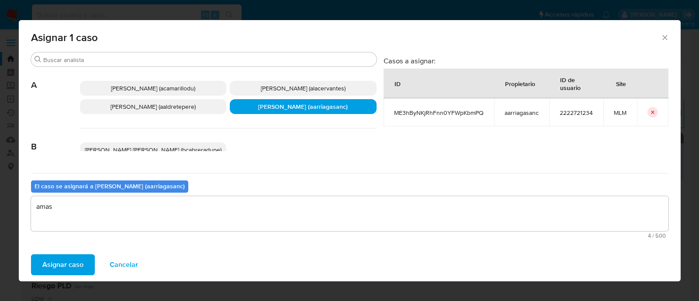
click at [67, 274] on span "Asignar caso" at bounding box center [62, 264] width 41 height 19
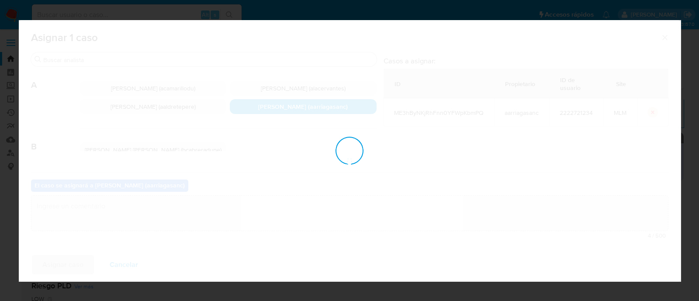
checkbox input "false"
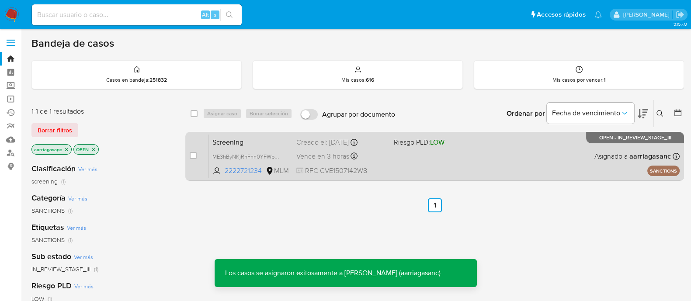
click at [428, 147] on div "Screening ME3hByNKjRhFnn0YFWpKbmPQ 2222721234 MLM Riesgo PLD: LOW Creado el: 27…" at bounding box center [444, 156] width 470 height 44
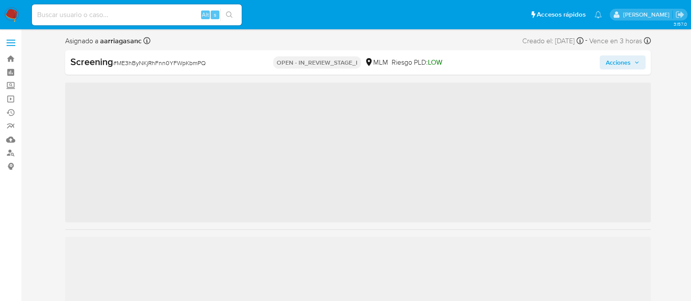
scroll to position [369, 0]
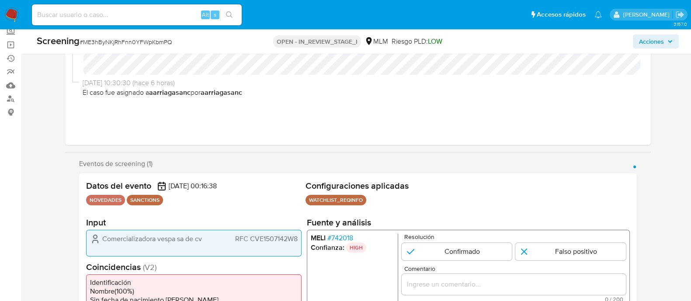
select select "10"
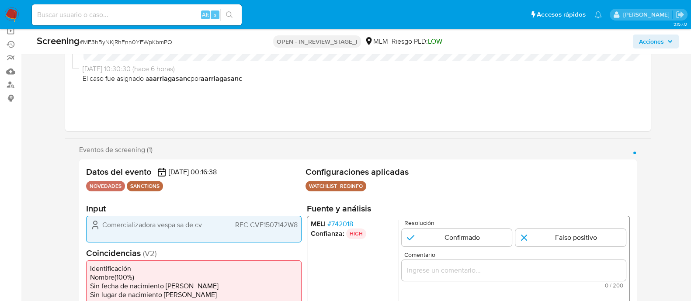
scroll to position [109, 0]
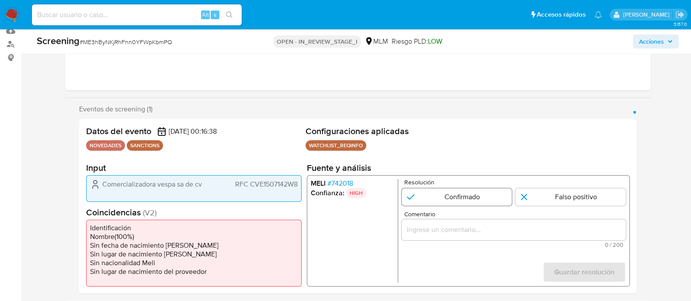
click at [477, 199] on input "1 de 1" at bounding box center [456, 196] width 111 height 17
radio input "true"
click at [424, 239] on div "1 de 1" at bounding box center [513, 229] width 224 height 21
click at [422, 232] on input "Comentario" at bounding box center [513, 229] width 224 height 11
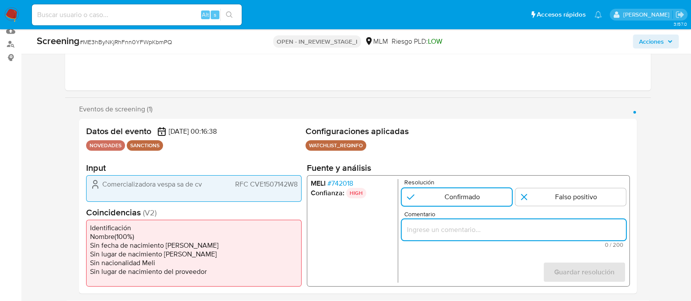
paste input "SE CONFIRMA CONCIDENCIA CON CLIENTE, PERSONA MORAL EN LISTA REQUINFO POR RAZON …"
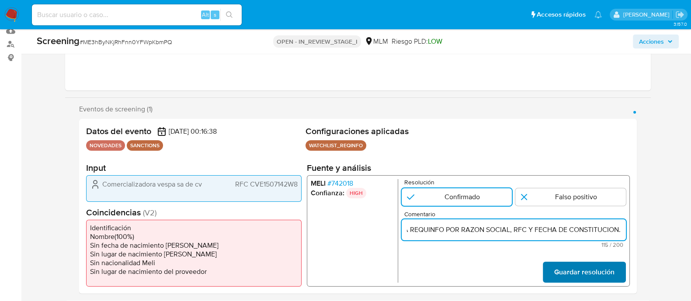
type input "SE CONFIRMA CONCIDENCIA CON CLIENTE, PERSONA MORAL EN LISTA REQUINFO POR RAZON …"
click at [589, 273] on span "Guardar resolución" at bounding box center [583, 272] width 60 height 19
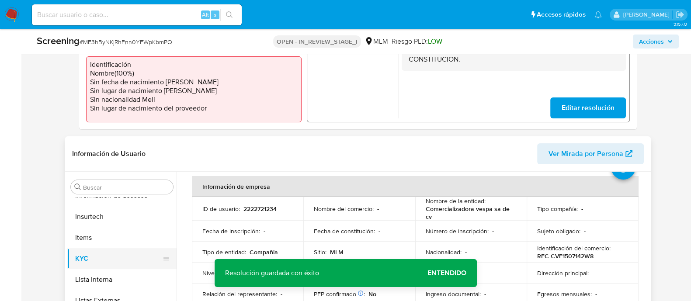
scroll to position [54, 0]
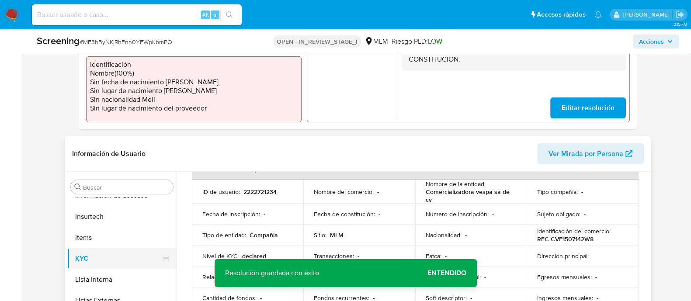
click at [125, 264] on button "KYC" at bounding box center [118, 258] width 102 height 21
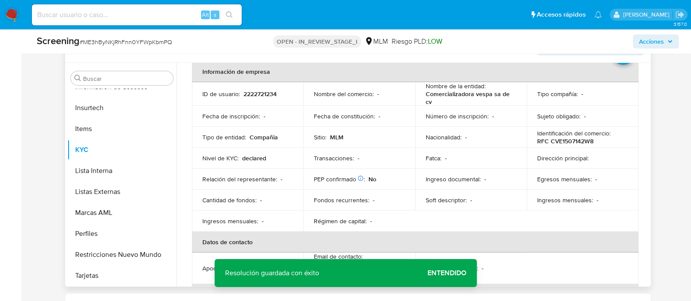
scroll to position [0, 0]
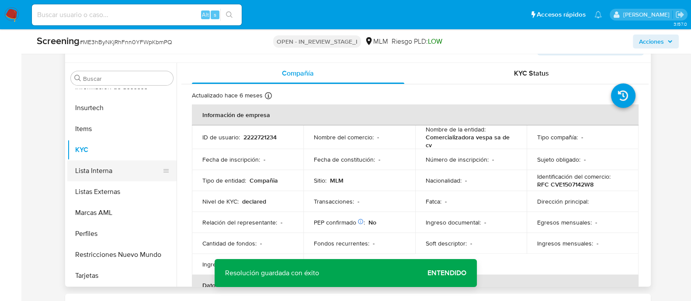
click at [106, 176] on button "Lista Interna" at bounding box center [118, 170] width 102 height 21
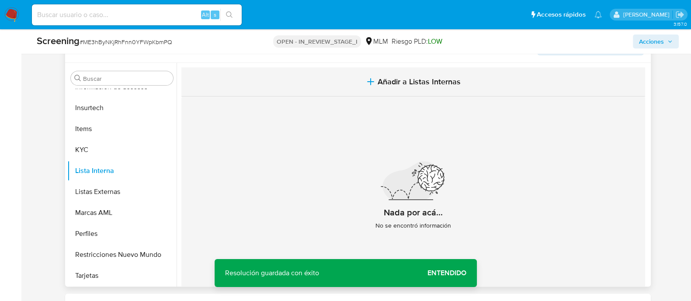
click at [385, 74] on button "Añadir a Listas Internas" at bounding box center [412, 81] width 463 height 29
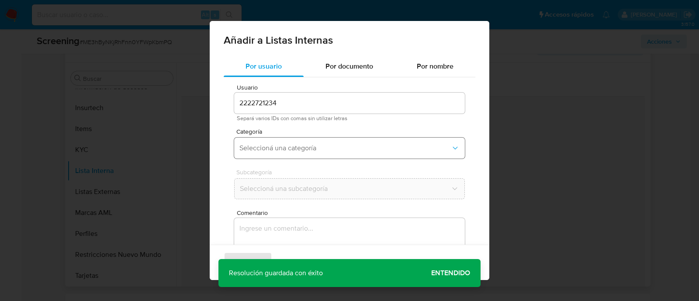
click at [287, 147] on span "Seleccioná una categoría" at bounding box center [344, 148] width 211 height 9
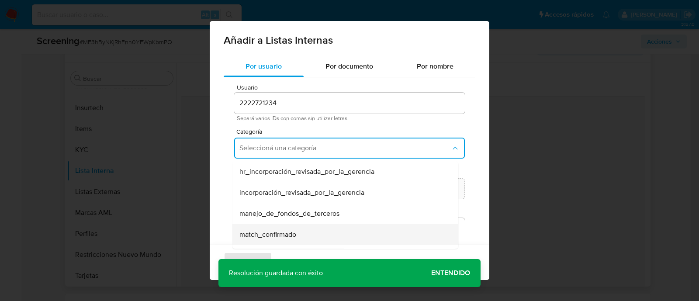
click at [277, 238] on span "match_confirmado" at bounding box center [267, 234] width 57 height 9
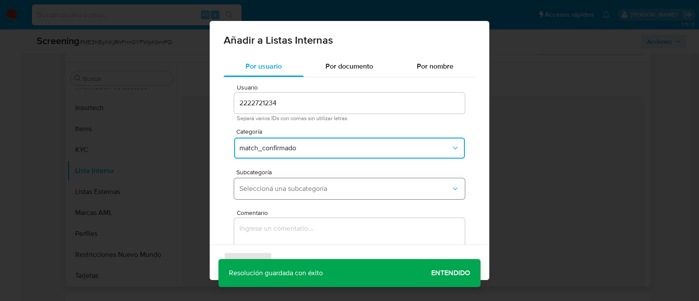
click at [273, 190] on span "Seleccioná una subcategoría" at bounding box center [344, 188] width 211 height 9
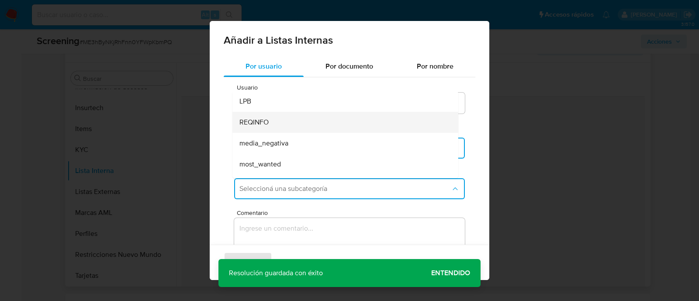
click at [265, 121] on span "REQINFO" at bounding box center [253, 122] width 29 height 9
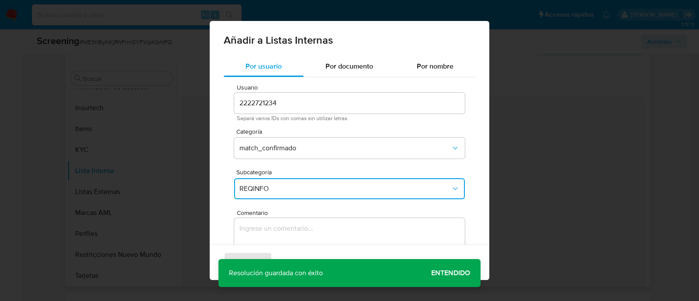
click at [269, 228] on textarea "Comentario" at bounding box center [349, 260] width 231 height 84
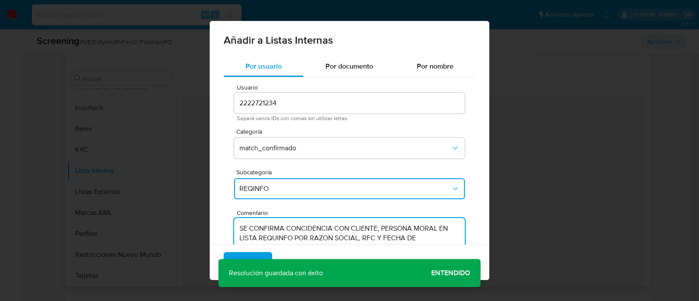
type textarea "SE CONFIRMA CONCIDENCIA CON CLIENTE, PERSONA MORAL EN LISTA REQUINFO POR RAZON …"
click at [458, 277] on div "Agregar Cancelar" at bounding box center [350, 262] width 280 height 35
click at [462, 267] on div "Agregar Cancelar" at bounding box center [350, 262] width 280 height 35
click at [446, 276] on div "Agregar Cancelar" at bounding box center [350, 262] width 280 height 35
click at [445, 264] on div "Agregar Cancelar" at bounding box center [350, 262] width 280 height 35
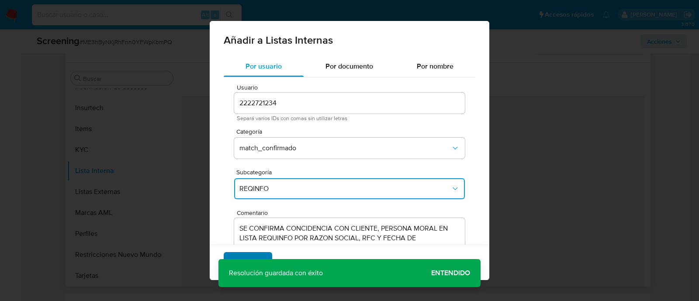
click at [240, 256] on span "Agregar" at bounding box center [248, 262] width 26 height 19
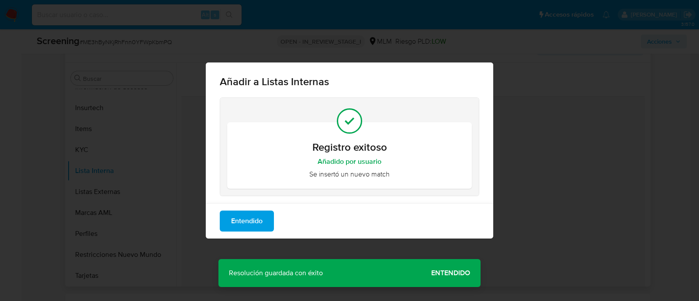
click at [245, 223] on span "Entendido" at bounding box center [246, 220] width 31 height 19
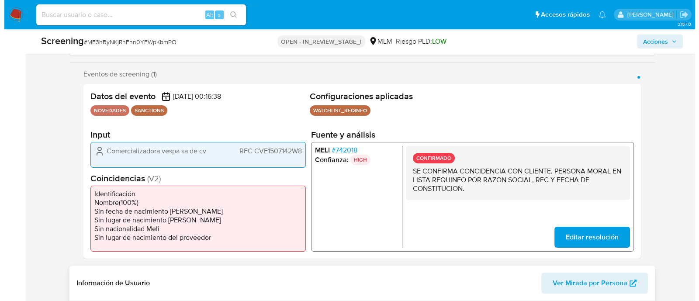
scroll to position [164, 0]
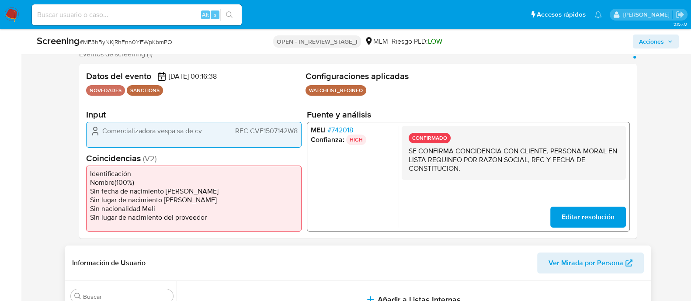
drag, startPoint x: 101, startPoint y: 128, endPoint x: 207, endPoint y: 125, distance: 105.8
click at [207, 125] on div "Comercializadora vespa sa de cv RFC CVE1507142W8" at bounding box center [193, 134] width 215 height 26
click at [253, 133] on span "RFC CVE1507142W8" at bounding box center [266, 130] width 62 height 9
click at [663, 43] on span "Acciones" at bounding box center [651, 42] width 25 height 14
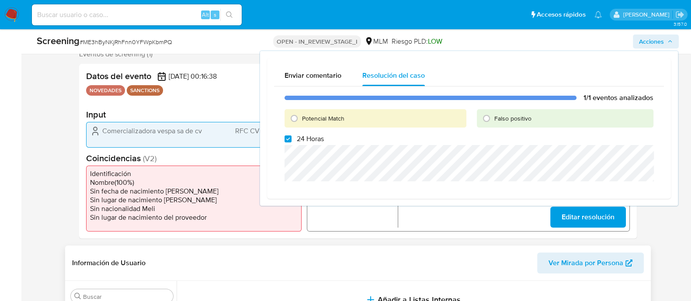
click at [293, 138] on label "24 Horas" at bounding box center [303, 139] width 39 height 9
click at [291, 138] on input "24 Horas" at bounding box center [287, 138] width 7 height 7
checkbox input "false"
click at [291, 118] on input "Potencial Match" at bounding box center [294, 118] width 14 height 14
radio input "true"
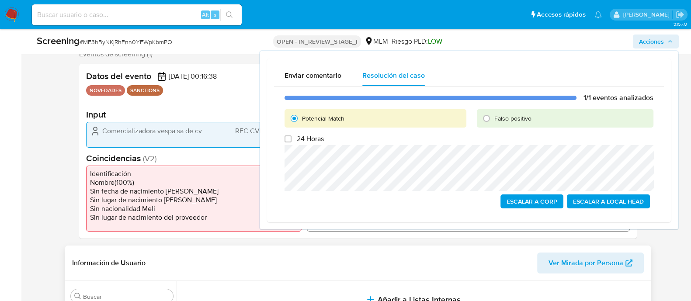
click at [607, 202] on span "Escalar a Local Head" at bounding box center [608, 201] width 71 height 12
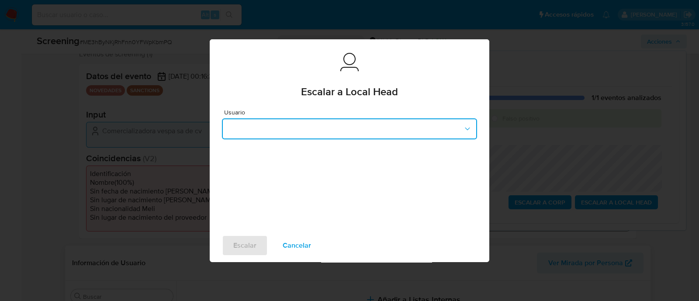
click at [334, 128] on button "button" at bounding box center [349, 128] width 255 height 21
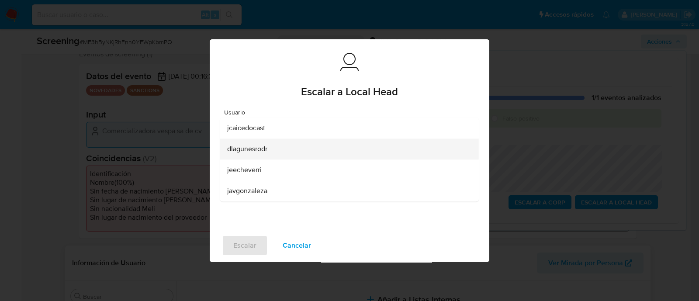
click at [265, 150] on span "dlagunesrodr" at bounding box center [247, 149] width 40 height 9
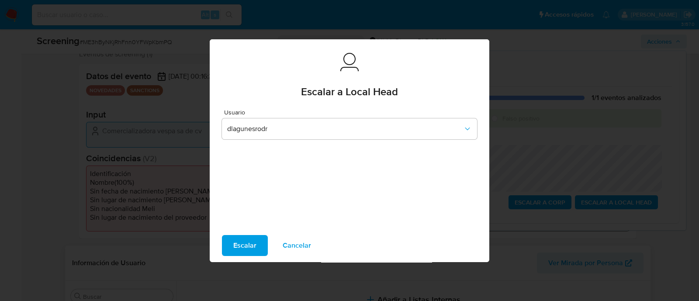
click at [243, 246] on span "Escalar" at bounding box center [244, 245] width 23 height 19
click at [245, 245] on span "Escalar" at bounding box center [244, 245] width 23 height 19
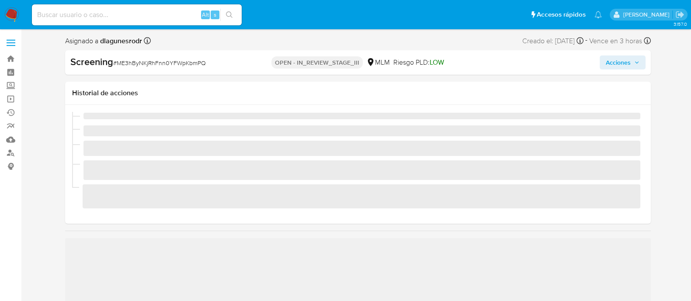
scroll to position [369, 0]
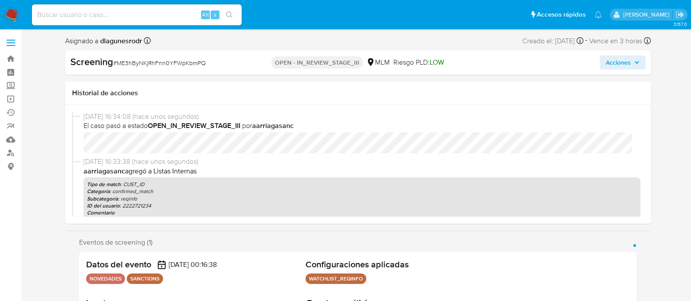
select select "10"
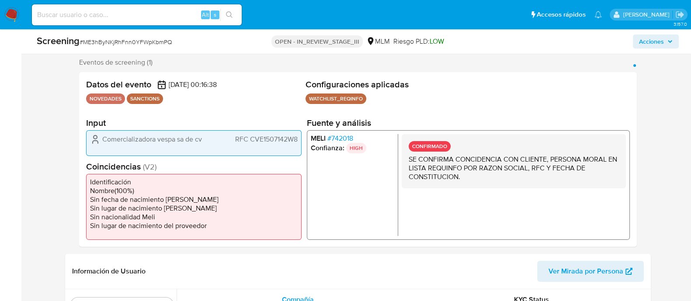
scroll to position [164, 0]
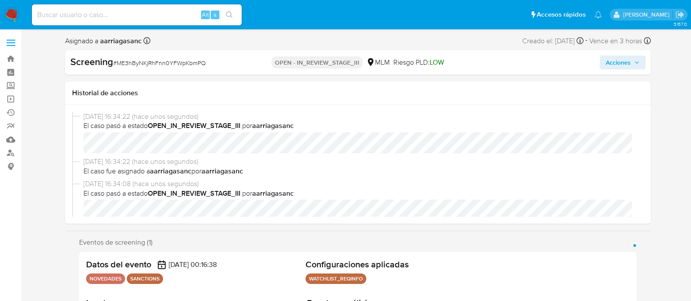
scroll to position [54, 0]
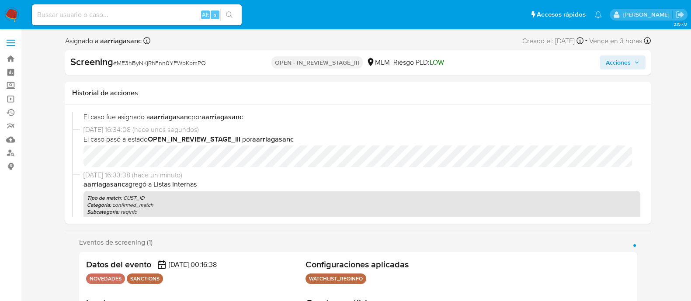
select select "10"
click at [630, 60] on span "Acciones" at bounding box center [617, 62] width 25 height 14
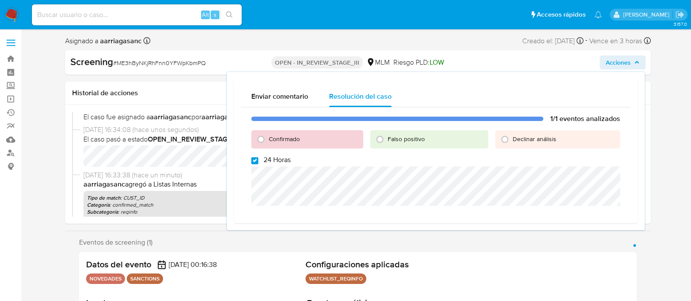
click at [256, 160] on input "24 Horas" at bounding box center [254, 160] width 7 height 7
checkbox input "false"
click at [261, 140] on input "Confirmado" at bounding box center [261, 139] width 14 height 14
radio input "true"
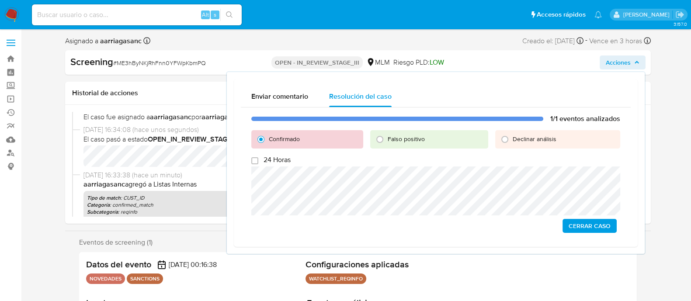
click at [603, 221] on span "Cerrar Caso" at bounding box center [589, 226] width 42 height 12
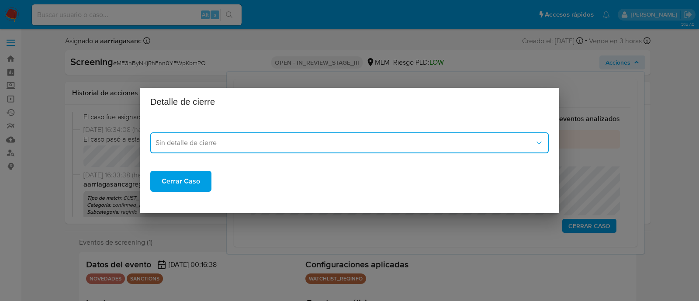
click at [200, 143] on span "Sin detalle de cierre" at bounding box center [345, 142] width 379 height 9
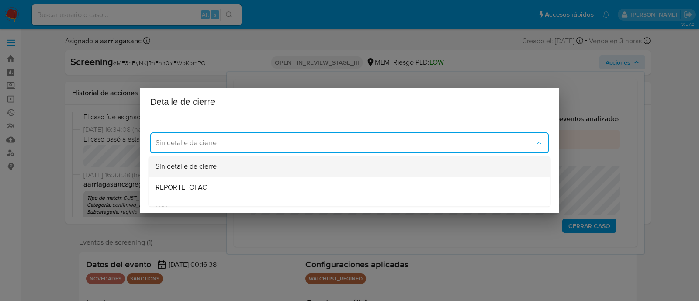
click at [202, 166] on span "Sin detalle de cierre" at bounding box center [186, 166] width 61 height 9
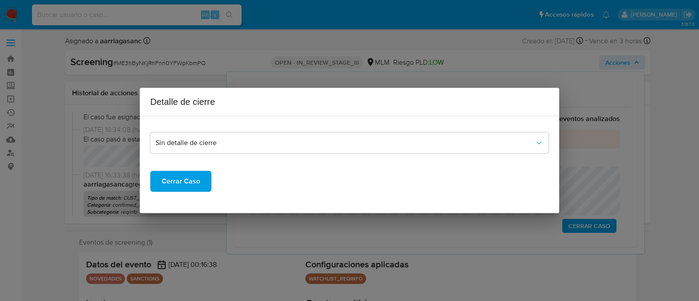
click at [185, 178] on span "Cerrar Caso" at bounding box center [181, 181] width 38 height 19
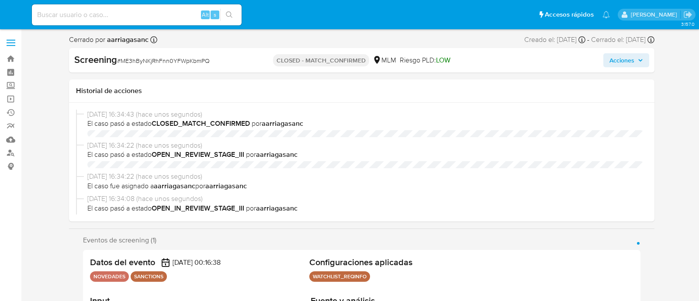
select select "10"
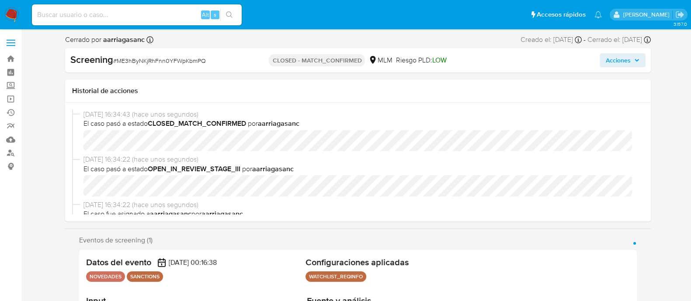
scroll to position [369, 0]
drag, startPoint x: 112, startPoint y: 63, endPoint x: 214, endPoint y: 66, distance: 102.3
click at [214, 66] on div "Screening # ME3hByNKjRhFnn0YFWpKbmPQ" at bounding box center [164, 59] width 188 height 13
copy span "# ME3hByNKjRhFnn0YFWpKbmPQ"
click at [124, 7] on div "Alt s" at bounding box center [137, 14] width 210 height 21
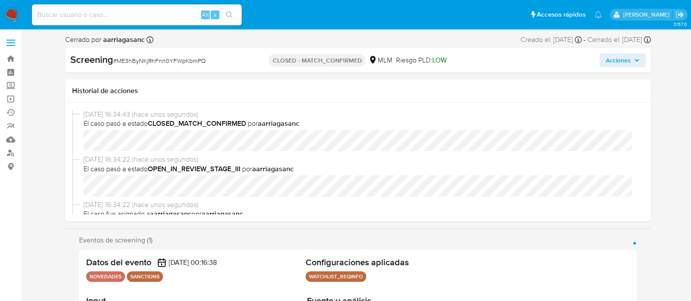
click at [122, 9] on input at bounding box center [137, 14] width 210 height 11
paste input "#ME3hByNKjRhFnn0YFWpKbmPQ"
type input "#ME3hByNKjRhFnn0YFWpKbmPQ"
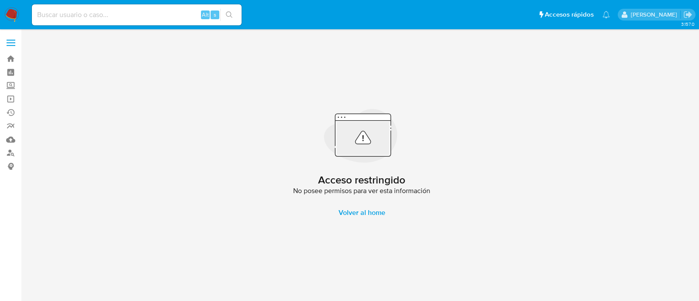
click at [10, 18] on img at bounding box center [11, 14] width 15 height 15
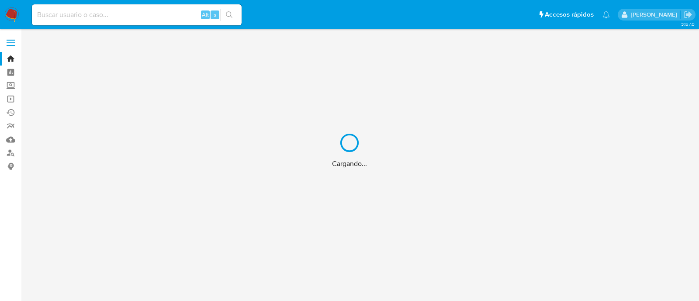
click at [96, 16] on div "Cargando..." at bounding box center [349, 150] width 699 height 301
click at [98, 12] on div "Cargando..." at bounding box center [349, 150] width 699 height 301
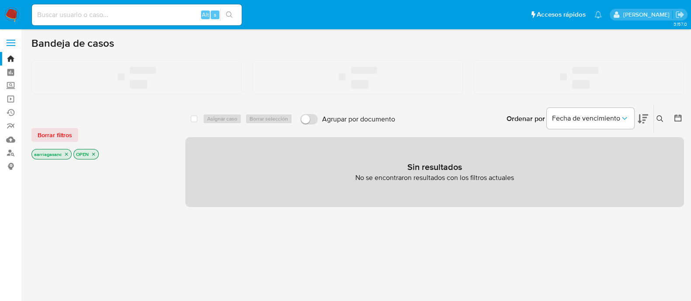
click at [82, 19] on input at bounding box center [137, 14] width 210 height 11
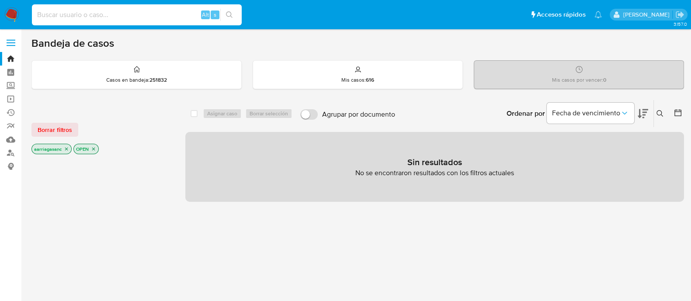
paste input "#ME3hByNKjRhFnn0YFWpKbmPQ"
type input "#ME3hByNKjRhFnn0YFWpKbmPQ"
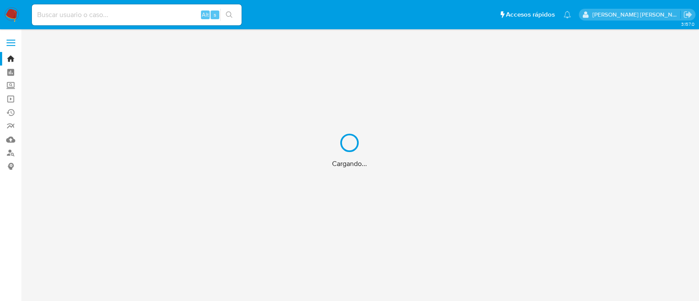
click at [182, 19] on div "Cargando..." at bounding box center [349, 150] width 699 height 301
click at [176, 12] on div "Cargando..." at bounding box center [349, 150] width 699 height 301
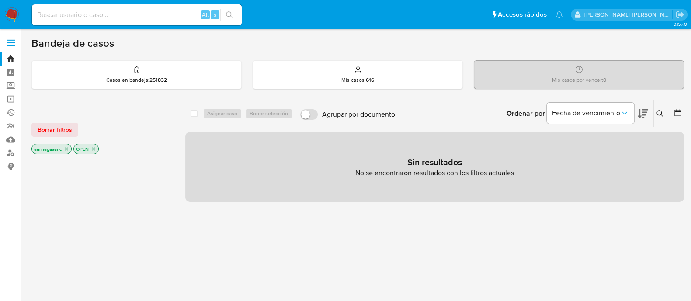
click at [176, 12] on input at bounding box center [137, 14] width 210 height 11
click at [176, 16] on input at bounding box center [137, 14] width 210 height 11
click at [141, 20] on input at bounding box center [137, 14] width 210 height 11
paste input "1895765257"
type input "1895765257"
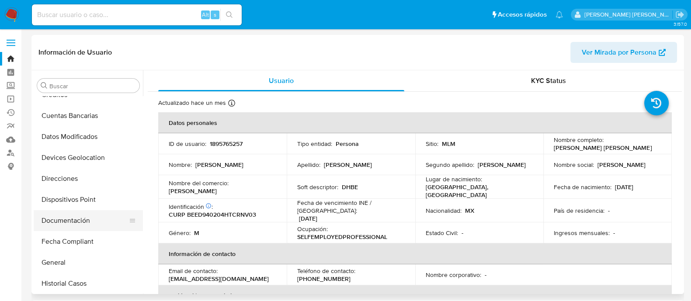
select select "10"
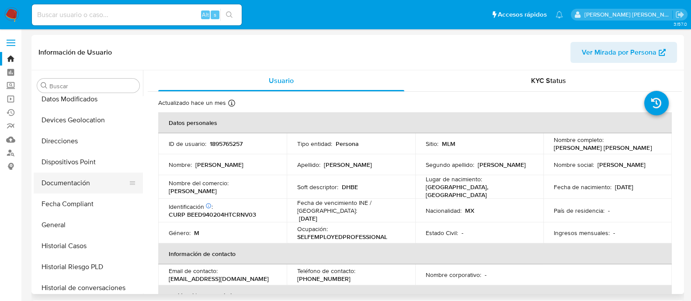
scroll to position [151, 0]
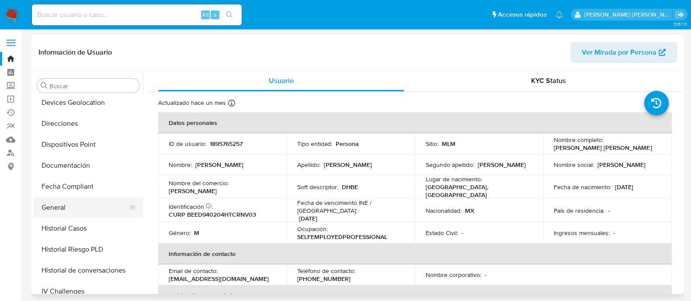
click at [62, 207] on button "General" at bounding box center [85, 207] width 102 height 21
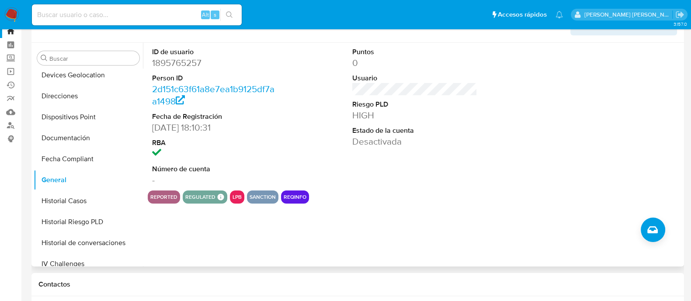
scroll to position [0, 0]
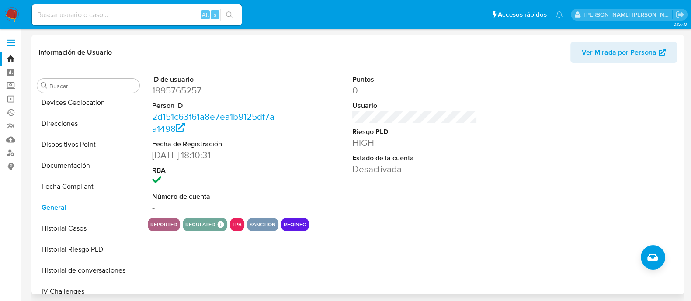
click at [187, 88] on dd "1895765257" at bounding box center [214, 90] width 125 height 12
copy dd "1895765257"
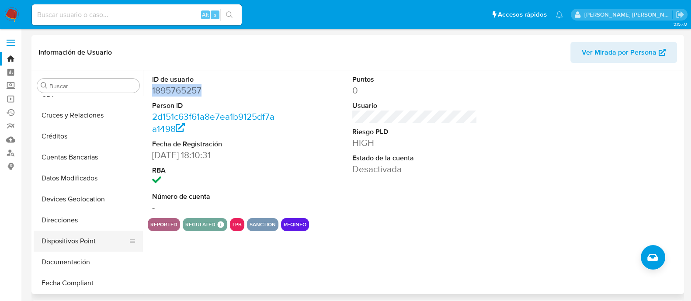
scroll to position [109, 0]
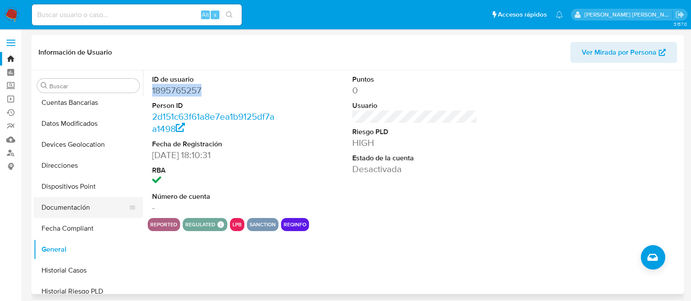
click at [66, 207] on button "Documentación" at bounding box center [85, 207] width 102 height 21
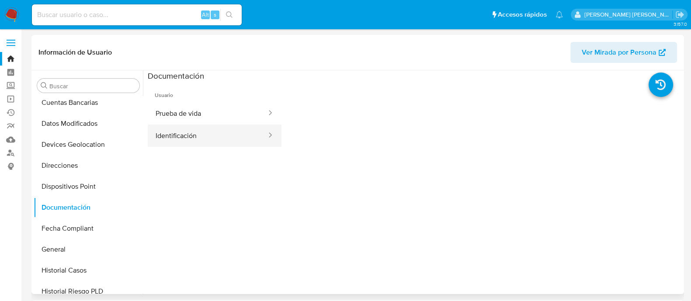
click at [243, 133] on button "Identificación" at bounding box center [208, 135] width 120 height 22
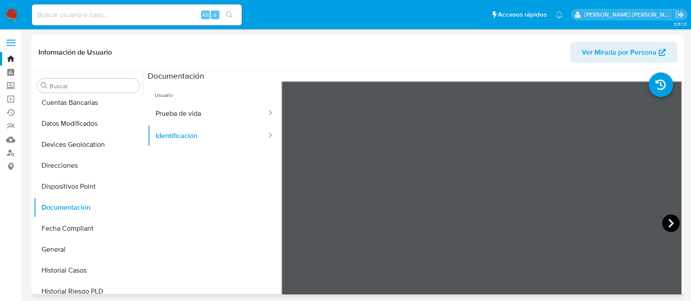
click at [664, 219] on icon at bounding box center [670, 222] width 17 height 17
click at [223, 118] on button "Prueba de vida" at bounding box center [208, 113] width 120 height 22
click at [142, 23] on div "Alt s" at bounding box center [137, 14] width 210 height 21
click at [138, 20] on input at bounding box center [137, 14] width 210 height 11
paste input "19603801"
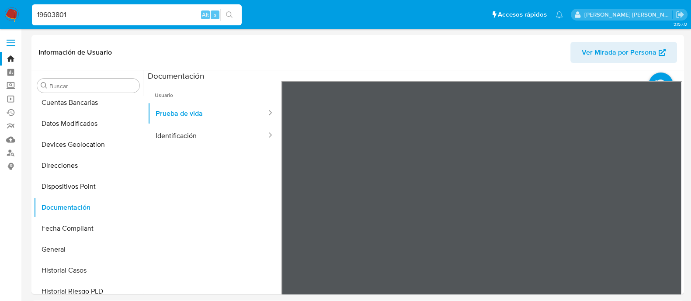
type input "19603801"
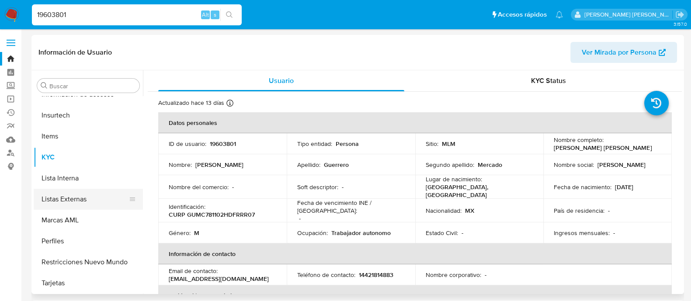
select select "10"
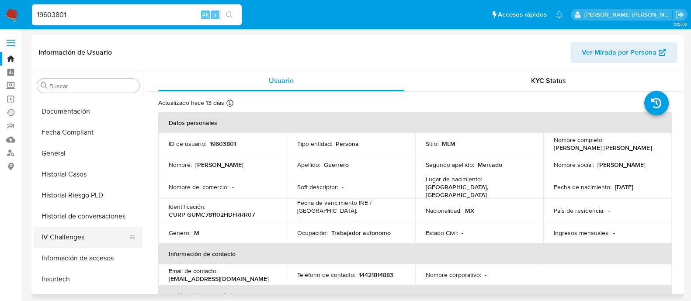
scroll to position [151, 0]
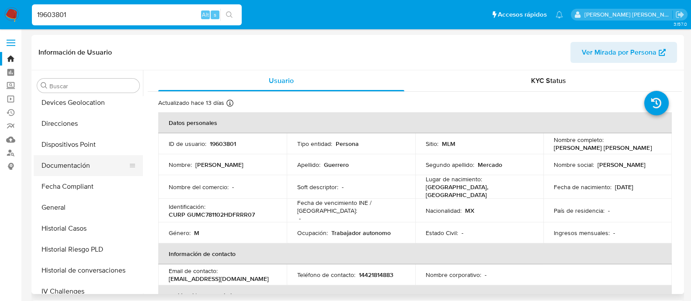
click at [87, 162] on button "Documentación" at bounding box center [85, 165] width 102 height 21
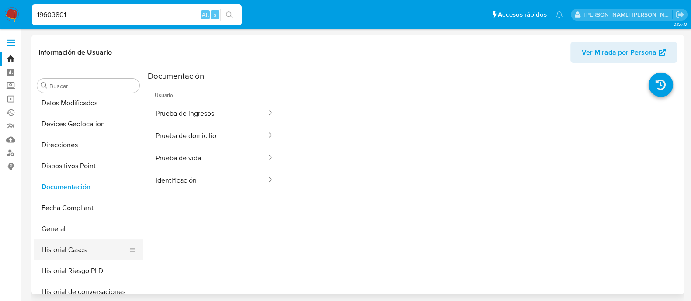
scroll to position [164, 0]
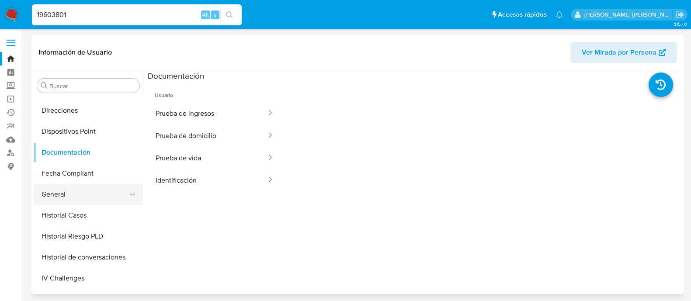
click at [67, 199] on button "General" at bounding box center [85, 194] width 102 height 21
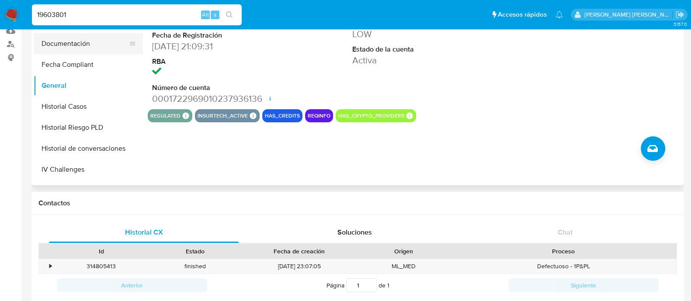
click at [70, 45] on button "Documentación" at bounding box center [85, 43] width 102 height 21
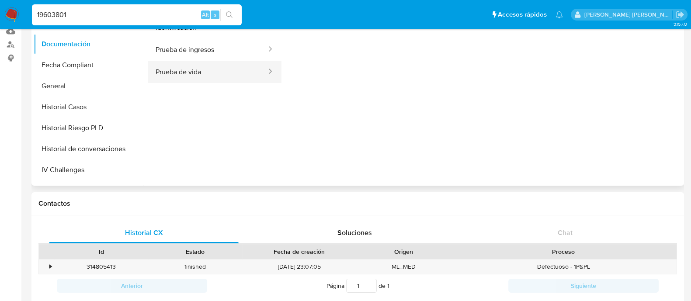
scroll to position [54, 0]
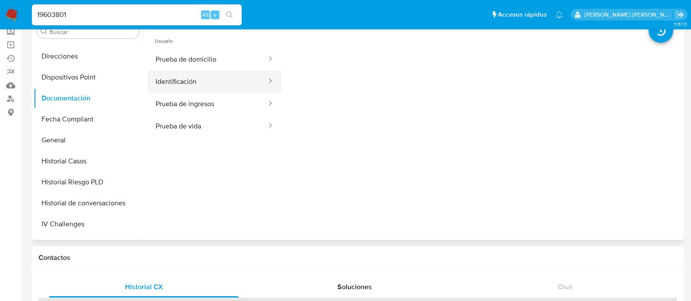
click at [225, 78] on button "Identificación" at bounding box center [208, 81] width 120 height 22
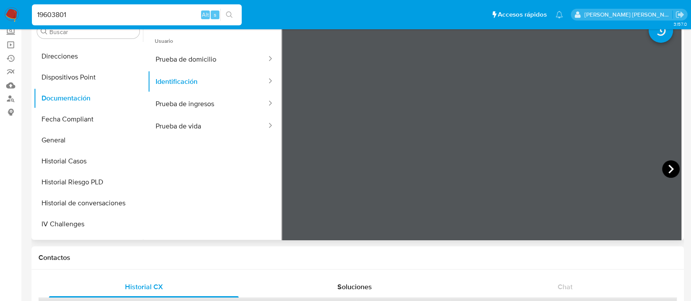
click at [668, 165] on icon at bounding box center [670, 168] width 17 height 17
click at [206, 121] on button "Prueba de vida" at bounding box center [208, 126] width 120 height 22
click at [138, 10] on input "19603801" at bounding box center [137, 14] width 210 height 11
click at [138, 11] on input "19603801" at bounding box center [137, 14] width 210 height 11
paste input "201651365"
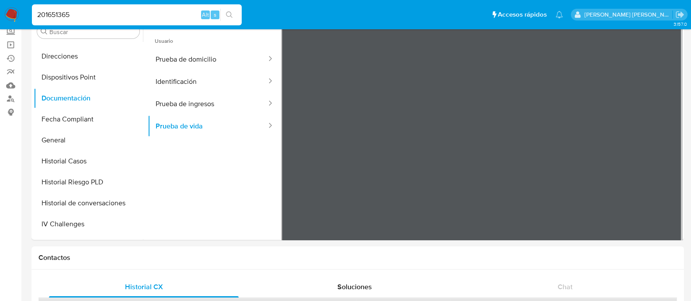
type input "201651365"
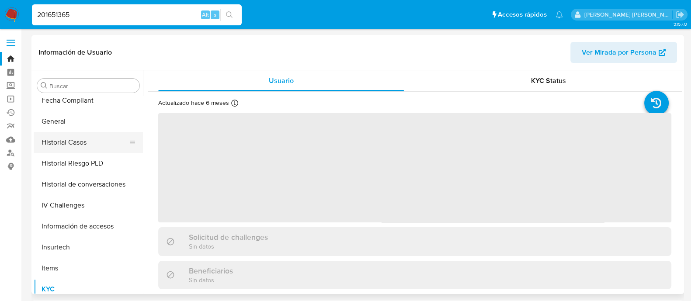
scroll to position [205, 0]
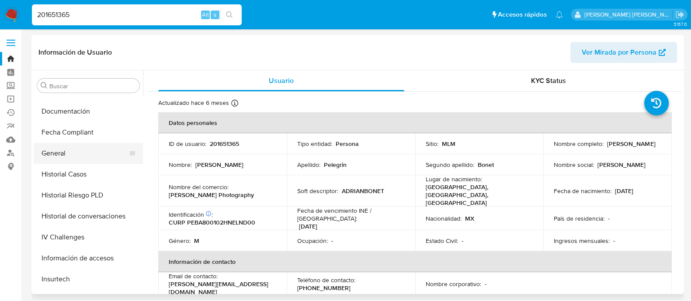
click at [85, 160] on button "General" at bounding box center [85, 153] width 102 height 21
select select "10"
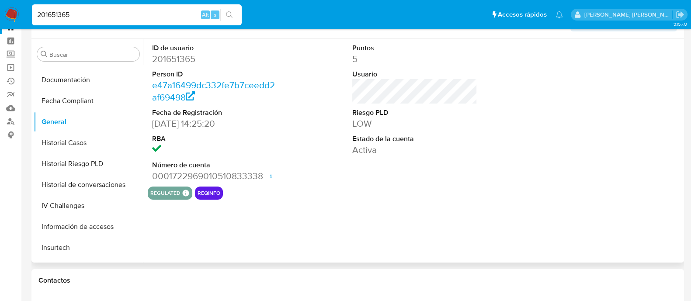
scroll to position [54, 0]
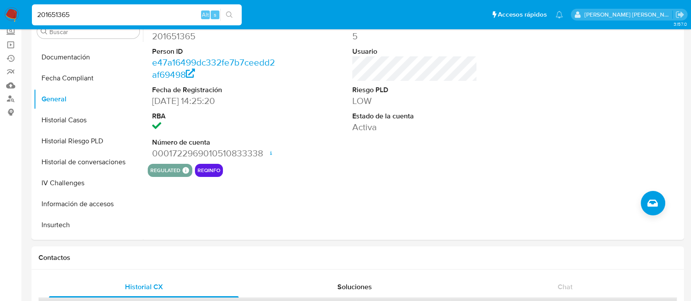
click at [151, 19] on input "201651365" at bounding box center [137, 14] width 210 height 11
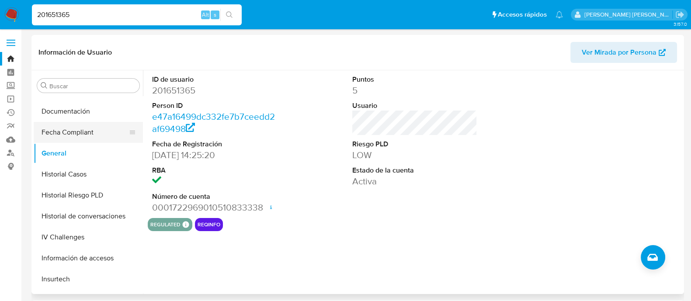
scroll to position [151, 0]
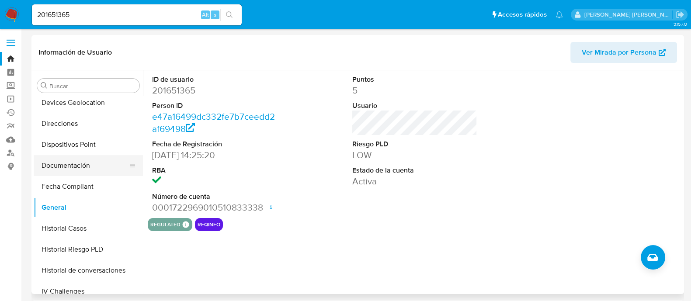
click at [81, 159] on button "Documentación" at bounding box center [85, 165] width 102 height 21
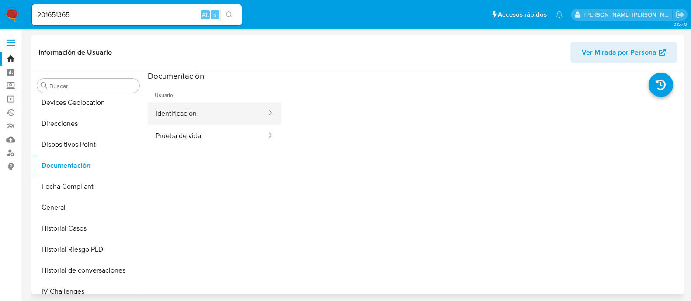
click at [218, 118] on button "Identificación" at bounding box center [208, 113] width 120 height 22
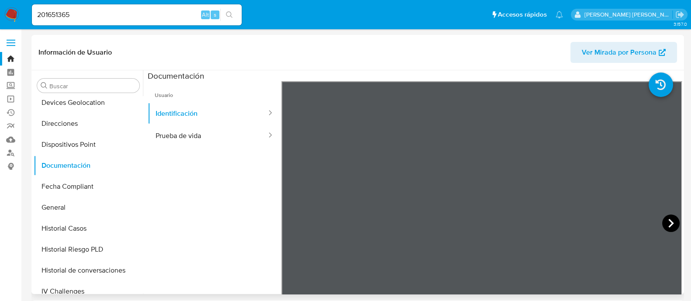
click at [662, 225] on icon at bounding box center [670, 222] width 17 height 17
click at [187, 138] on button "Prueba de vida" at bounding box center [208, 135] width 120 height 22
click at [133, 12] on input "201651365" at bounding box center [137, 14] width 210 height 11
paste input "473521416"
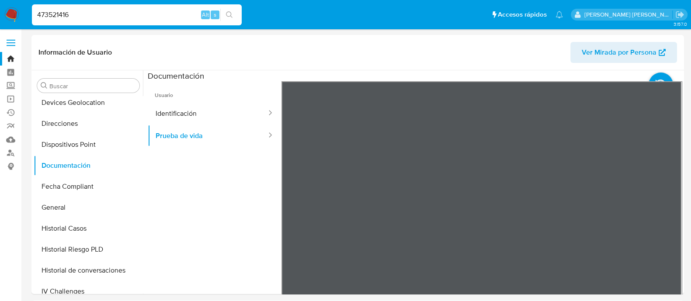
type input "473521416"
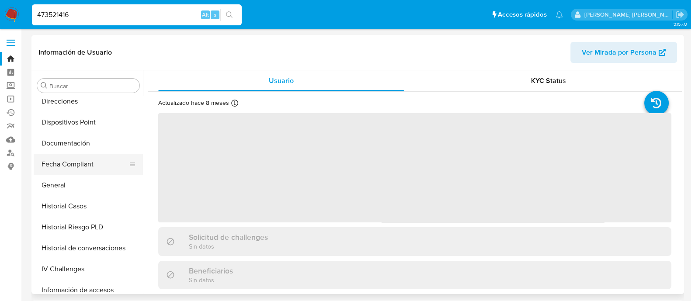
scroll to position [151, 0]
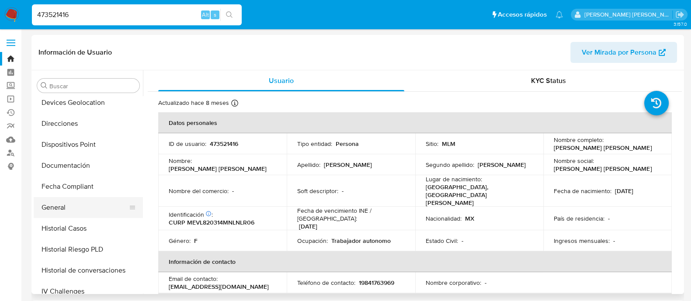
click at [63, 210] on button "General" at bounding box center [85, 207] width 102 height 21
select select "10"
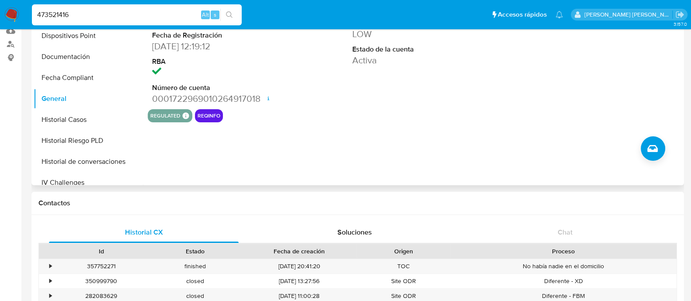
scroll to position [0, 0]
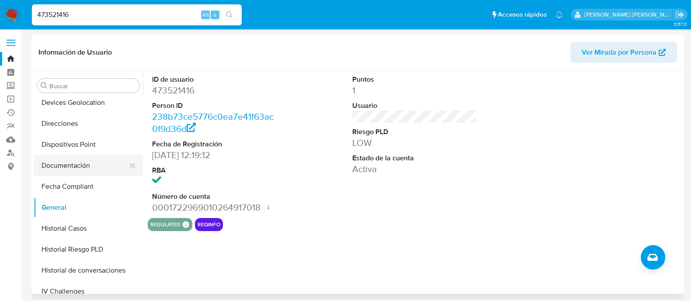
click at [75, 167] on button "Documentación" at bounding box center [85, 165] width 102 height 21
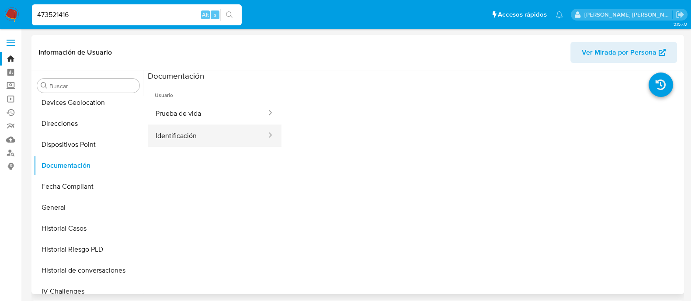
click at [232, 128] on button "Identificación" at bounding box center [208, 135] width 120 height 22
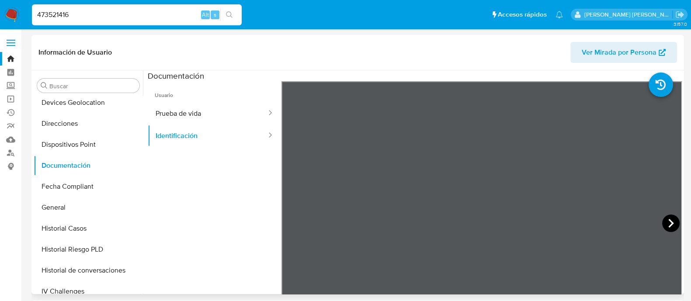
click at [667, 219] on icon at bounding box center [670, 222] width 17 height 17
click at [200, 112] on button "Prueba de vida" at bounding box center [208, 113] width 120 height 22
click at [133, 17] on input "473521416" at bounding box center [137, 14] width 210 height 11
paste input "194749038"
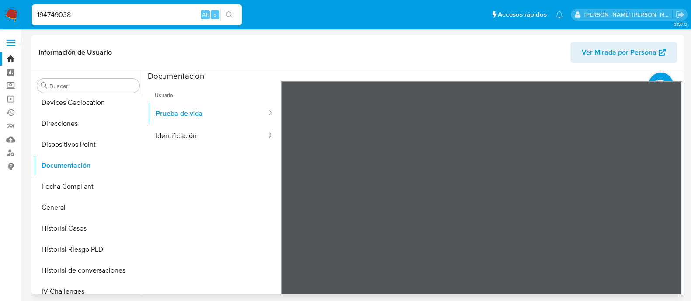
type input "194749038"
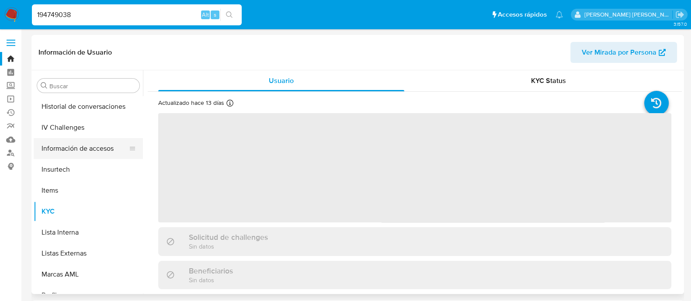
select select "10"
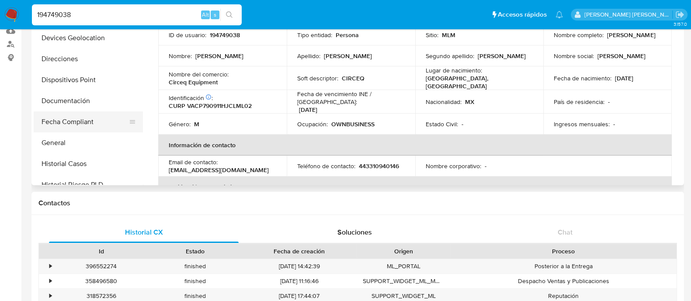
scroll to position [96, 0]
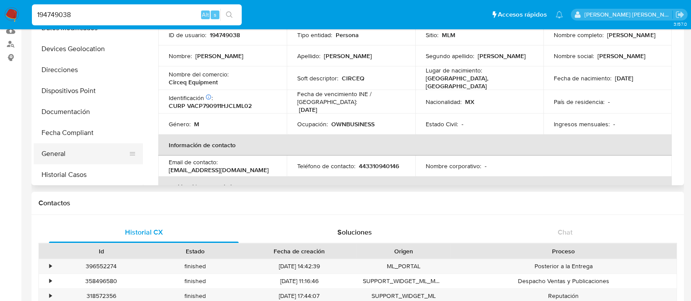
click at [69, 152] on button "General" at bounding box center [85, 153] width 102 height 21
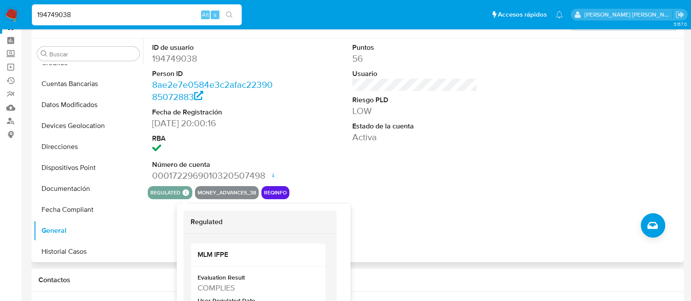
scroll to position [54, 0]
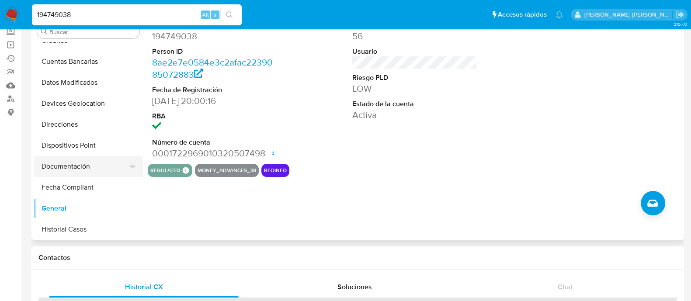
click at [89, 158] on button "Documentación" at bounding box center [85, 166] width 102 height 21
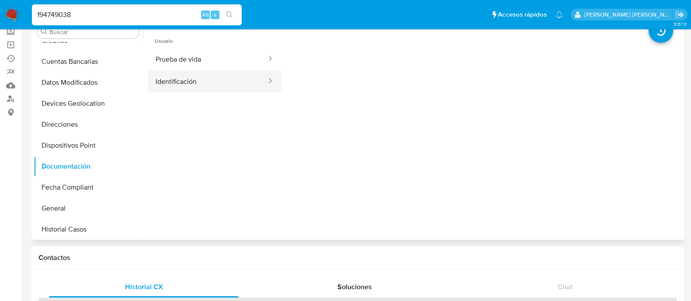
click at [193, 80] on button "Identificación" at bounding box center [208, 81] width 120 height 22
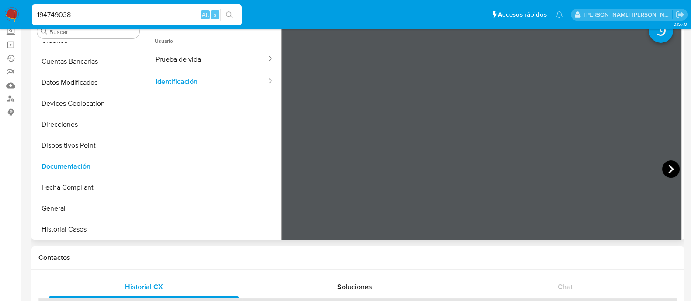
click at [662, 165] on icon at bounding box center [670, 168] width 17 height 17
click at [235, 85] on button "Identificación" at bounding box center [208, 81] width 120 height 22
click at [232, 55] on button "Prueba de vida" at bounding box center [208, 59] width 120 height 22
click at [111, 20] on input "194749038" at bounding box center [137, 14] width 210 height 11
click at [111, 17] on input "194749038" at bounding box center [137, 14] width 210 height 11
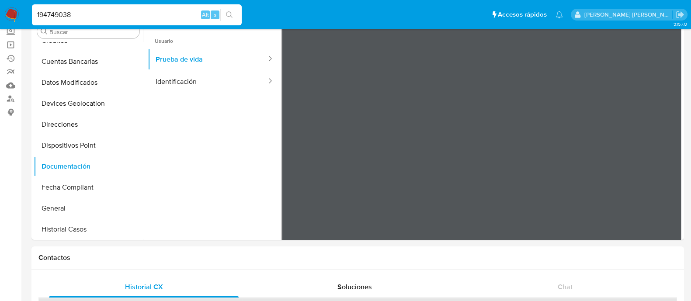
click at [111, 18] on input "194749038" at bounding box center [137, 14] width 210 height 11
paste input "92291105"
type input "92291105"
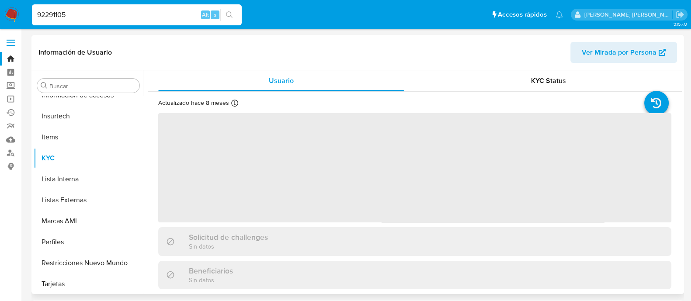
scroll to position [369, 0]
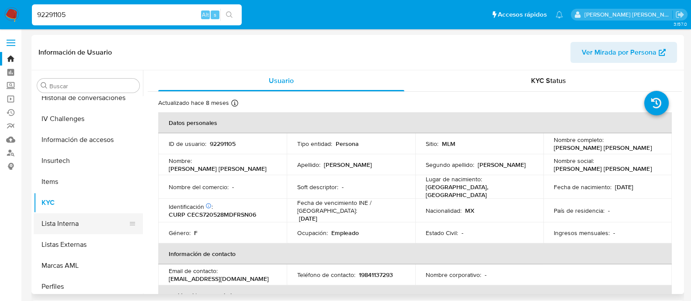
select select "10"
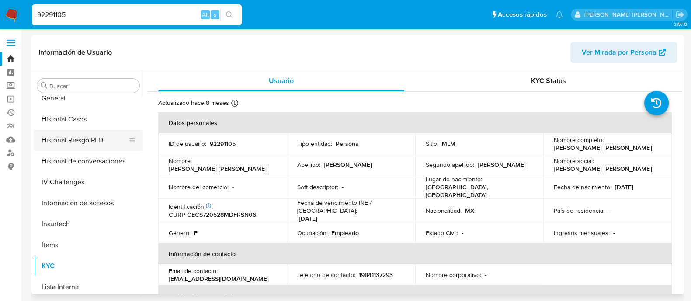
scroll to position [205, 0]
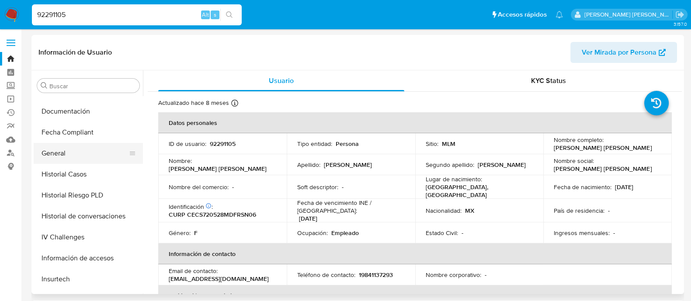
click at [71, 156] on button "General" at bounding box center [85, 153] width 102 height 21
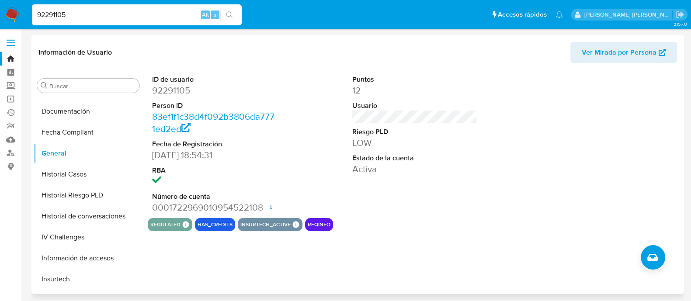
scroll to position [151, 0]
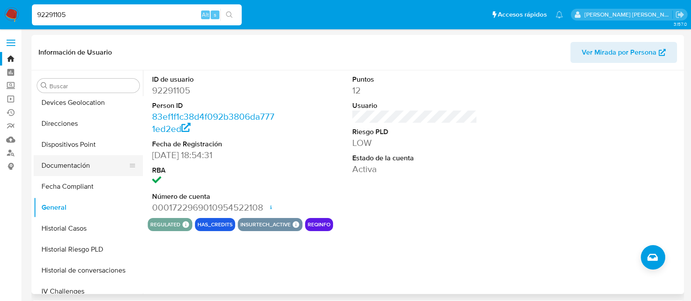
click at [85, 164] on button "Documentación" at bounding box center [85, 165] width 102 height 21
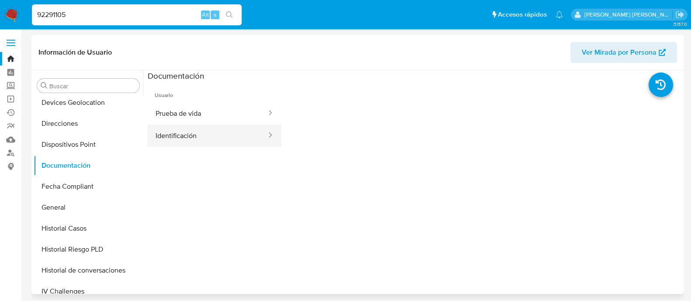
click at [216, 138] on button "Identificación" at bounding box center [208, 135] width 120 height 22
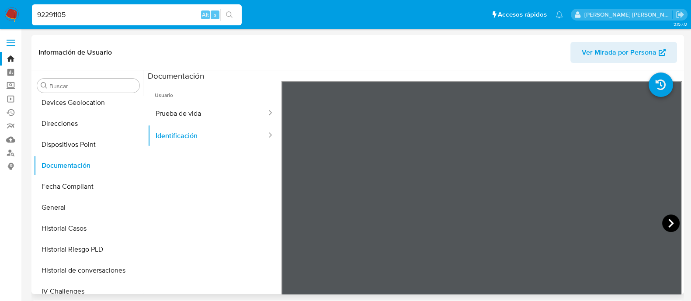
click at [668, 216] on icon at bounding box center [670, 222] width 17 height 17
click at [220, 118] on button "Prueba de vida" at bounding box center [208, 113] width 120 height 22
